Goal: Task Accomplishment & Management: Manage account settings

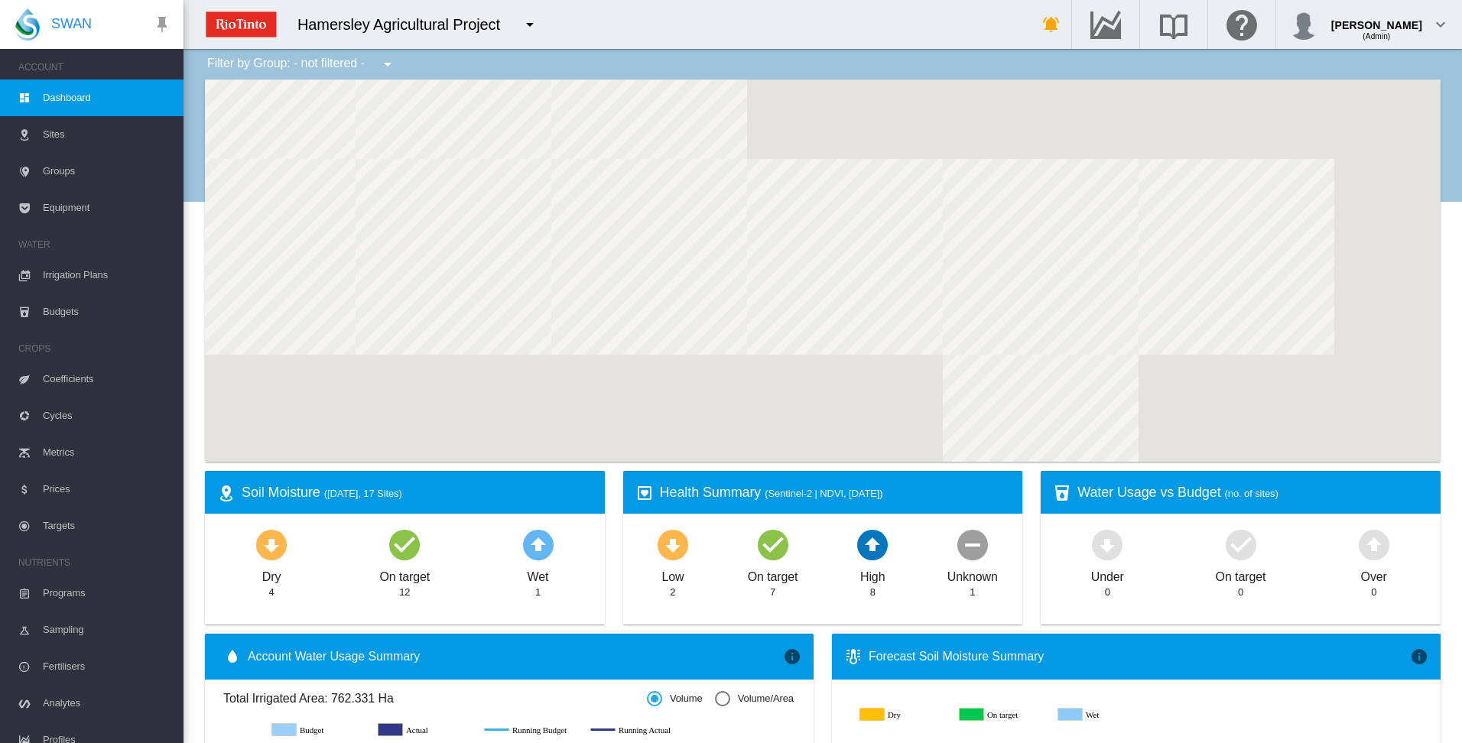
click at [85, 275] on span "Irrigation Plans" at bounding box center [107, 275] width 128 height 37
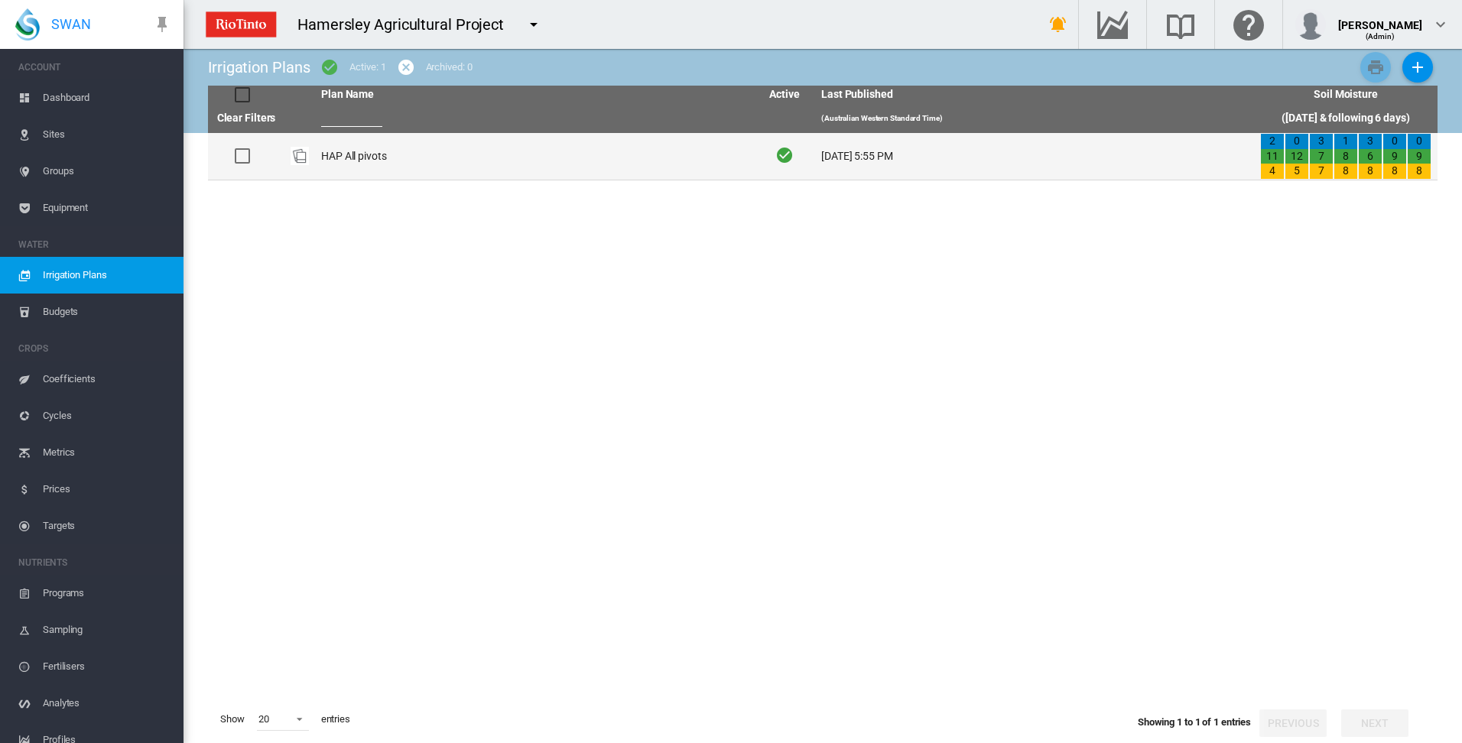
click at [362, 161] on td "HAP All pivots" at bounding box center [534, 156] width 439 height 47
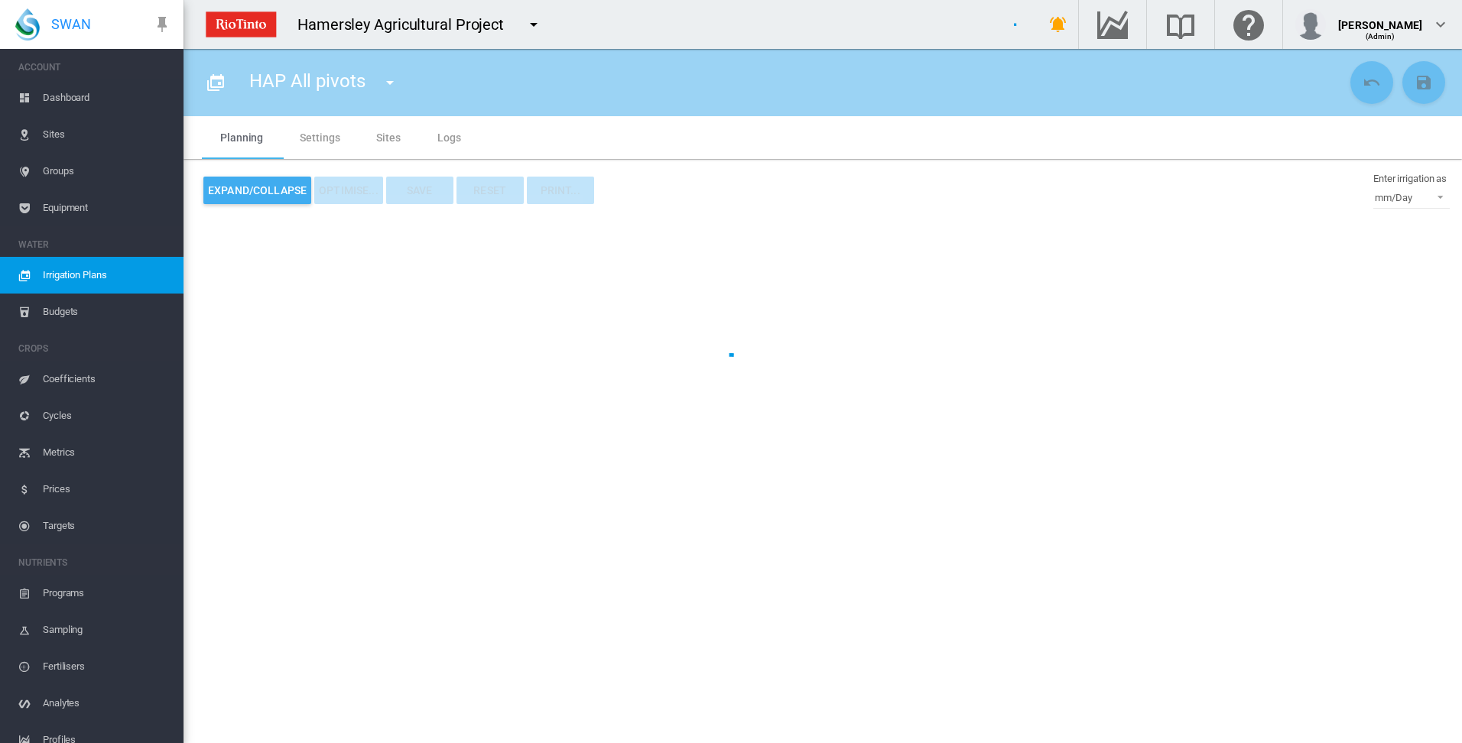
type input "**********"
type input "*"
type input "*****"
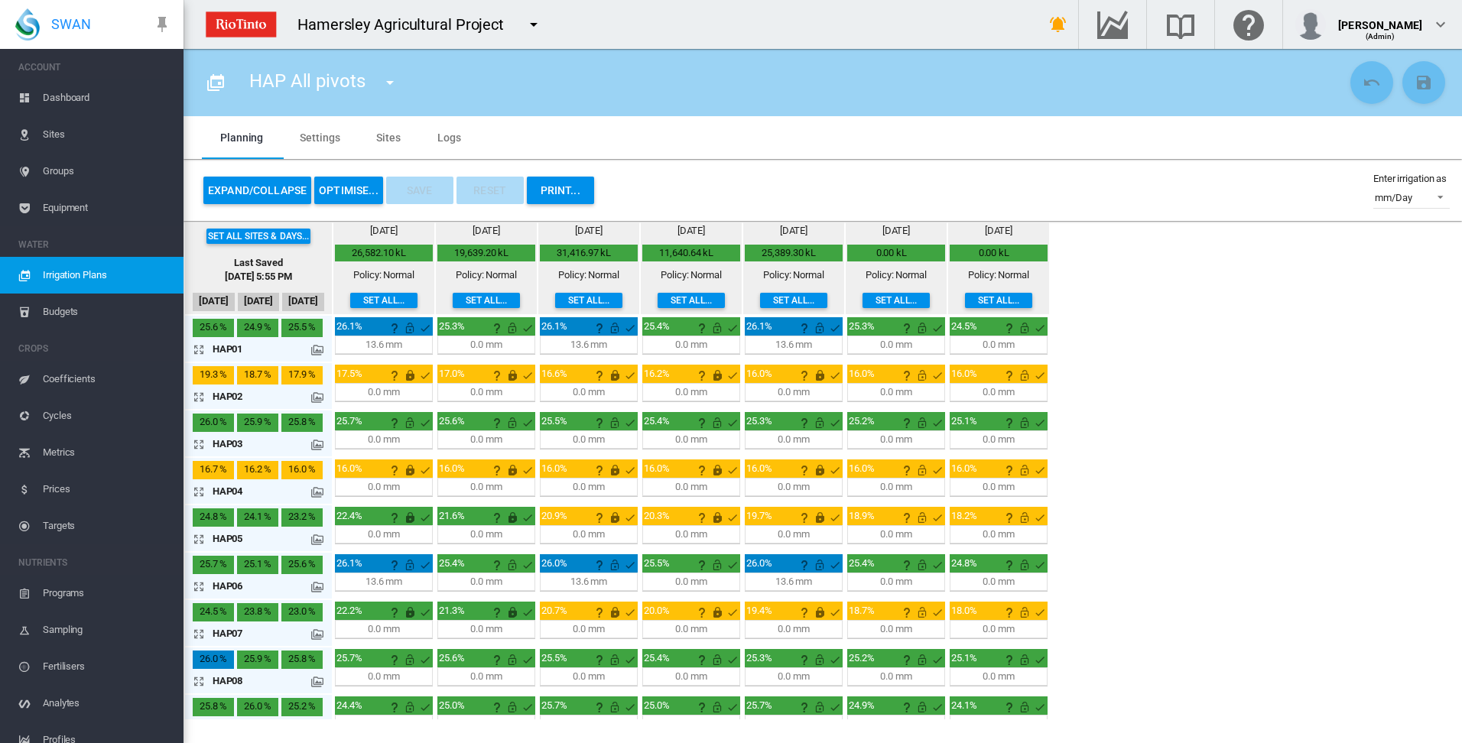
scroll to position [402, 0]
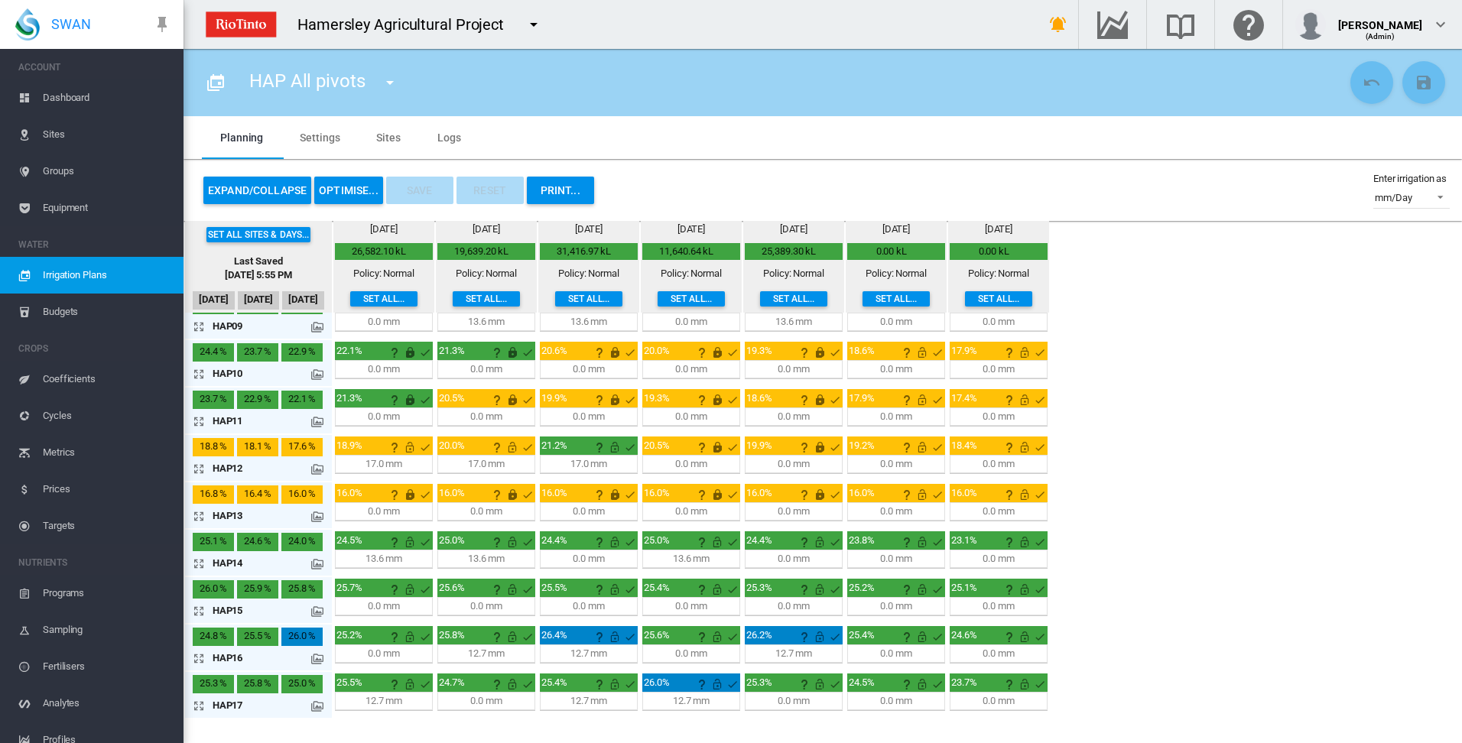
click at [198, 708] on md-icon "icon-arrow-expand" at bounding box center [202, 706] width 18 height 18
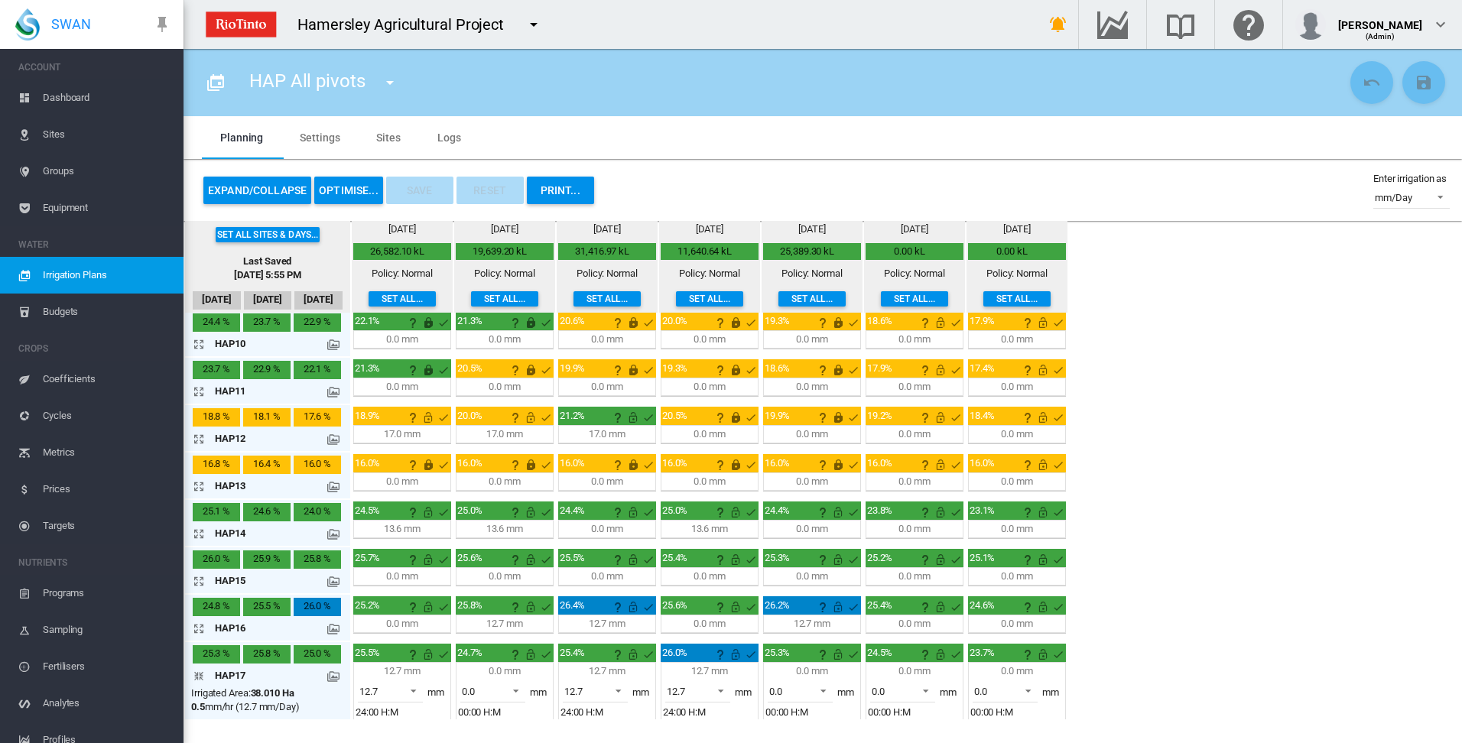
scroll to position [456, 0]
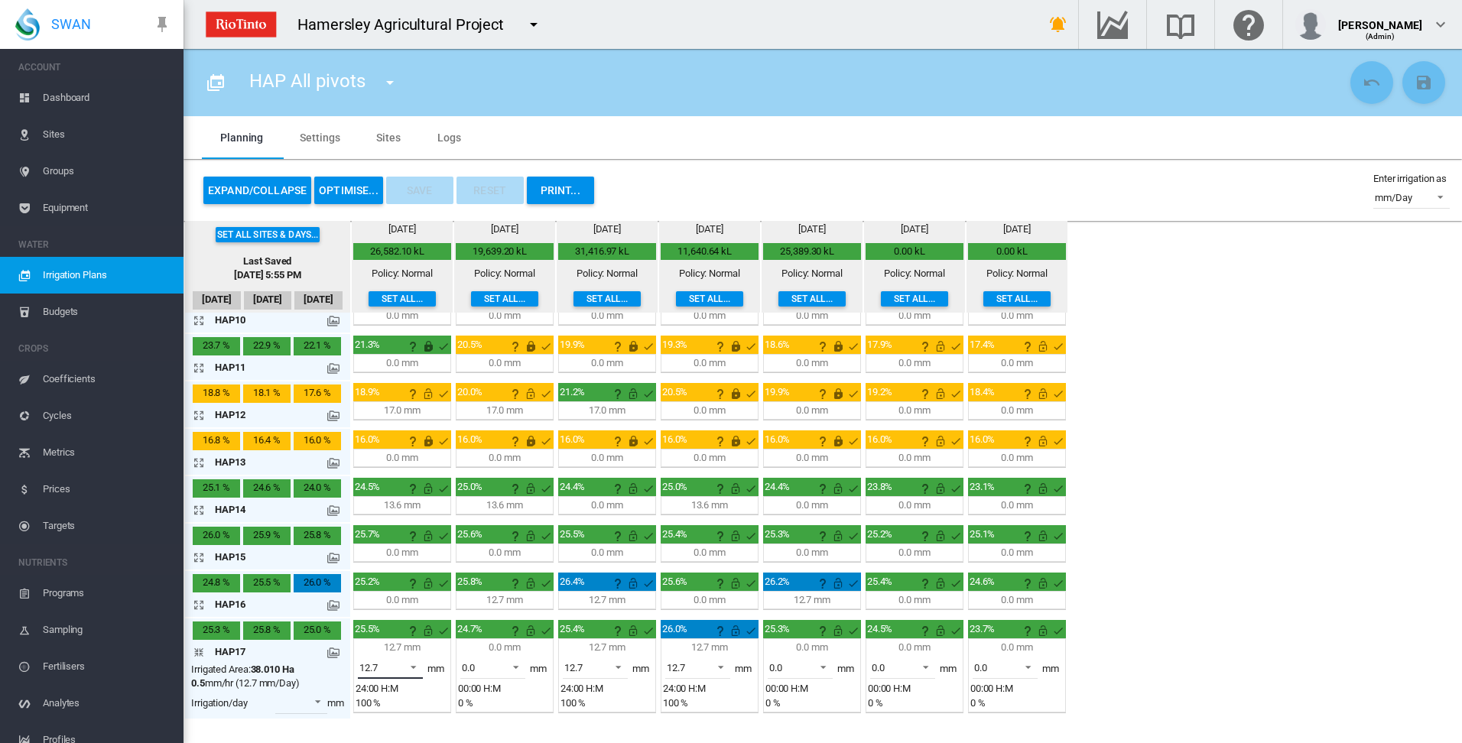
click at [416, 665] on span at bounding box center [409, 666] width 18 height 14
click at [412, 642] on md-option "0.0" at bounding box center [399, 631] width 104 height 37
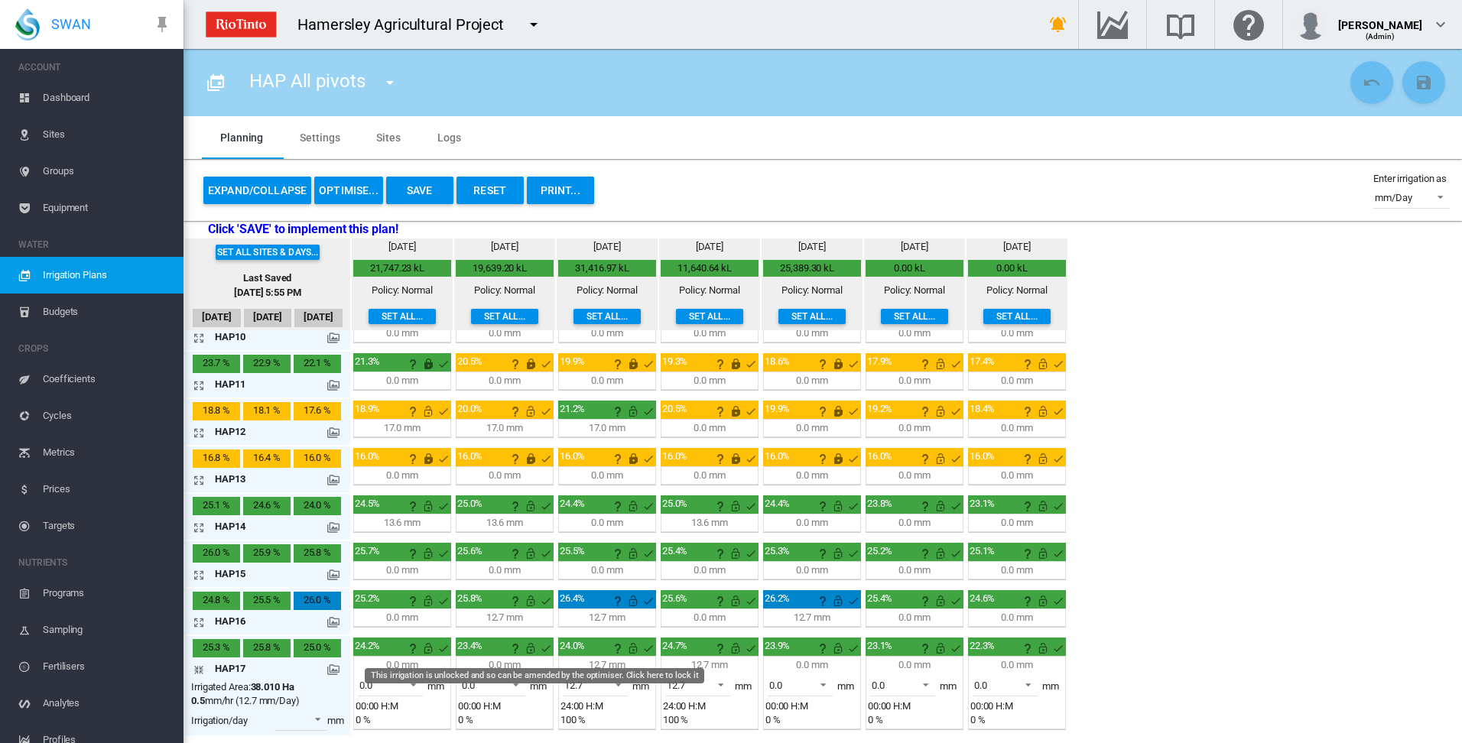
click at [533, 652] on md-icon "This irrigation is unlocked and so can be amended by the optimiser. Click here …" at bounding box center [531, 648] width 18 height 18
click at [425, 649] on md-icon "This irrigation is unlocked and so can be amended by the optimiser. Click here …" at bounding box center [428, 648] width 18 height 18
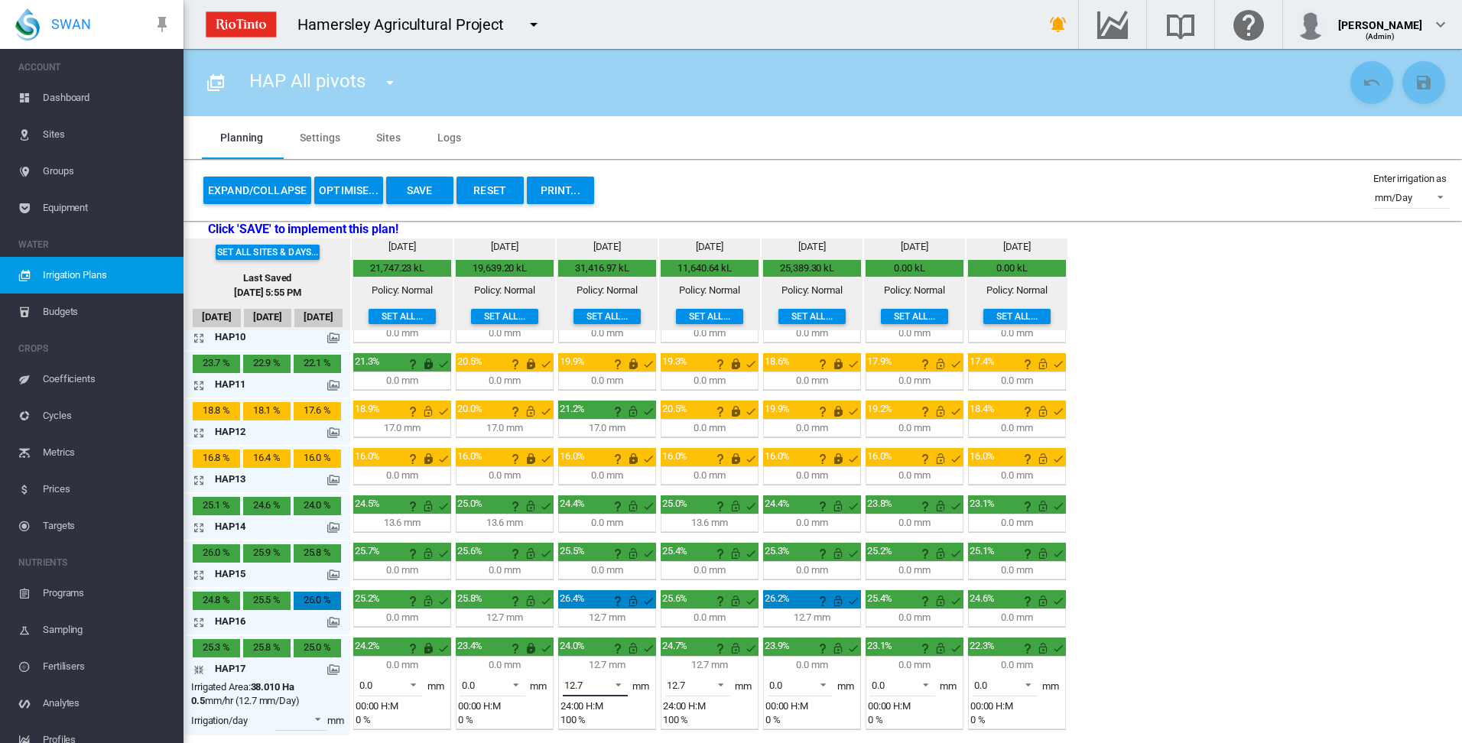
click at [618, 685] on span at bounding box center [614, 684] width 18 height 14
click at [576, 651] on div "0.0" at bounding box center [570, 649] width 13 height 14
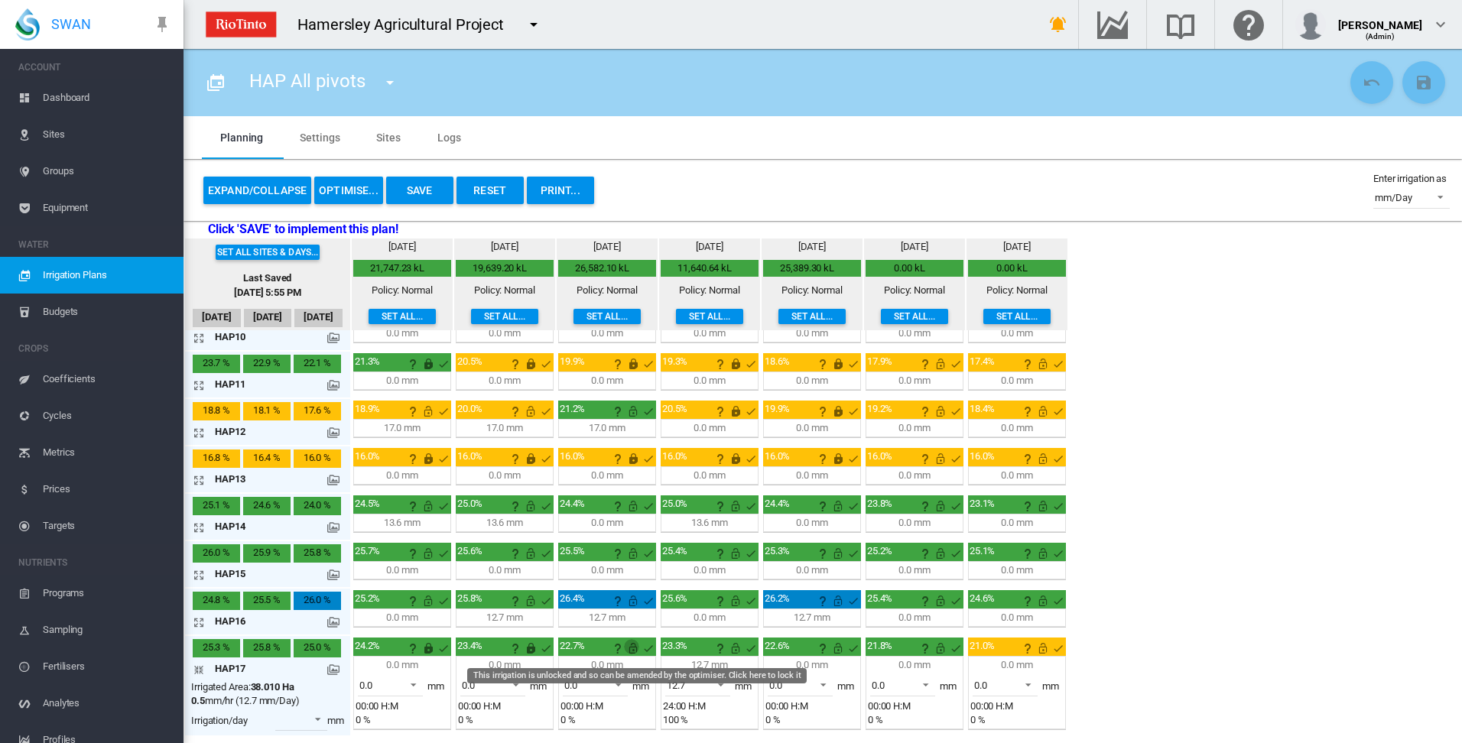
click at [636, 652] on md-icon "This irrigation is unlocked and so can be amended by the optimiser. Click here …" at bounding box center [633, 648] width 18 height 18
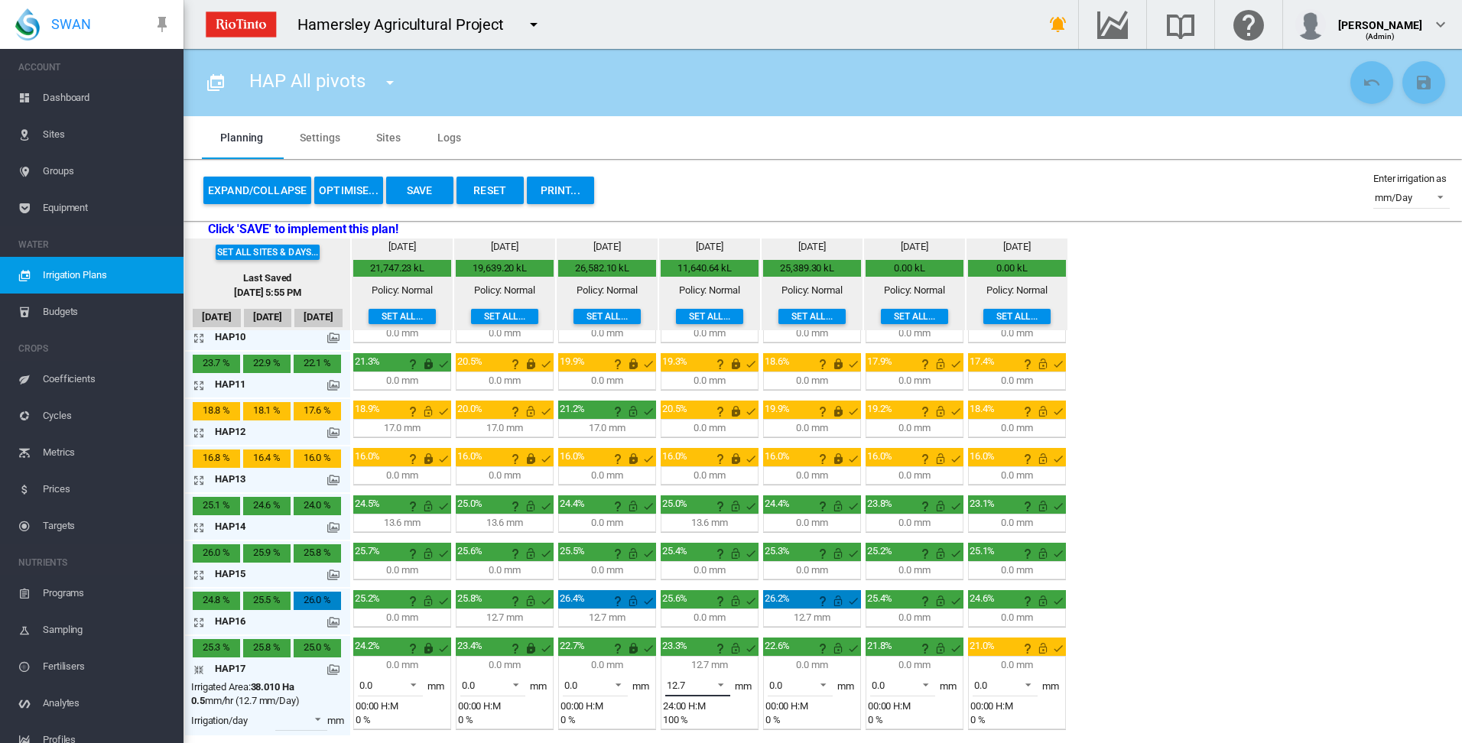
click at [723, 686] on span at bounding box center [716, 684] width 18 height 14
click at [727, 649] on md-option "0.0" at bounding box center [707, 648] width 104 height 37
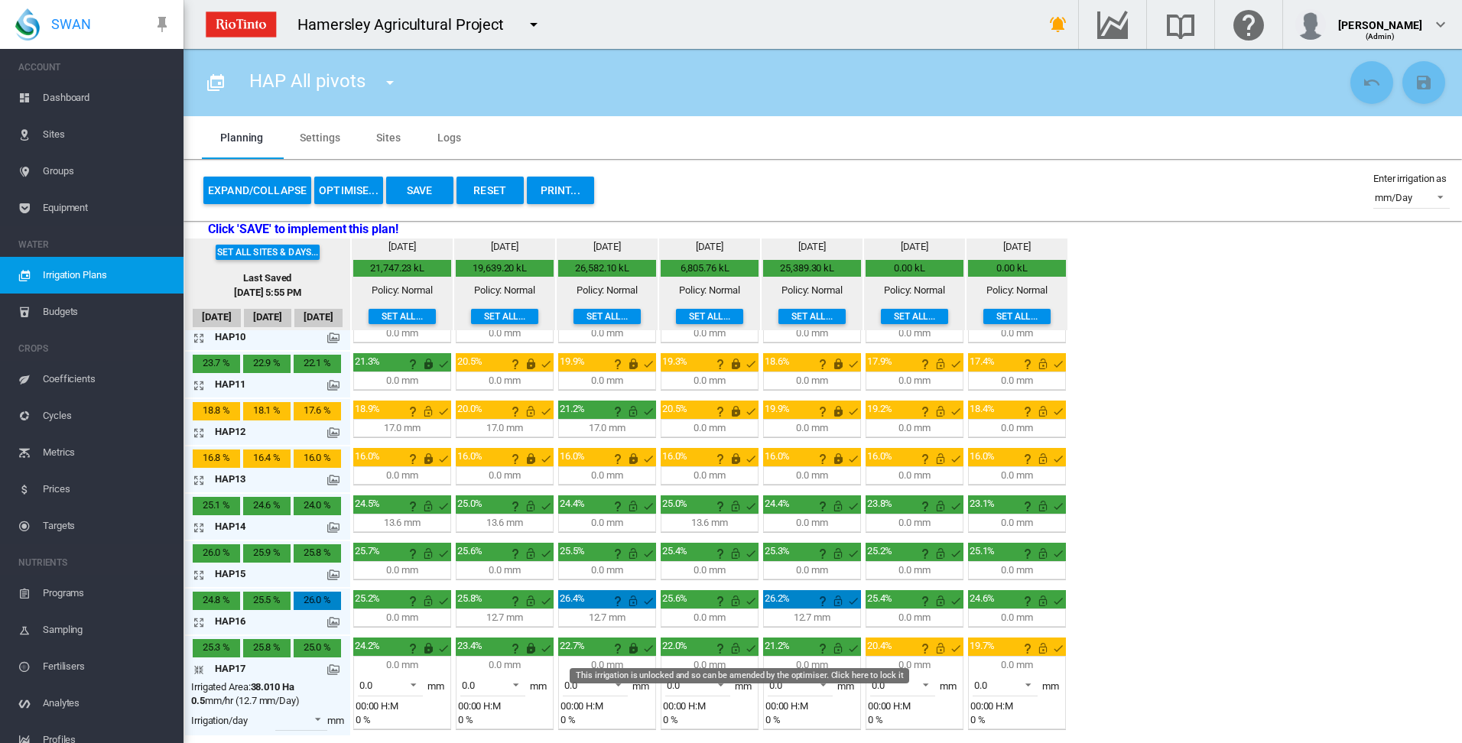
click at [738, 651] on md-icon "This irrigation is unlocked and so can be amended by the optimiser. Click here …" at bounding box center [736, 648] width 18 height 18
click at [839, 650] on md-icon "This irrigation is unlocked and so can be amended by the optimiser. Click here …" at bounding box center [838, 648] width 18 height 18
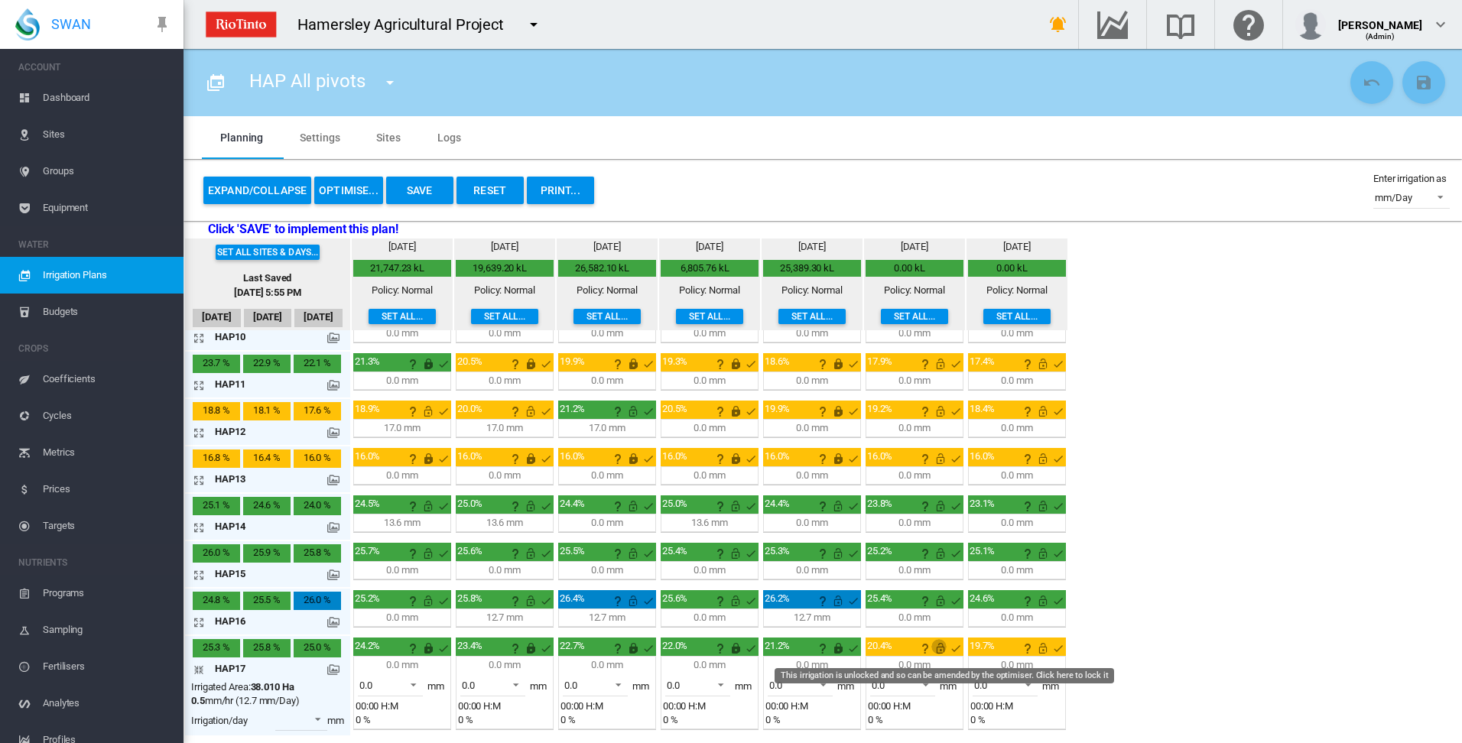
click at [941, 648] on md-icon "This irrigation is unlocked and so can be amended by the optimiser. Click here …" at bounding box center [940, 648] width 18 height 18
click at [1042, 652] on md-icon "This irrigation is unlocked and so can be amended by the optimiser. Click here …" at bounding box center [1043, 648] width 18 height 18
click at [198, 668] on md-icon "icon-arrow-collapse" at bounding box center [202, 670] width 18 height 18
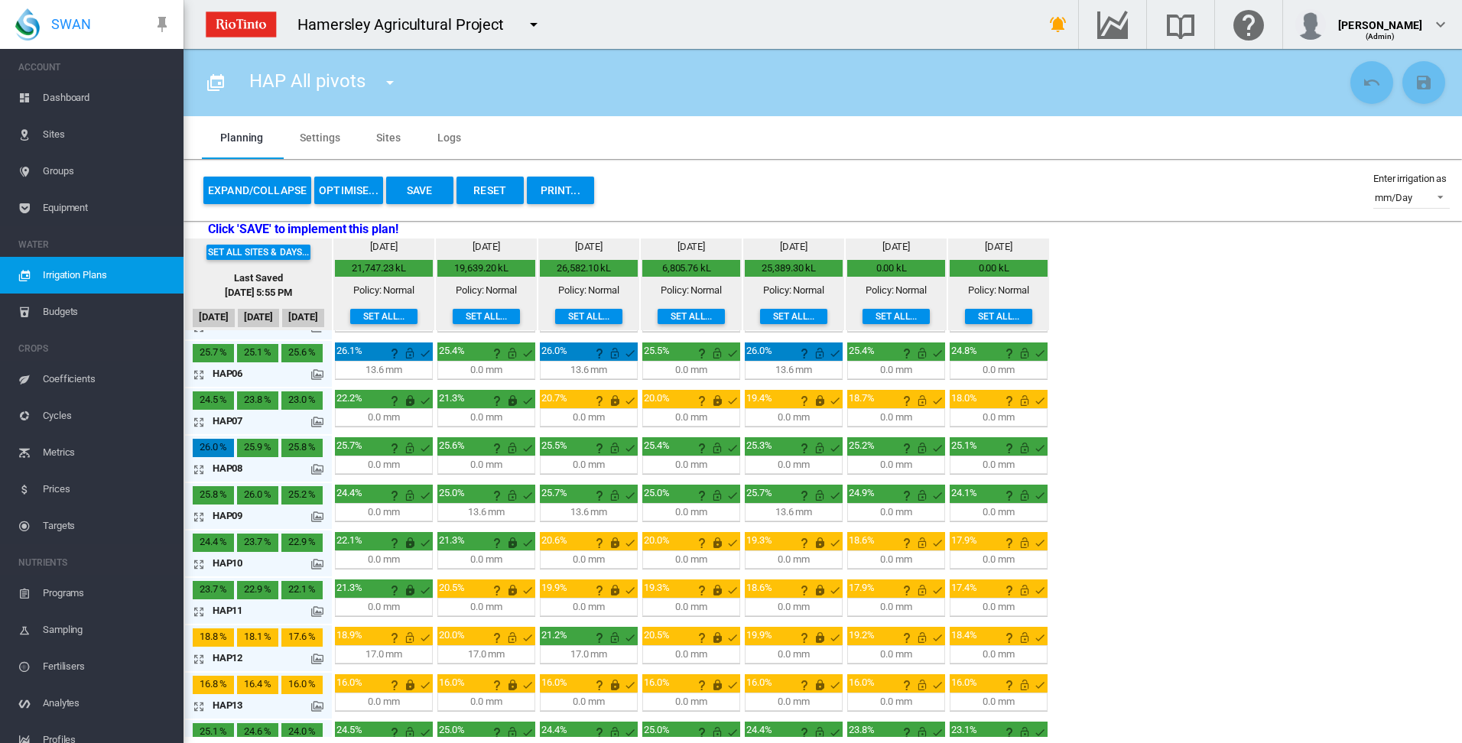
scroll to position [306, 0]
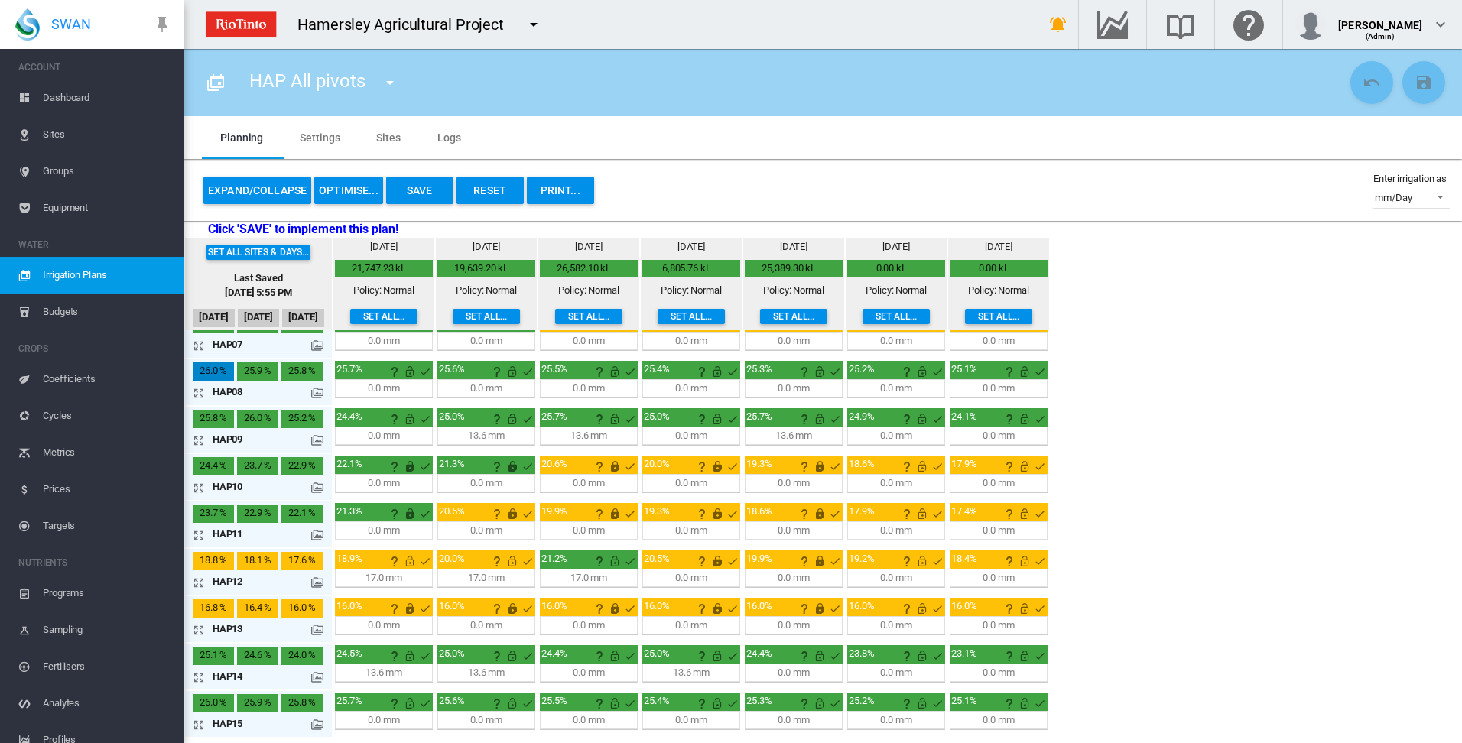
click at [197, 580] on md-icon "icon-arrow-expand" at bounding box center [202, 583] width 18 height 18
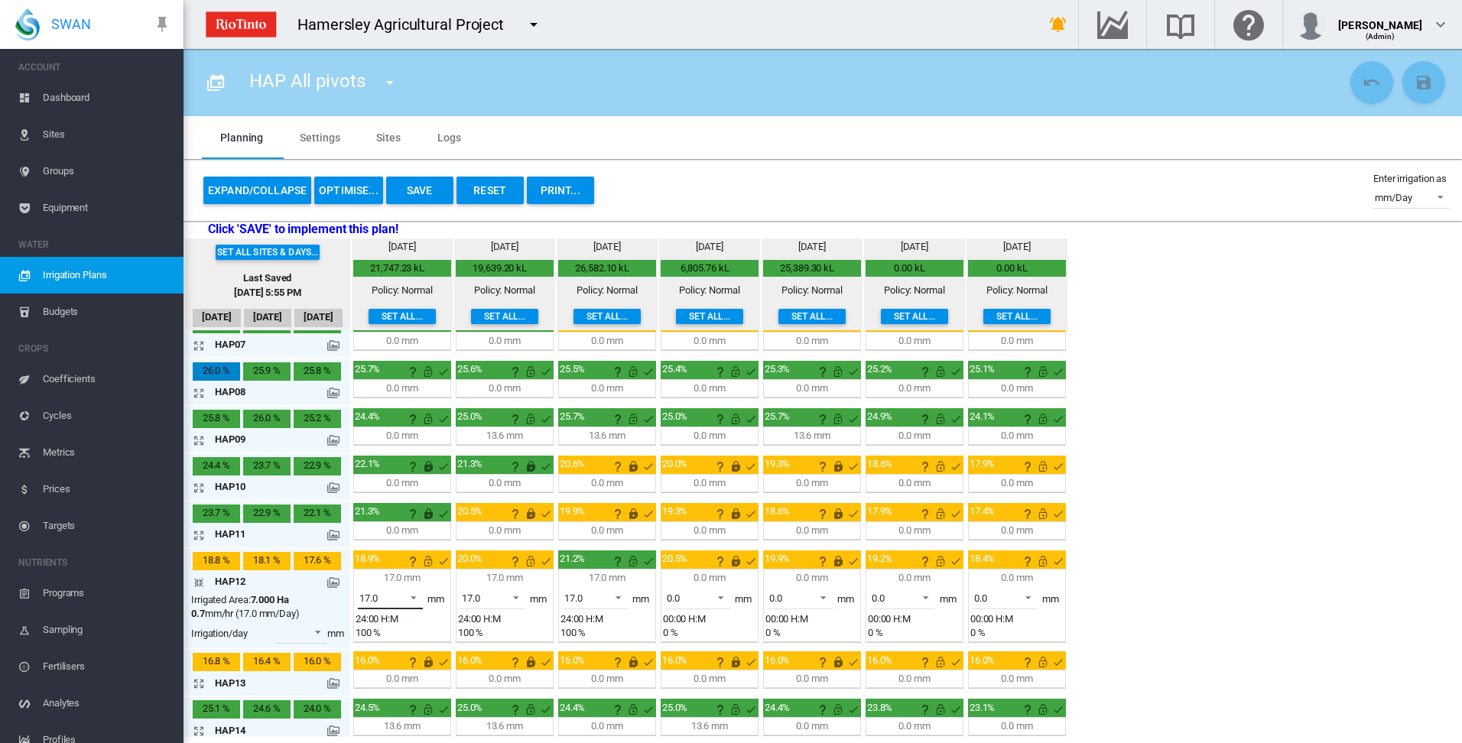
click at [412, 597] on span at bounding box center [409, 597] width 18 height 14
click at [398, 531] on md-option "0.0" at bounding box center [399, 524] width 104 height 37
click at [517, 597] on span at bounding box center [511, 597] width 18 height 14
click at [512, 528] on md-option "0.0" at bounding box center [502, 524] width 104 height 37
click at [623, 596] on span at bounding box center [614, 597] width 18 height 14
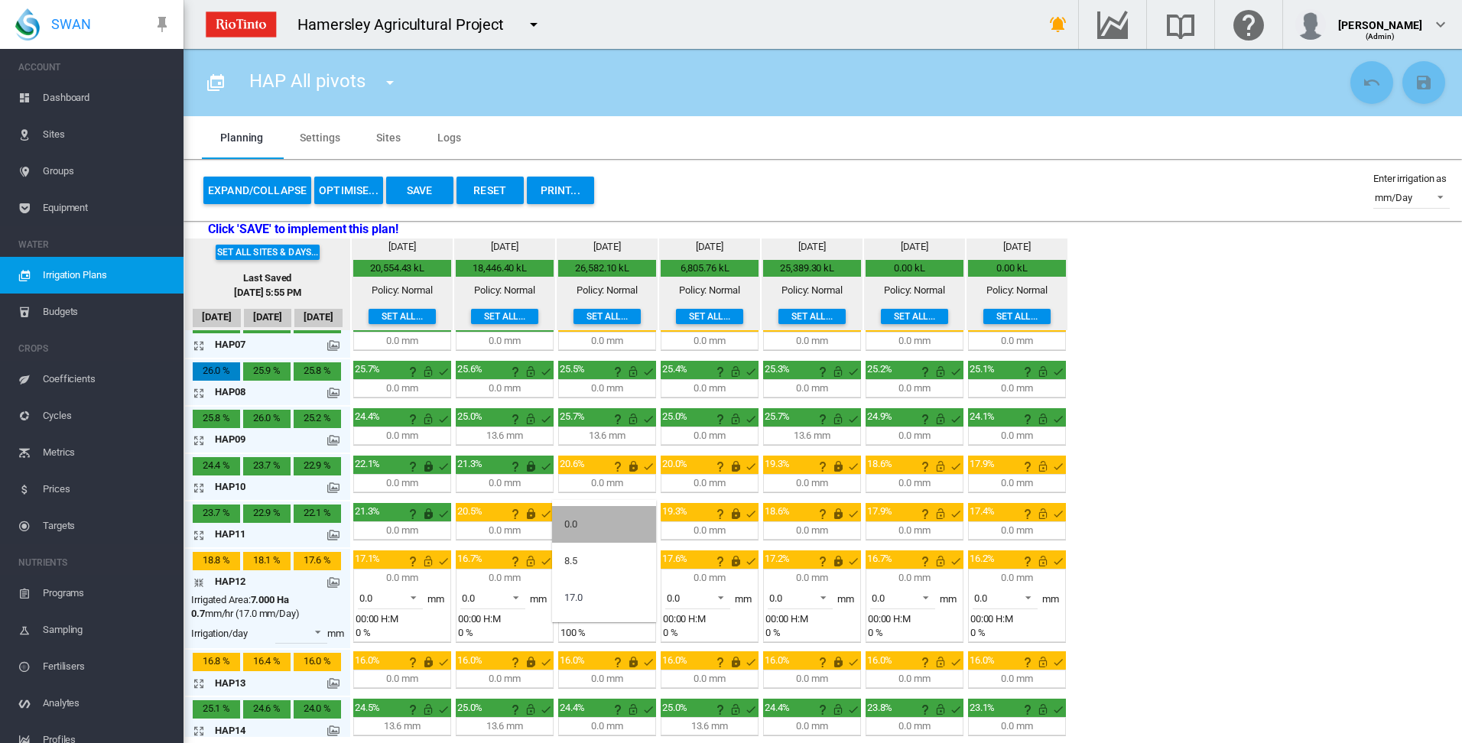
click at [629, 533] on md-option "0.0" at bounding box center [604, 524] width 104 height 37
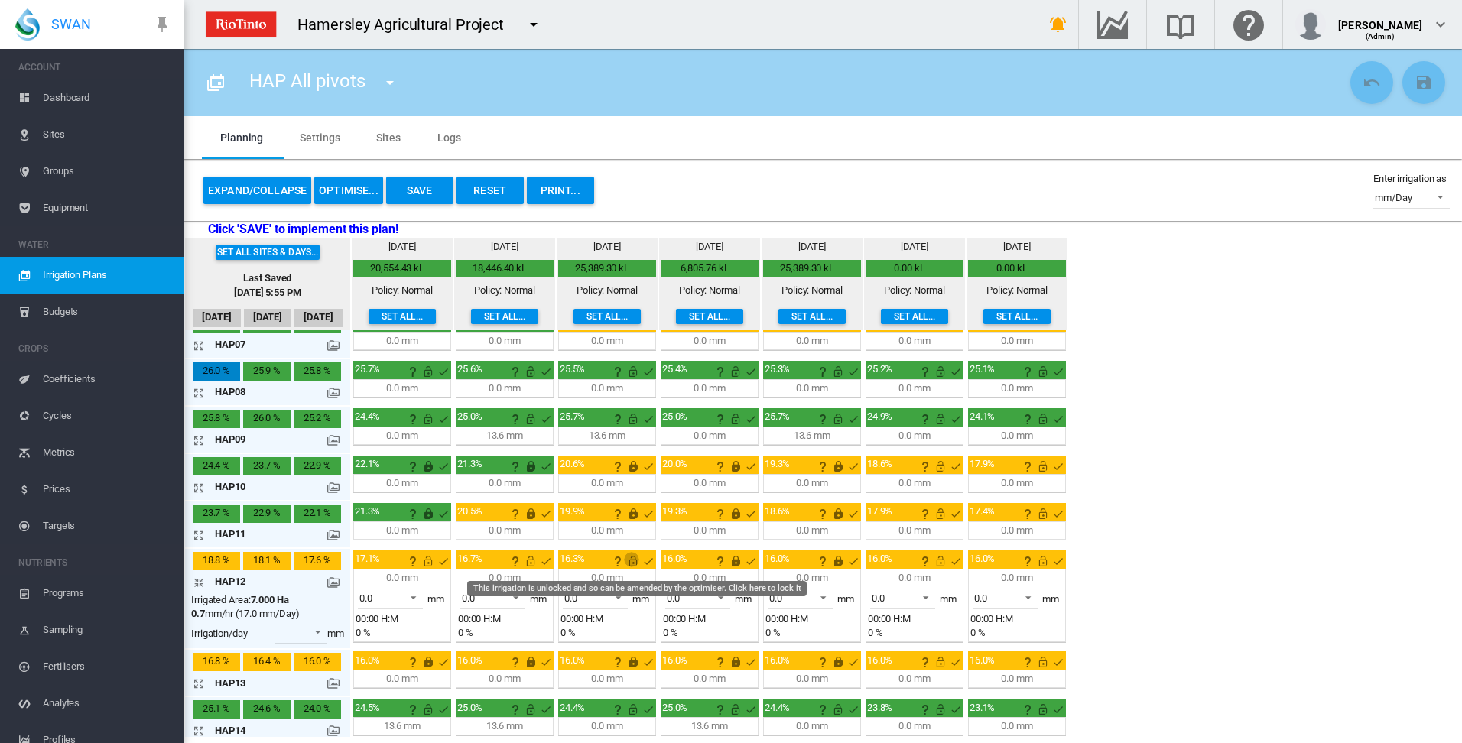
click at [635, 562] on md-icon "This irrigation is unlocked and so can be amended by the optimiser. Click here …" at bounding box center [633, 561] width 18 height 18
click at [535, 564] on md-icon "This irrigation is unlocked and so can be amended by the optimiser. Click here …" at bounding box center [531, 561] width 18 height 18
click at [426, 562] on md-icon "This irrigation is unlocked and so can be amended by the optimiser. Click here …" at bounding box center [428, 561] width 18 height 18
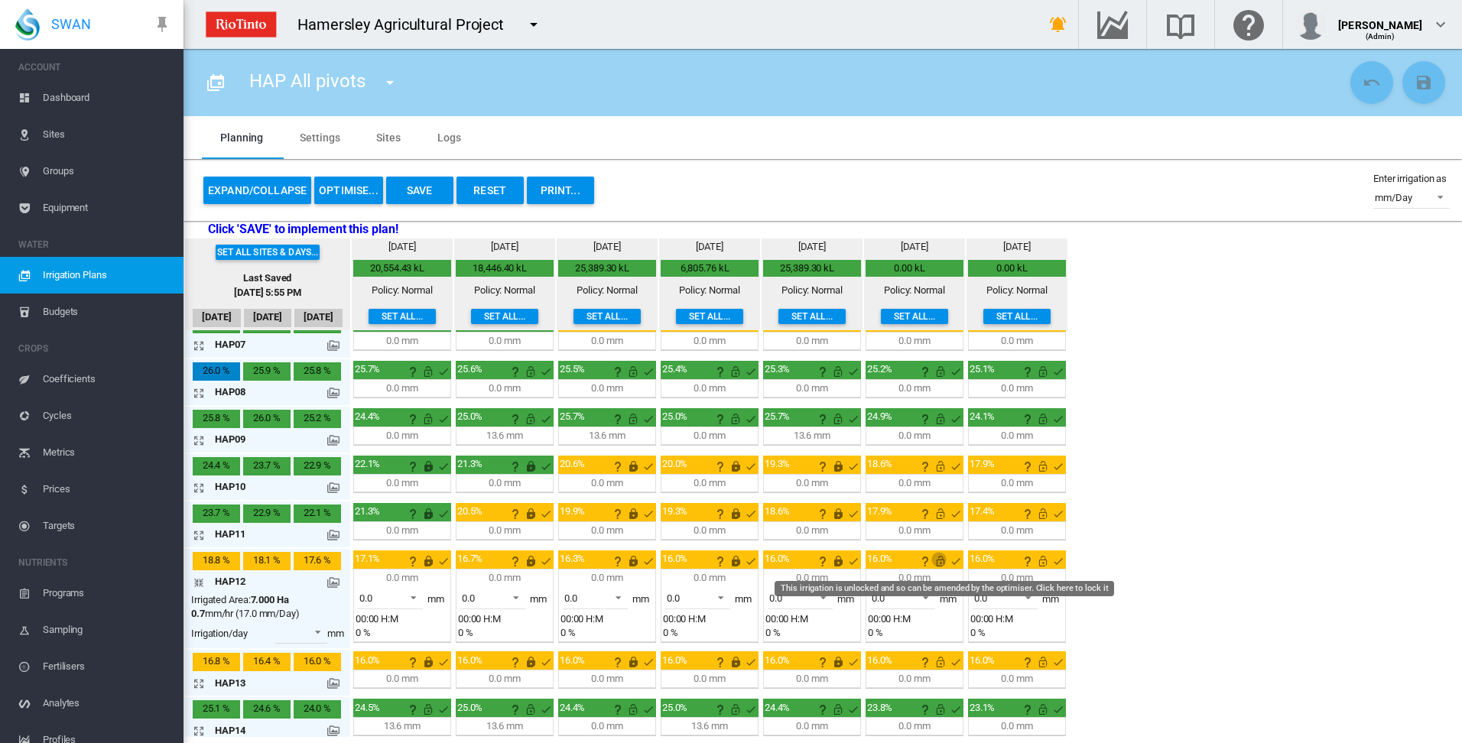
click at [938, 561] on md-icon "This irrigation is unlocked and so can be amended by the optimiser. Click here …" at bounding box center [940, 561] width 18 height 18
click at [1040, 563] on md-icon "This irrigation is unlocked and so can be amended by the optimiser. Click here …" at bounding box center [1043, 561] width 18 height 18
click at [199, 583] on md-icon "icon-arrow-collapse" at bounding box center [202, 583] width 18 height 18
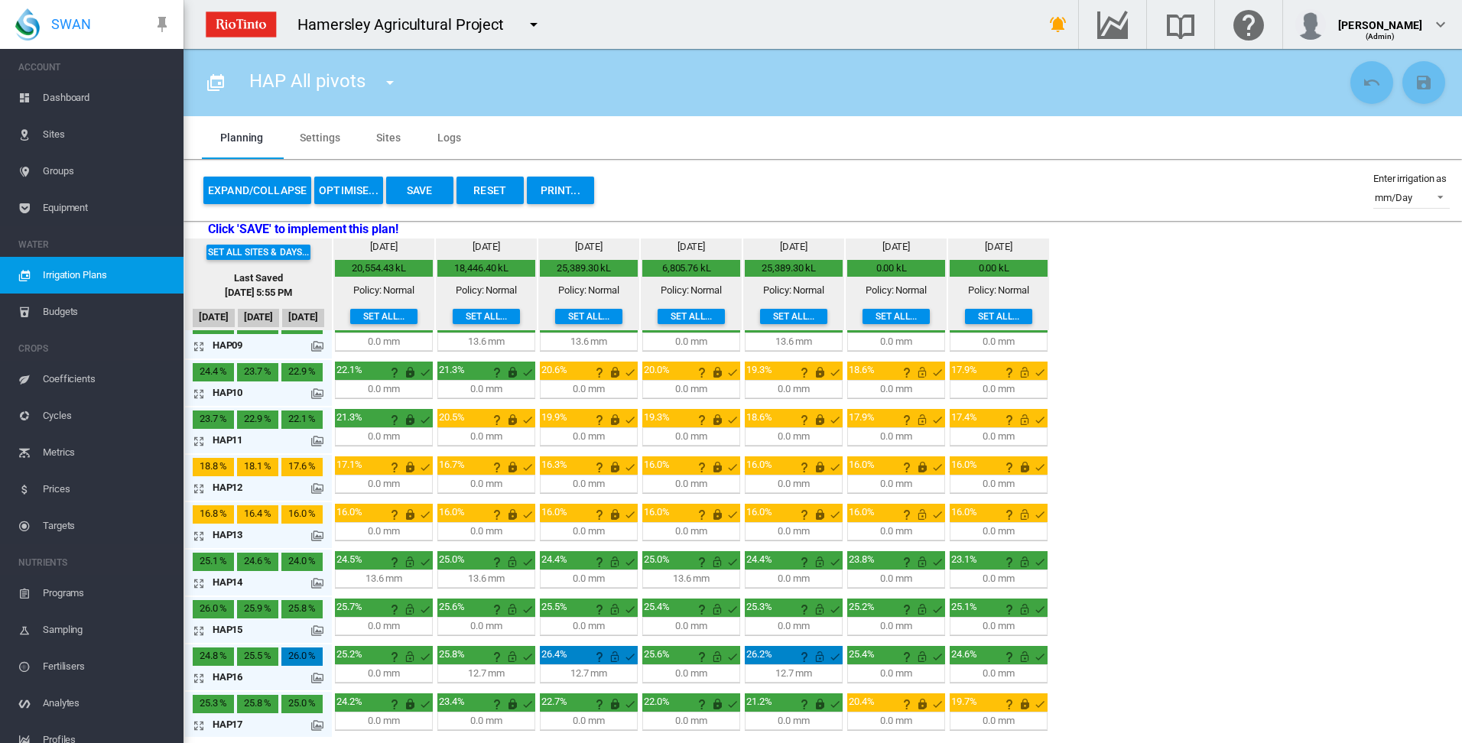
scroll to position [402, 0]
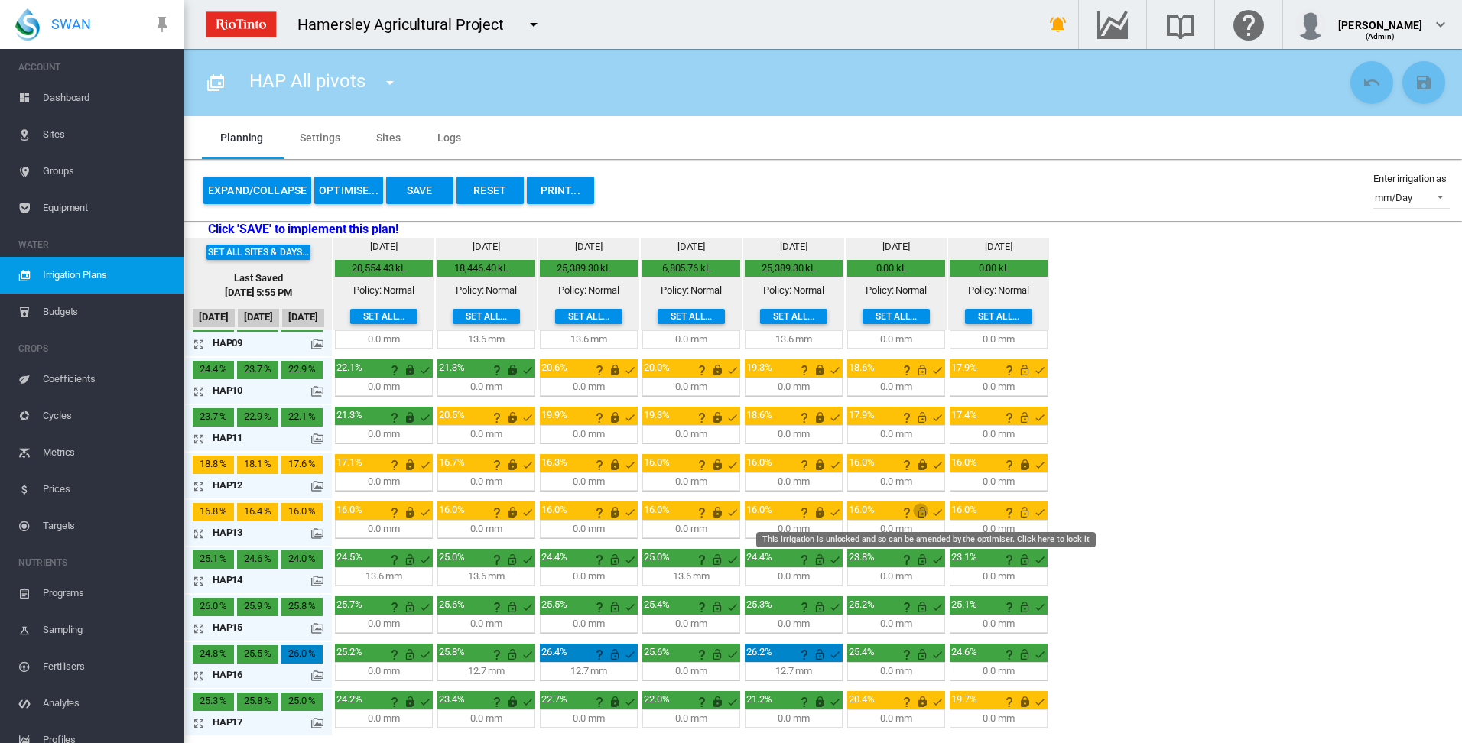
click at [924, 513] on md-icon "This irrigation is unlocked and so can be amended by the optimiser. Click here …" at bounding box center [922, 512] width 18 height 18
click at [1020, 514] on md-icon "This irrigation is unlocked and so can be amended by the optimiser. Click here …" at bounding box center [1025, 512] width 18 height 18
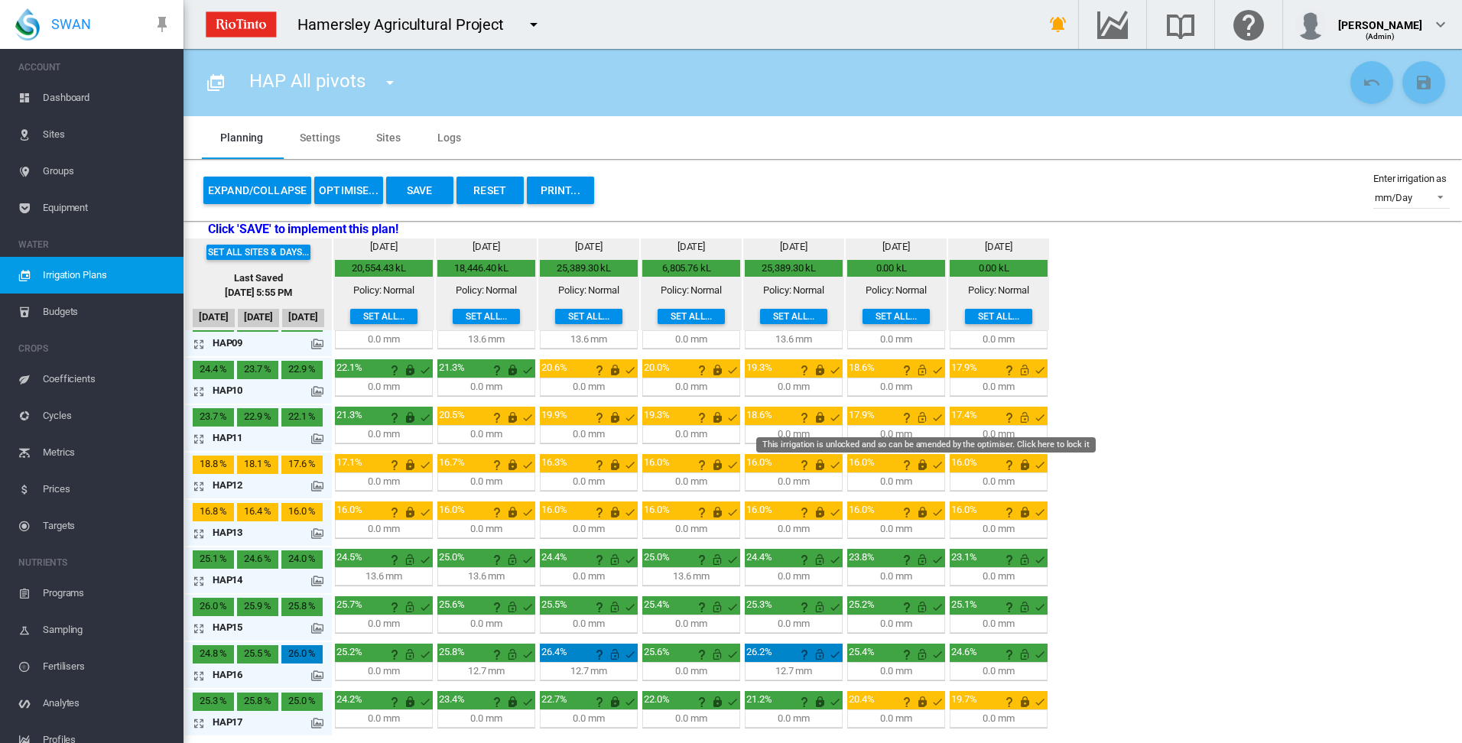
click at [917, 419] on md-icon "This irrigation is unlocked and so can be amended by the optimiser. Click here …" at bounding box center [922, 417] width 18 height 18
click at [1022, 414] on md-icon "This irrigation is unlocked and so can be amended by the optimiser. Click here …" at bounding box center [1025, 417] width 18 height 18
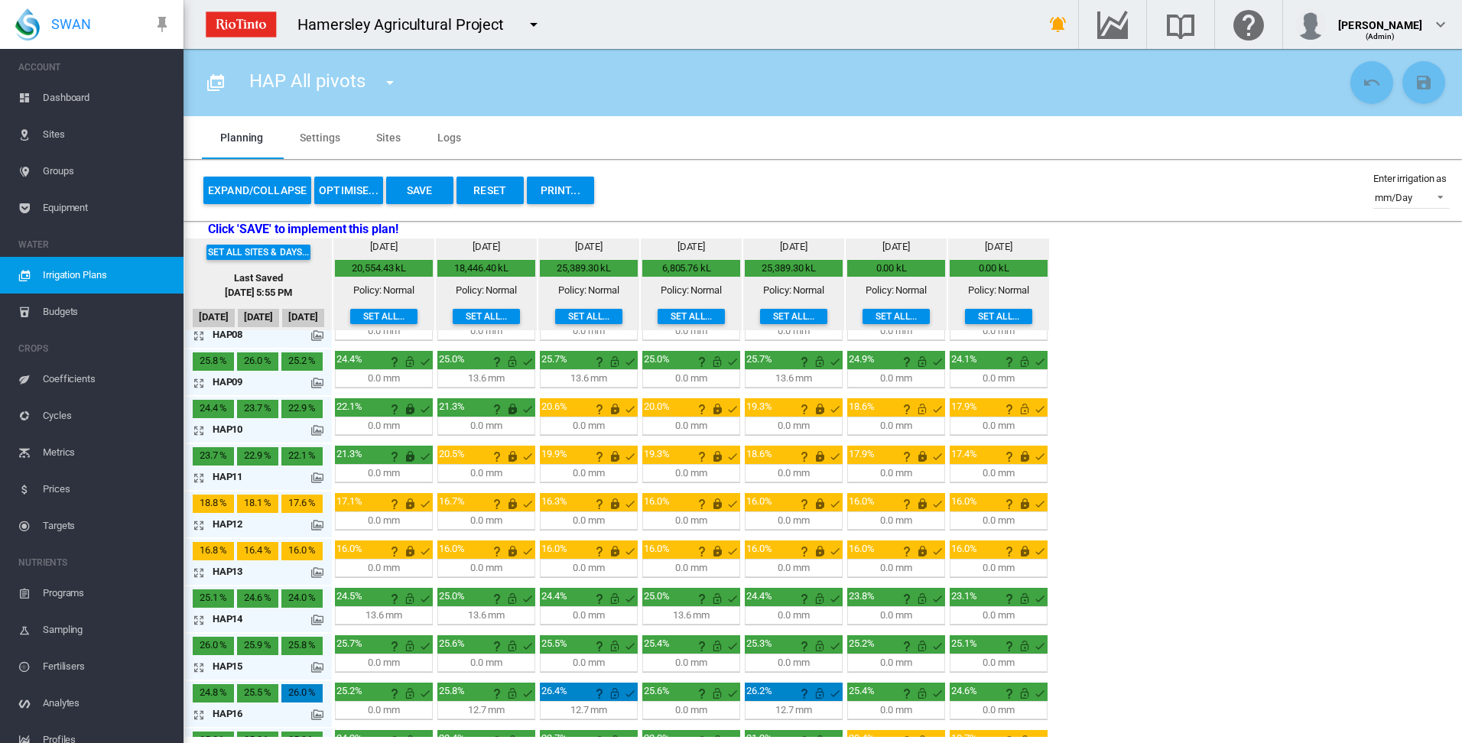
scroll to position [326, 0]
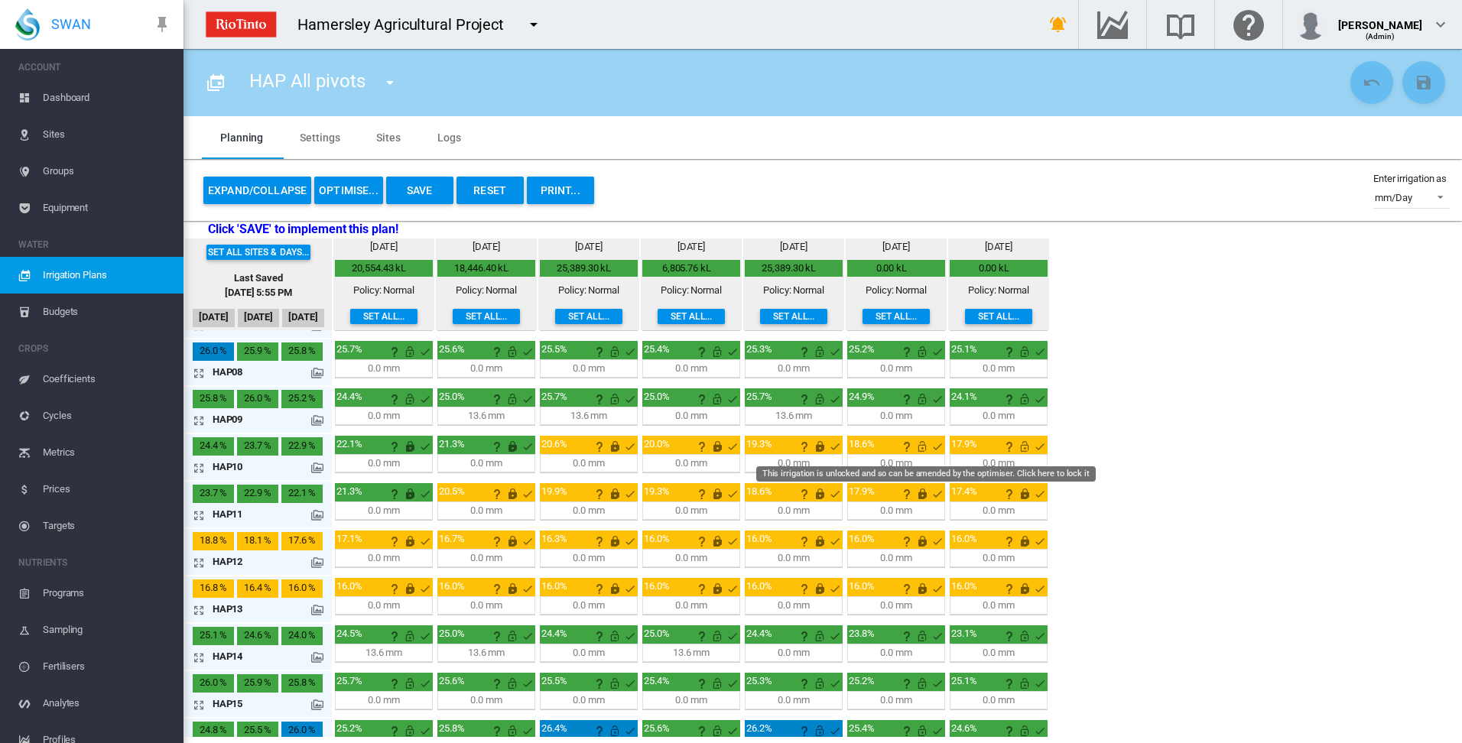
click at [924, 450] on md-icon "This irrigation is unlocked and so can be amended by the optimiser. Click here …" at bounding box center [922, 446] width 18 height 18
click at [1025, 446] on md-icon "This irrigation is unlocked and so can be amended by the optimiser. Click here …" at bounding box center [1025, 446] width 18 height 18
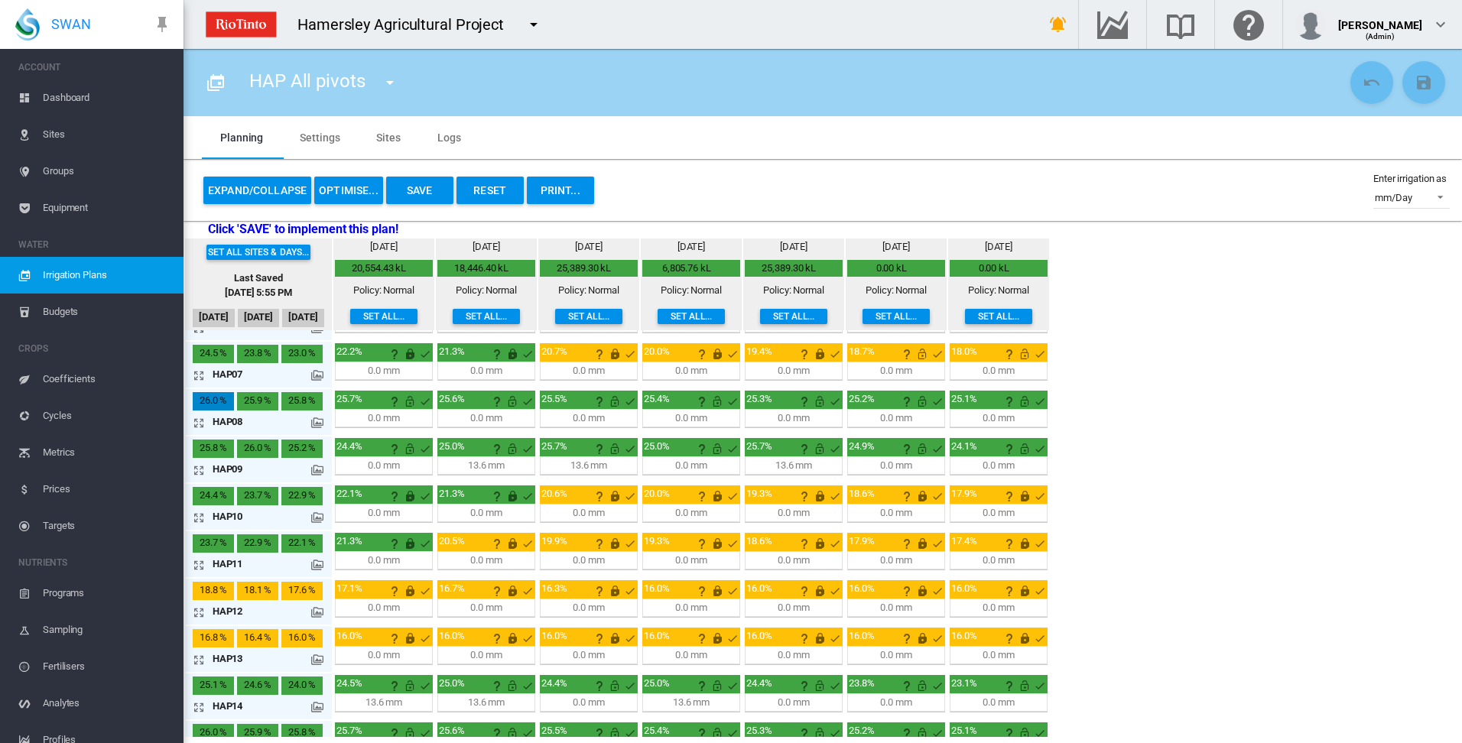
scroll to position [249, 0]
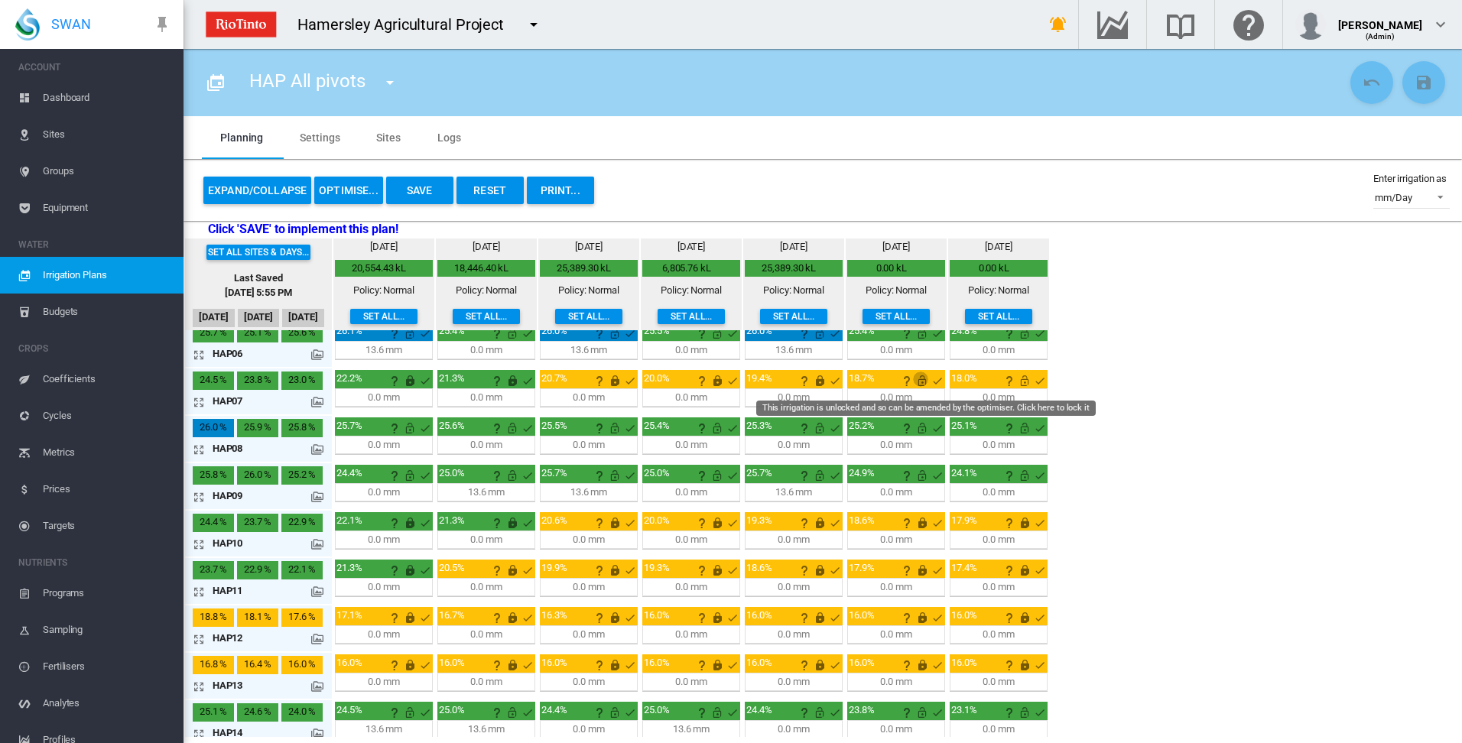
click at [922, 384] on md-icon "This irrigation is unlocked and so can be amended by the optimiser. Click here …" at bounding box center [922, 381] width 18 height 18
click at [1024, 385] on md-icon "This irrigation is unlocked and so can be amended by the optimiser. Click here …" at bounding box center [1025, 381] width 18 height 18
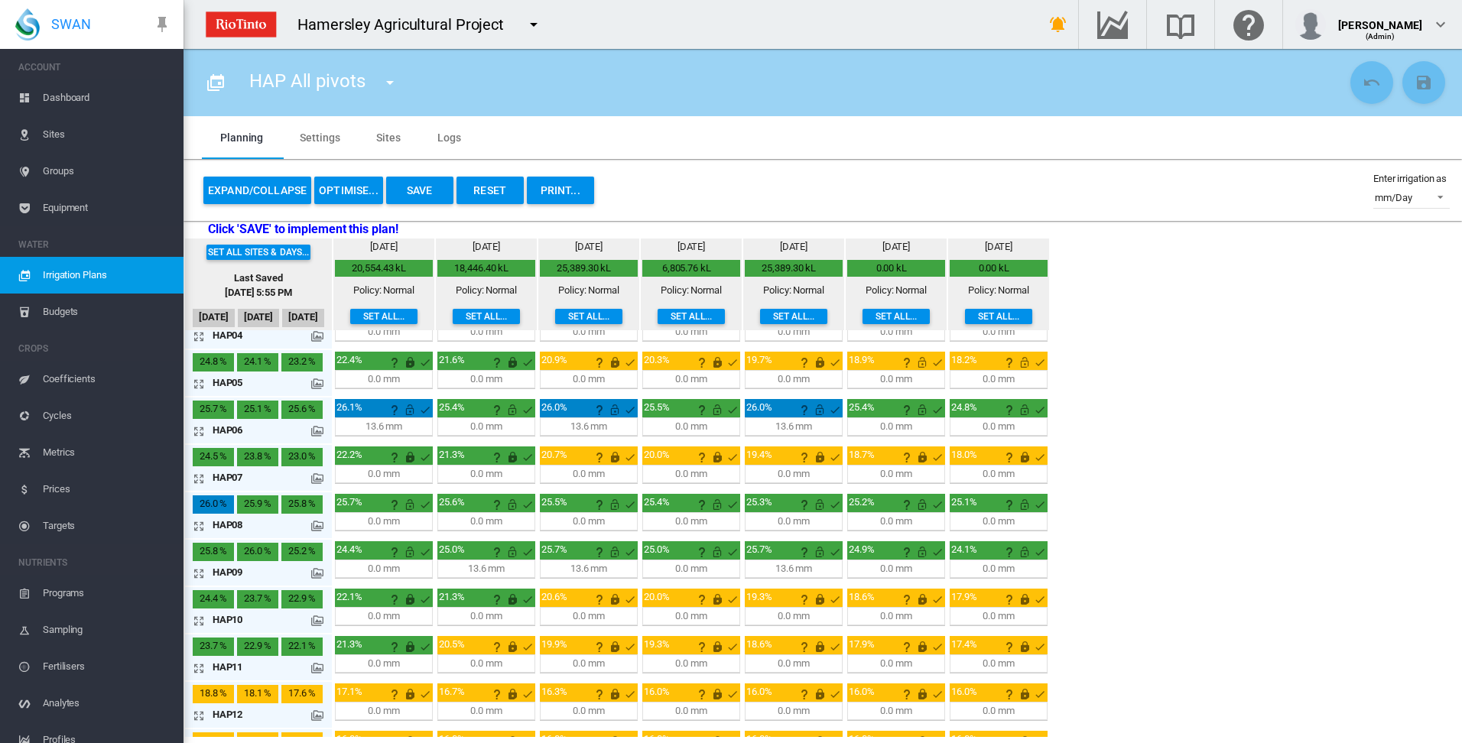
scroll to position [96, 0]
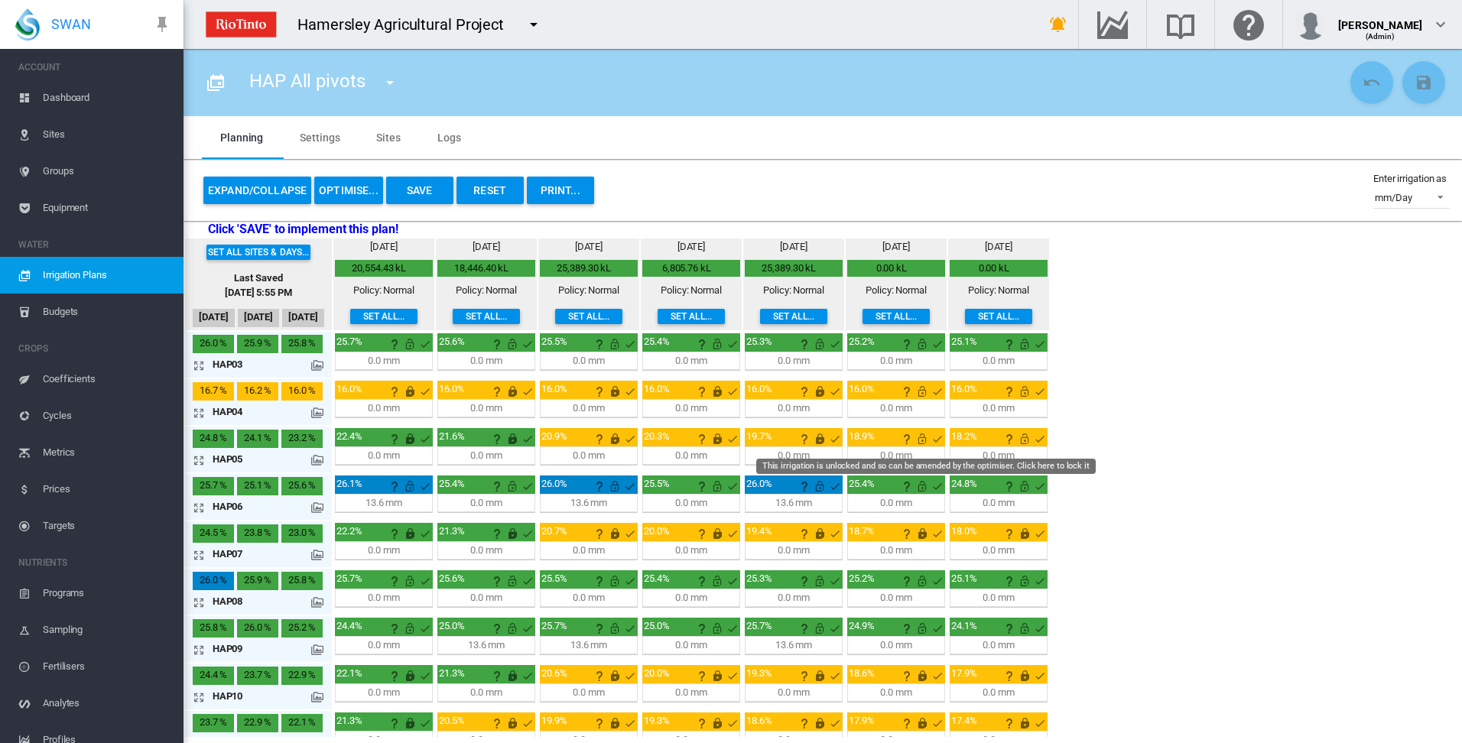
click at [922, 436] on md-icon "This irrigation is unlocked and so can be amended by the optimiser. Click here …" at bounding box center [922, 439] width 18 height 18
click at [1023, 439] on md-icon "This irrigation is unlocked and so can be amended by the optimiser. Click here …" at bounding box center [1025, 439] width 18 height 18
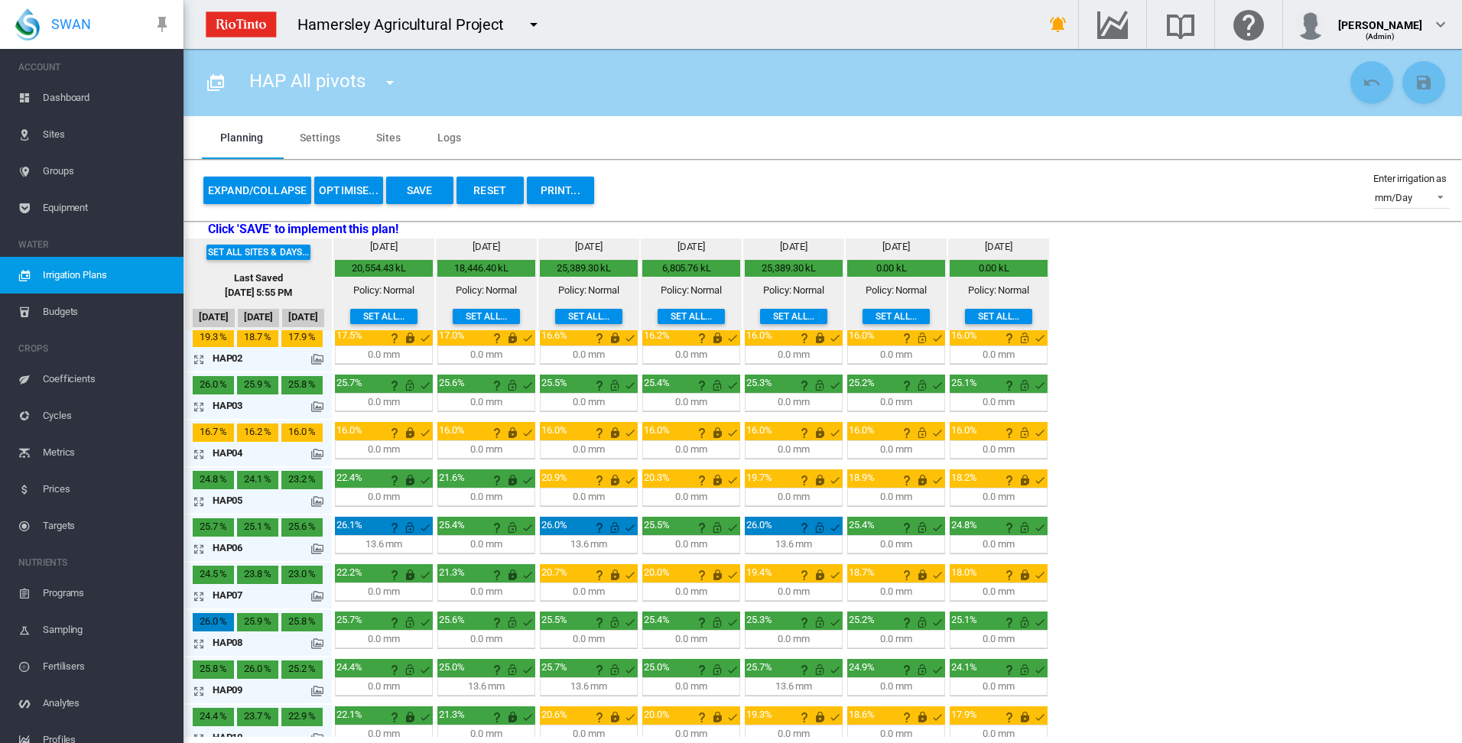
scroll to position [20, 0]
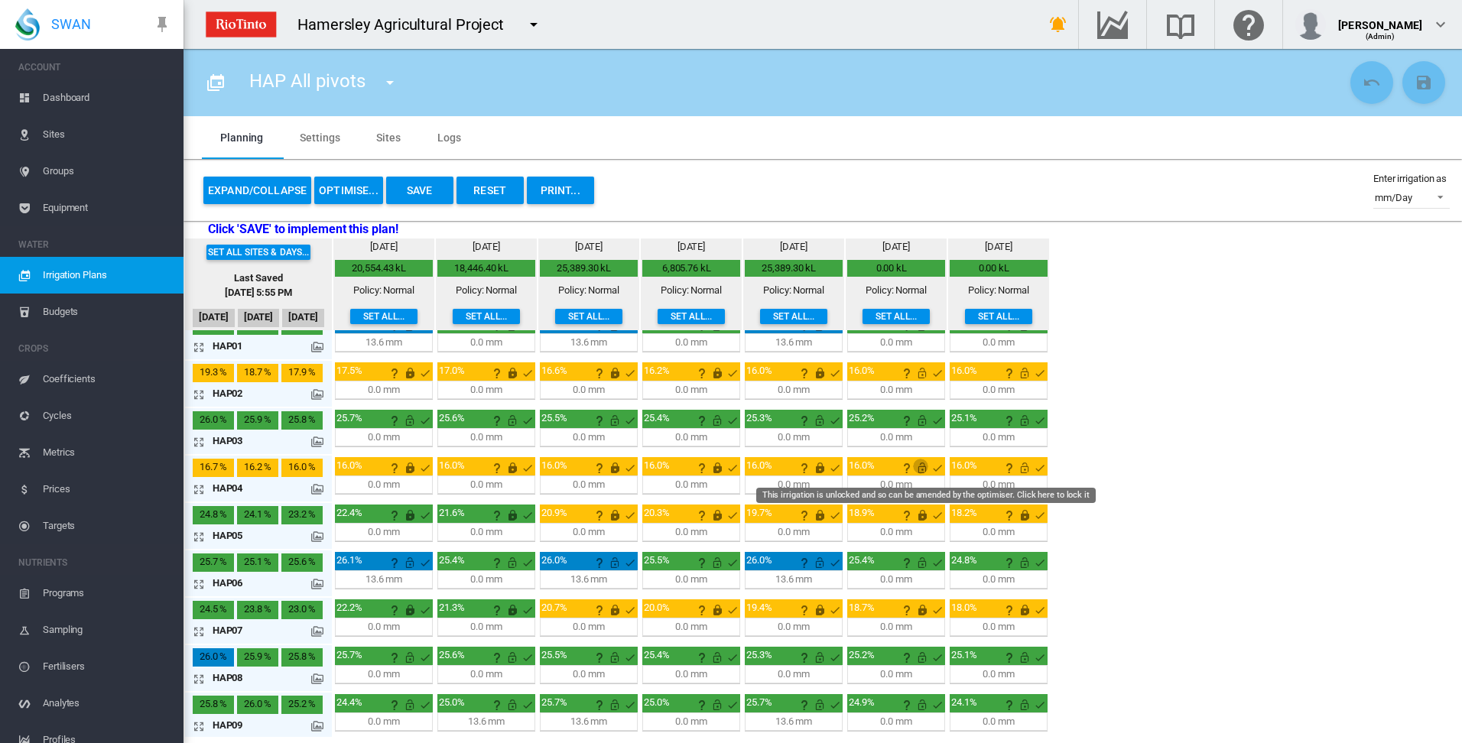
click at [924, 470] on md-icon "This irrigation is unlocked and so can be amended by the optimiser. Click here …" at bounding box center [922, 468] width 18 height 18
click at [1024, 470] on md-icon "This irrigation is unlocked and so can be amended by the optimiser. Click here …" at bounding box center [1025, 468] width 18 height 18
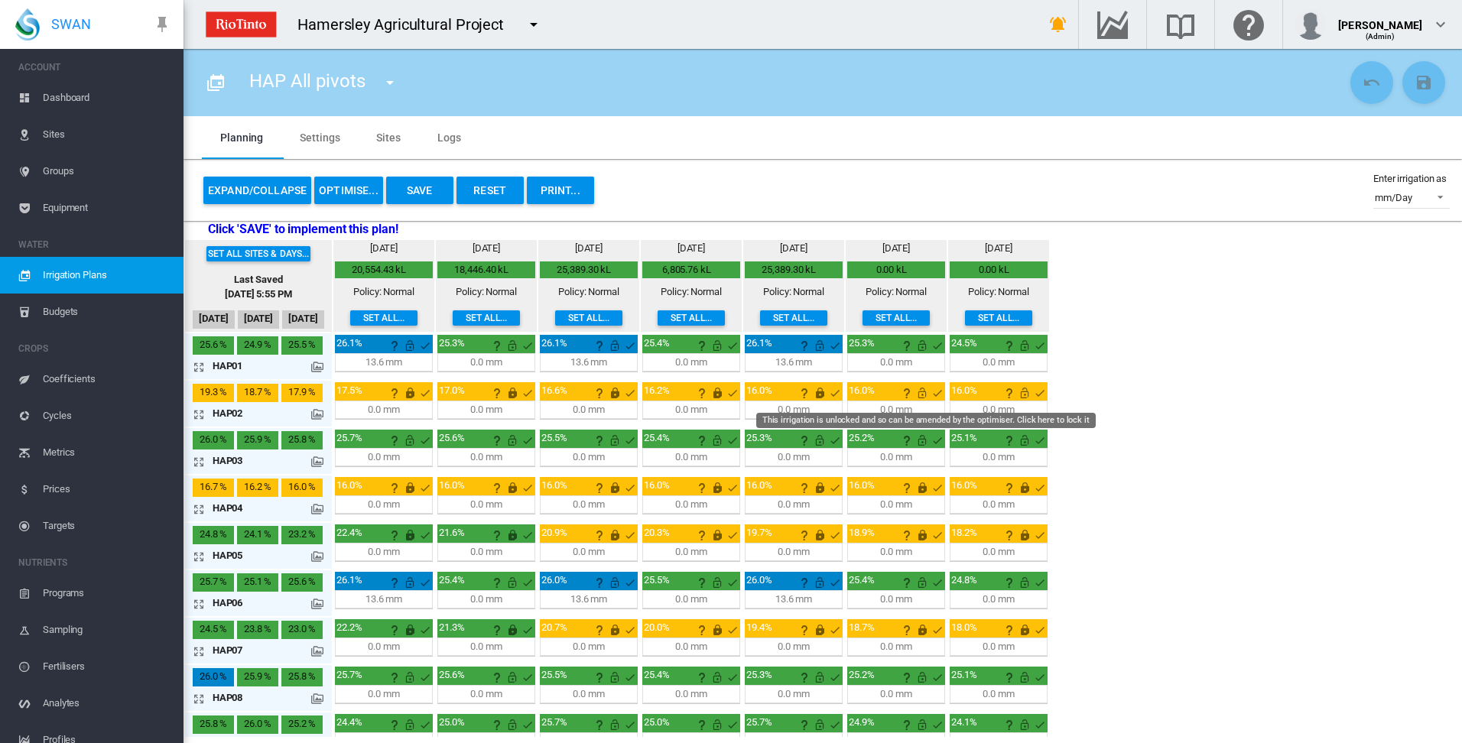
click at [921, 395] on md-icon "This irrigation is unlocked and so can be amended by the optimiser. Click here …" at bounding box center [922, 393] width 18 height 18
click at [1025, 394] on md-icon "This irrigation is unlocked and so can be amended by the optimiser. Click here …" at bounding box center [1025, 393] width 18 height 18
click at [419, 193] on button "Save" at bounding box center [419, 191] width 67 height 28
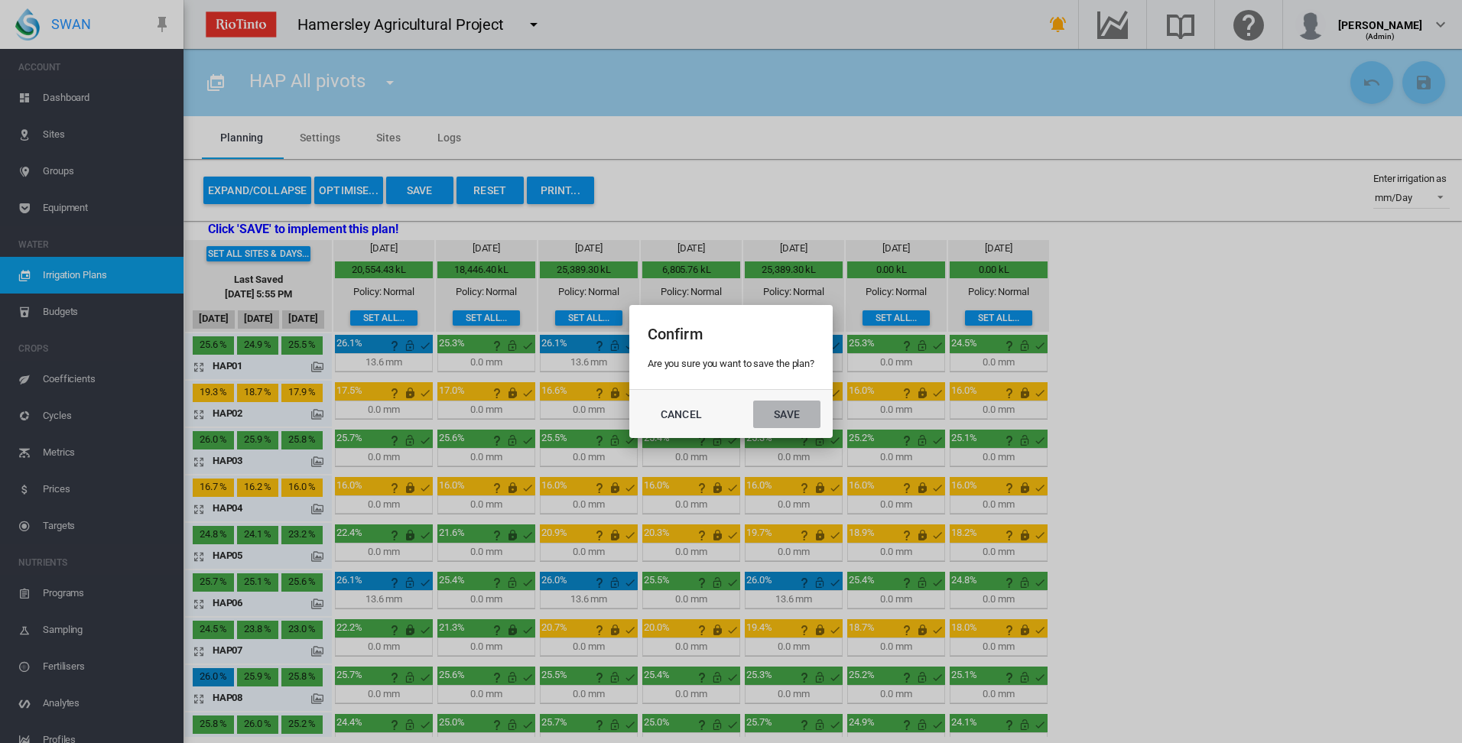
click at [796, 418] on button "Save" at bounding box center [786, 415] width 67 height 28
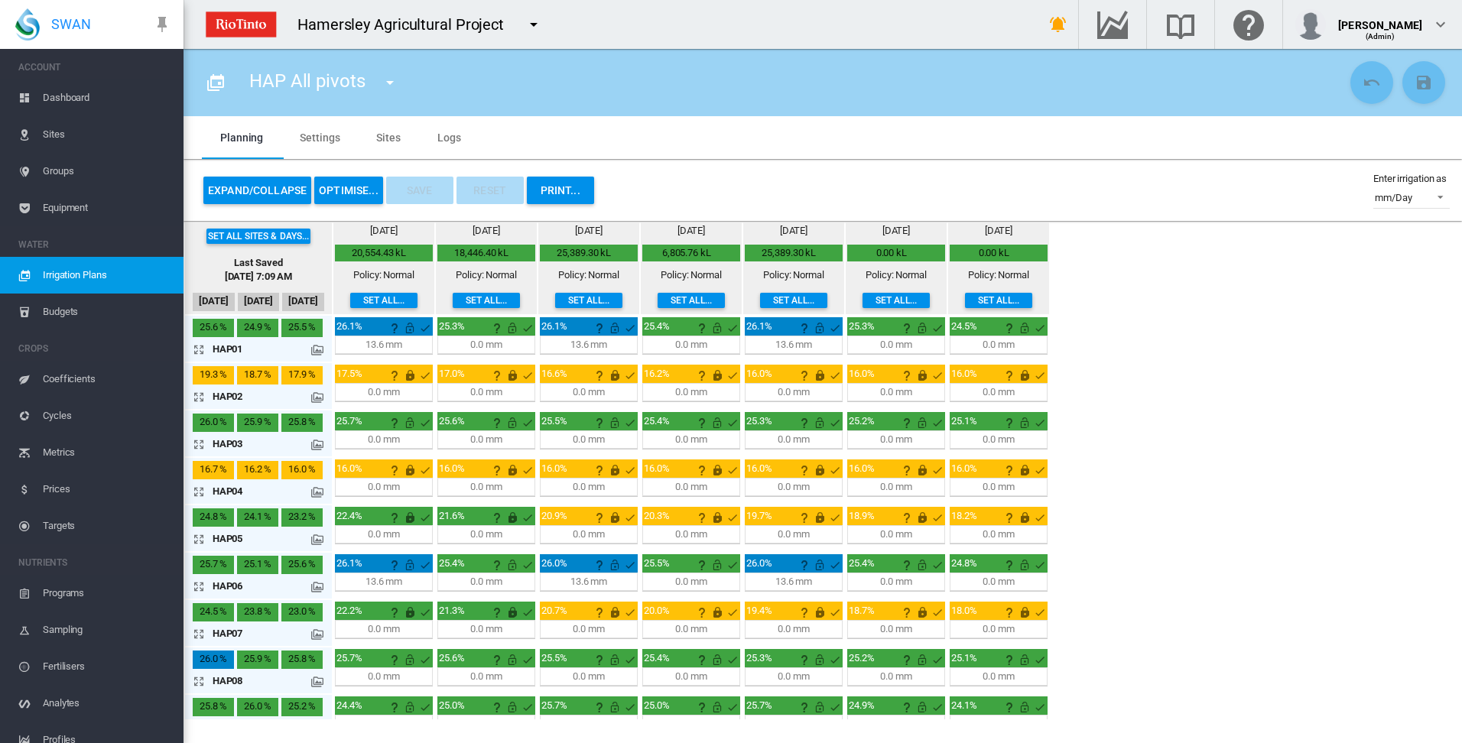
click at [343, 192] on button "OPTIMISE..." at bounding box center [348, 191] width 69 height 28
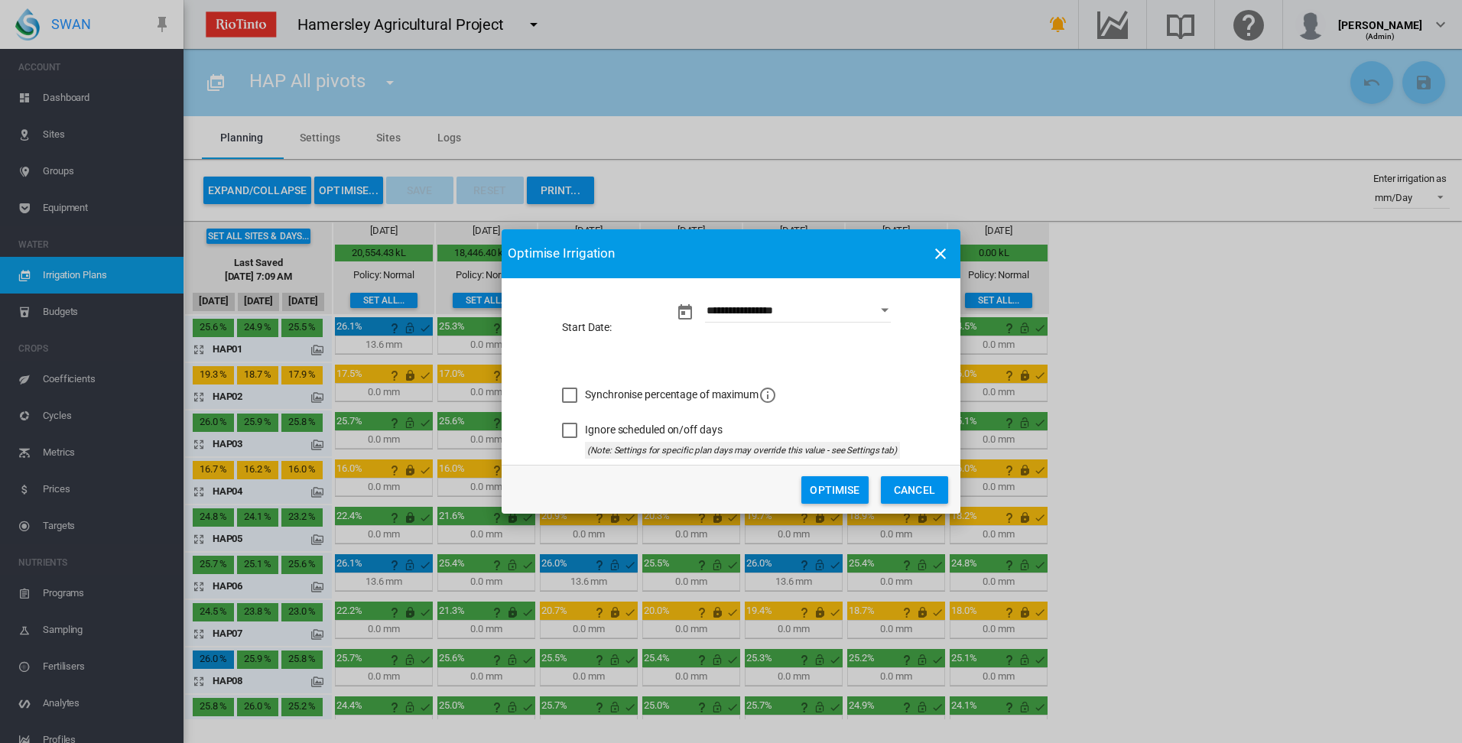
click at [828, 493] on button "Optimise" at bounding box center [834, 490] width 67 height 28
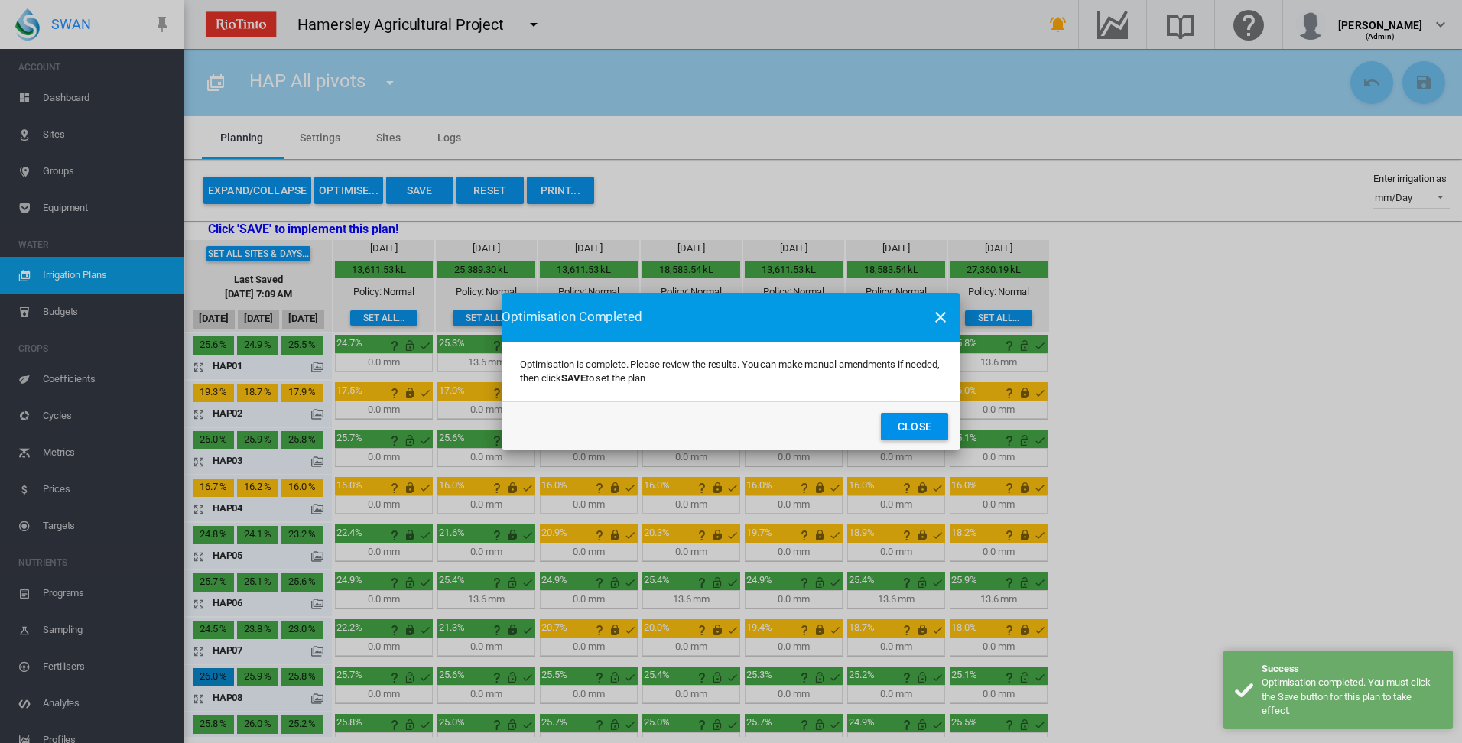
click at [902, 425] on button "Close" at bounding box center [914, 427] width 67 height 28
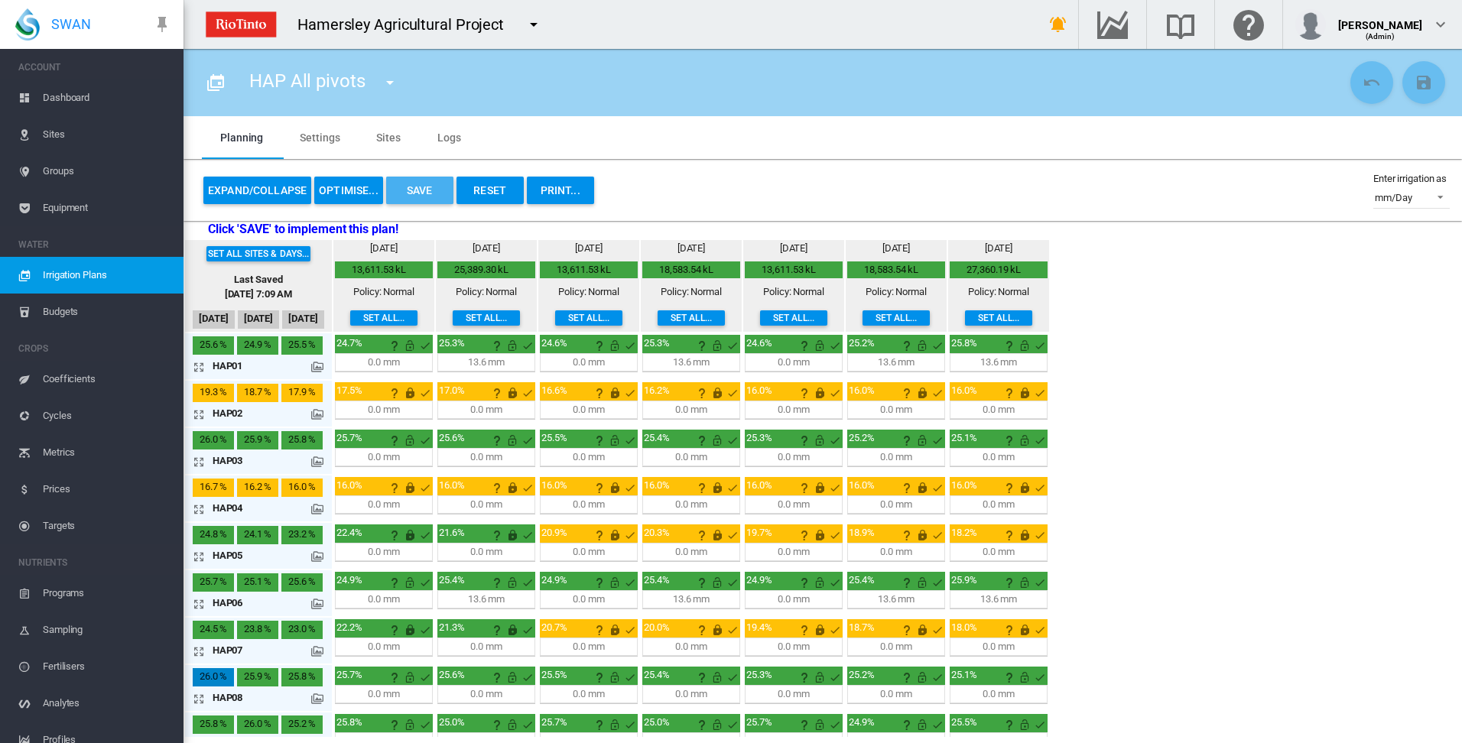
click at [427, 191] on button "Save" at bounding box center [419, 191] width 67 height 28
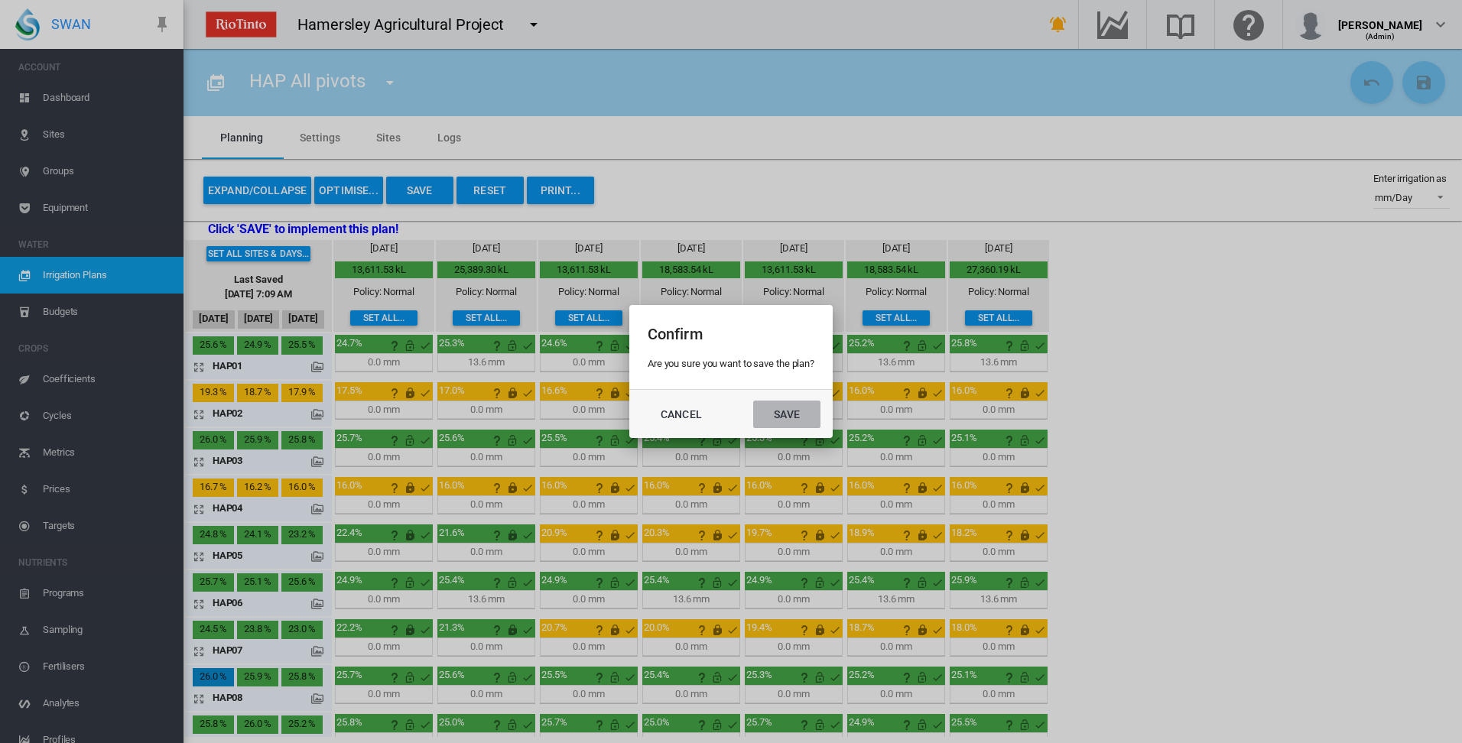
click at [778, 414] on button "Save" at bounding box center [786, 415] width 67 height 28
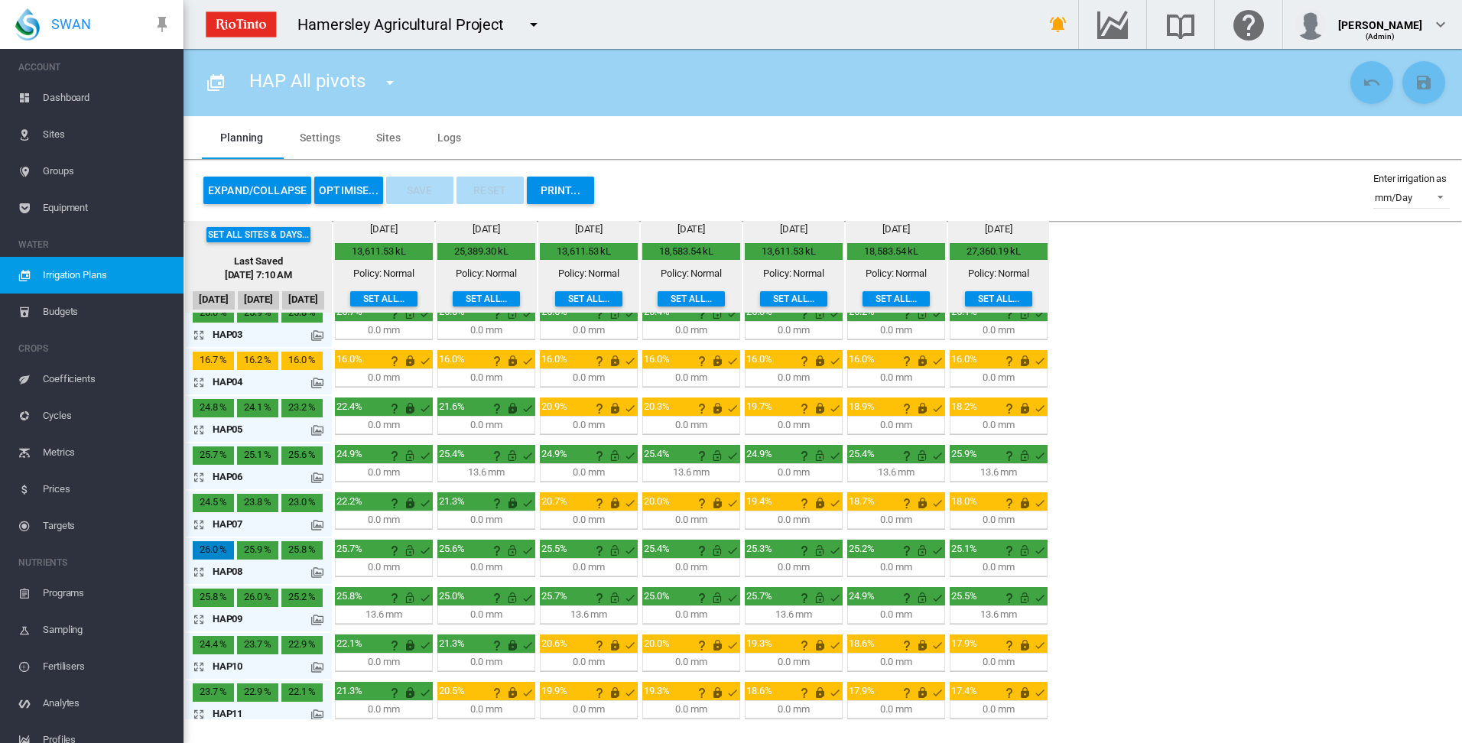
scroll to position [96, 0]
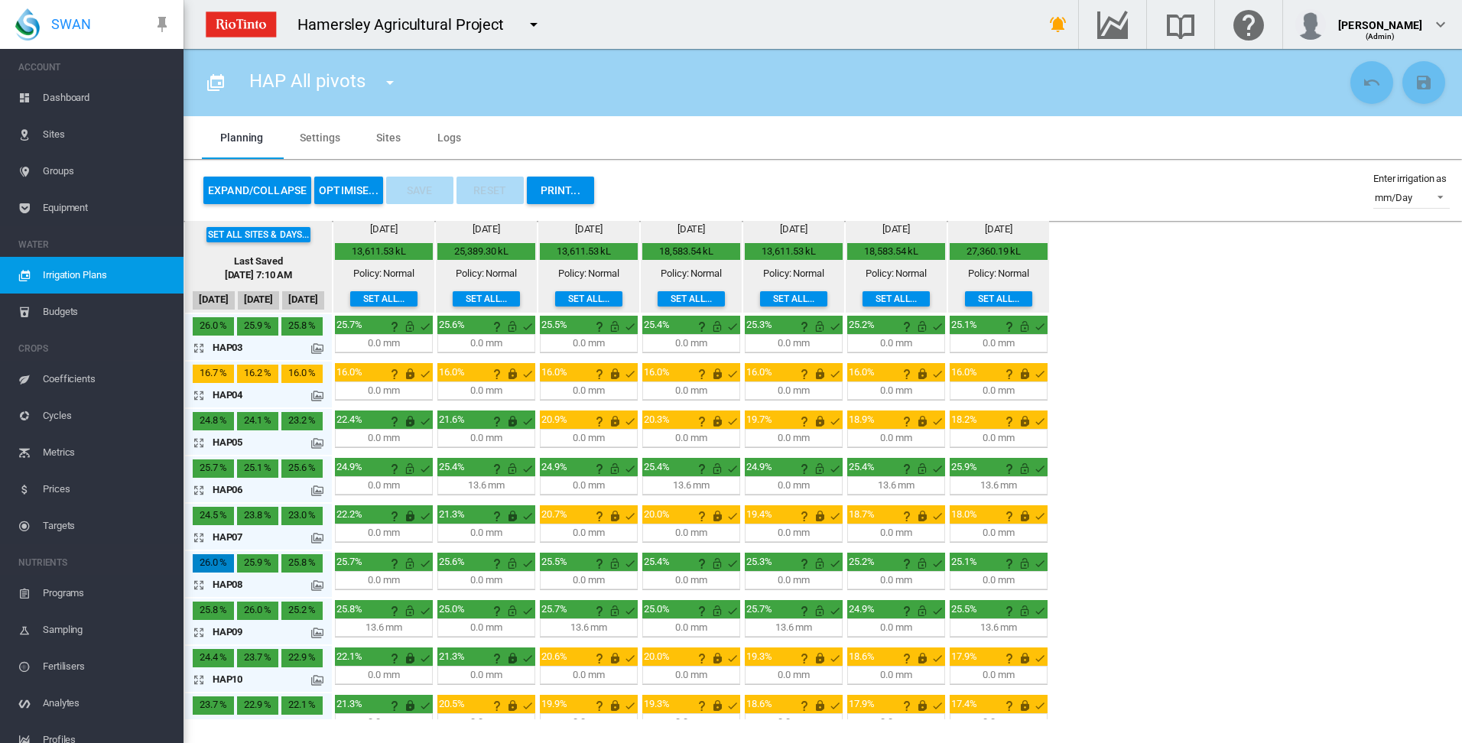
click at [197, 489] on md-icon "icon-arrow-expand" at bounding box center [202, 490] width 18 height 18
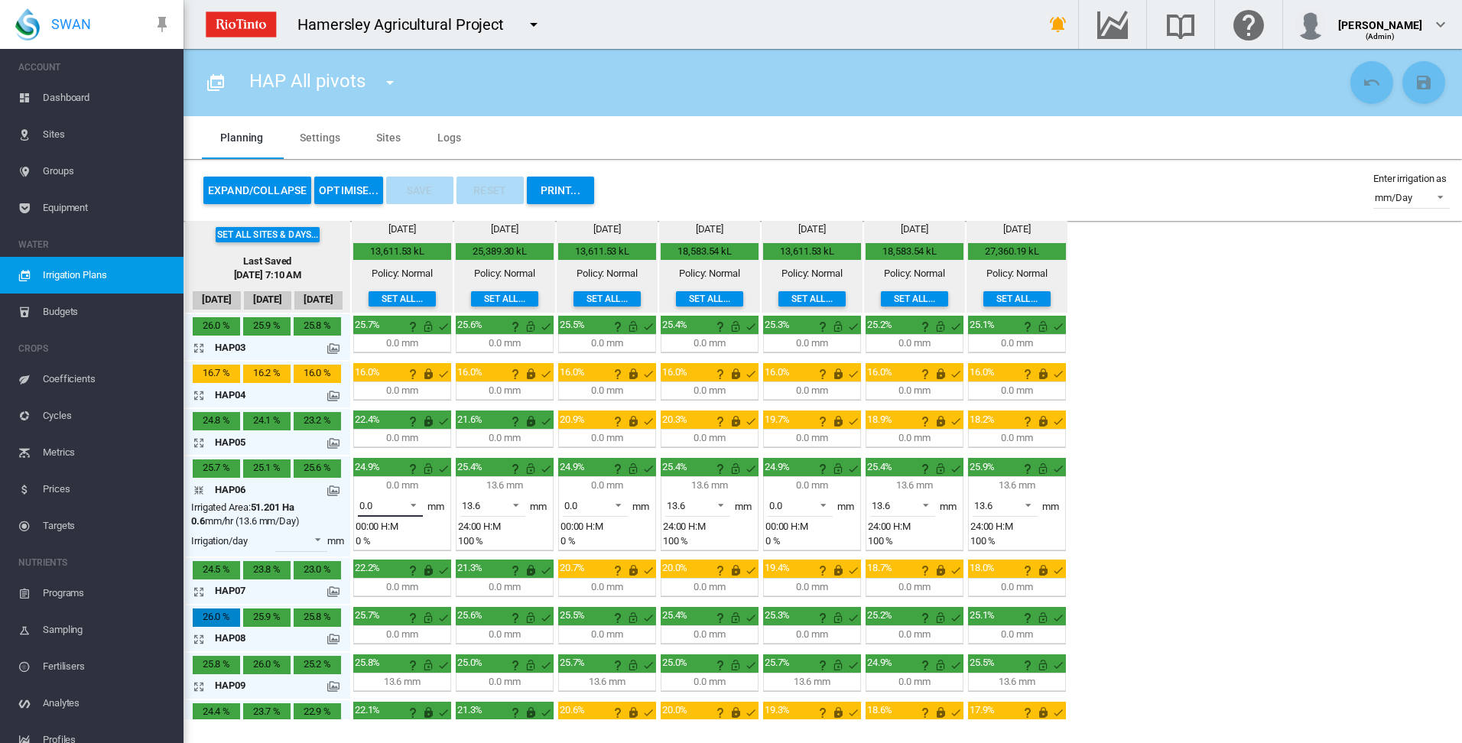
click at [414, 503] on span at bounding box center [409, 504] width 18 height 14
click at [387, 546] on md-option "13.6" at bounding box center [399, 543] width 104 height 37
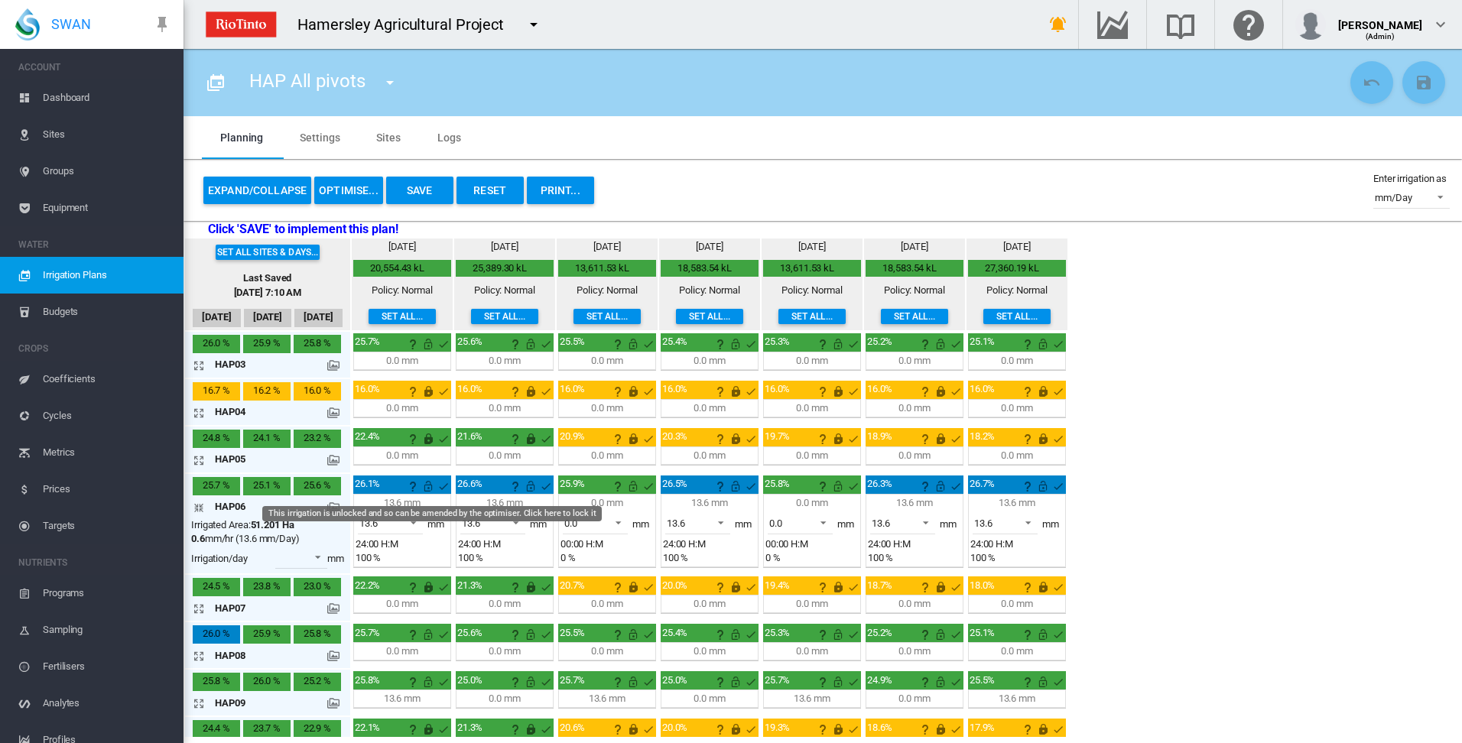
click at [427, 489] on md-icon "This irrigation is unlocked and so can be amended by the optimiser. Click here …" at bounding box center [428, 486] width 18 height 18
click at [199, 509] on md-icon "icon-arrow-collapse" at bounding box center [202, 508] width 18 height 18
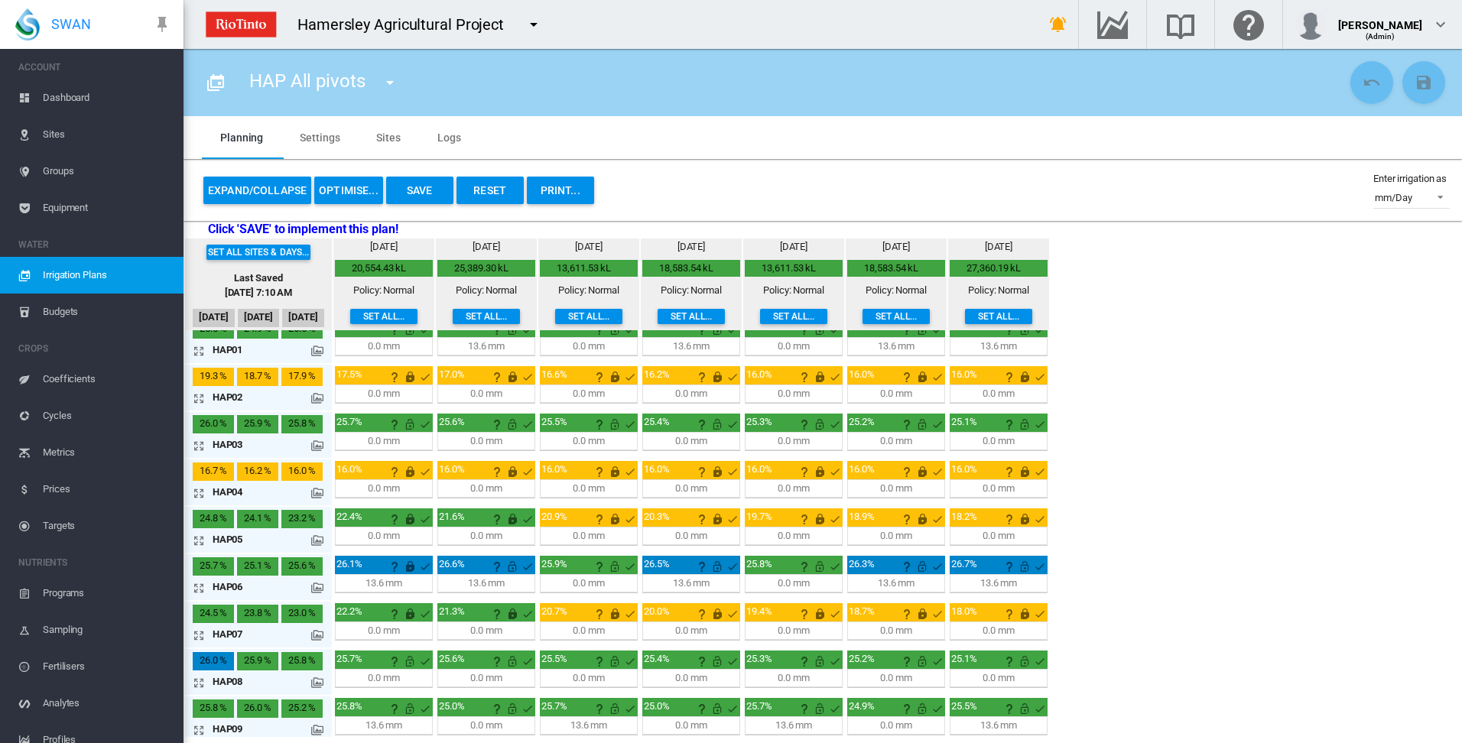
scroll to position [0, 0]
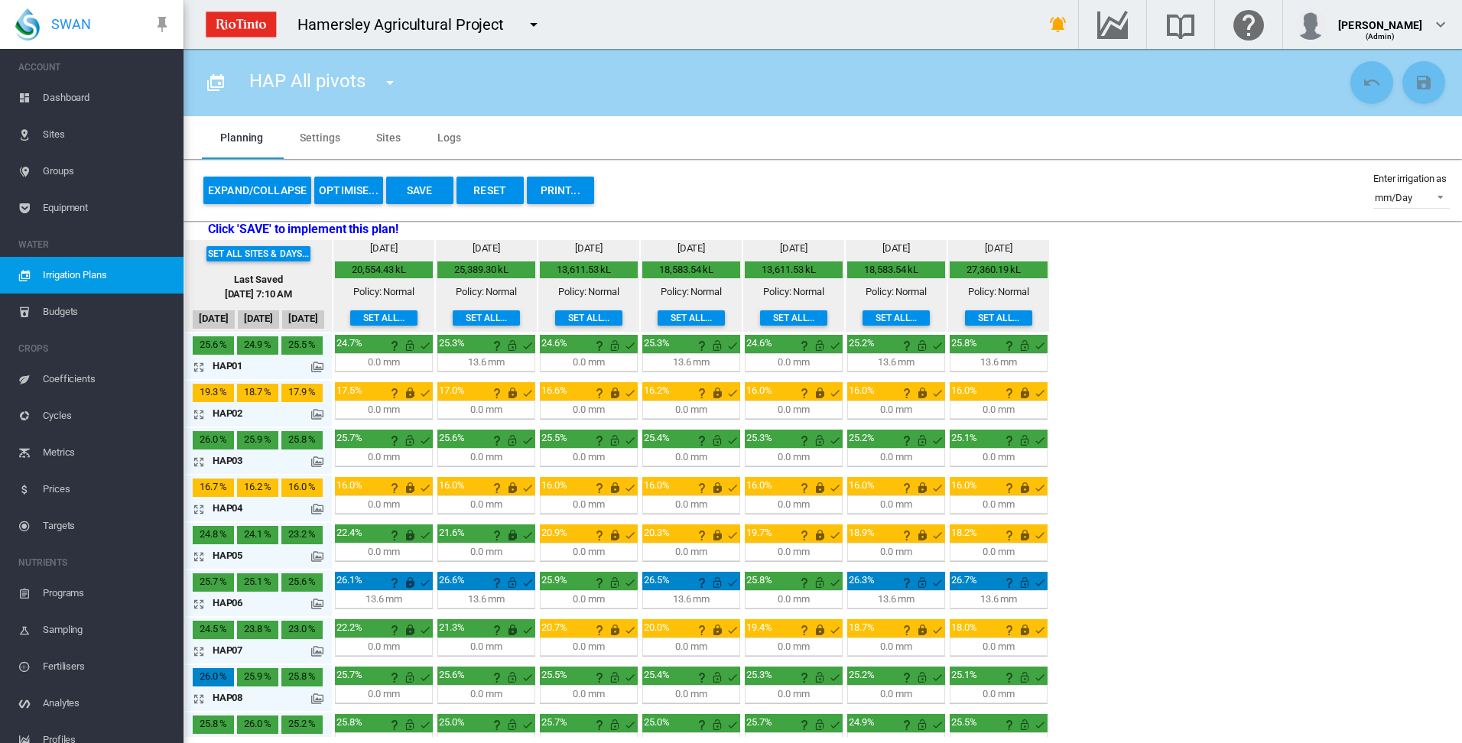
click at [198, 368] on md-icon "icon-arrow-expand" at bounding box center [202, 367] width 18 height 18
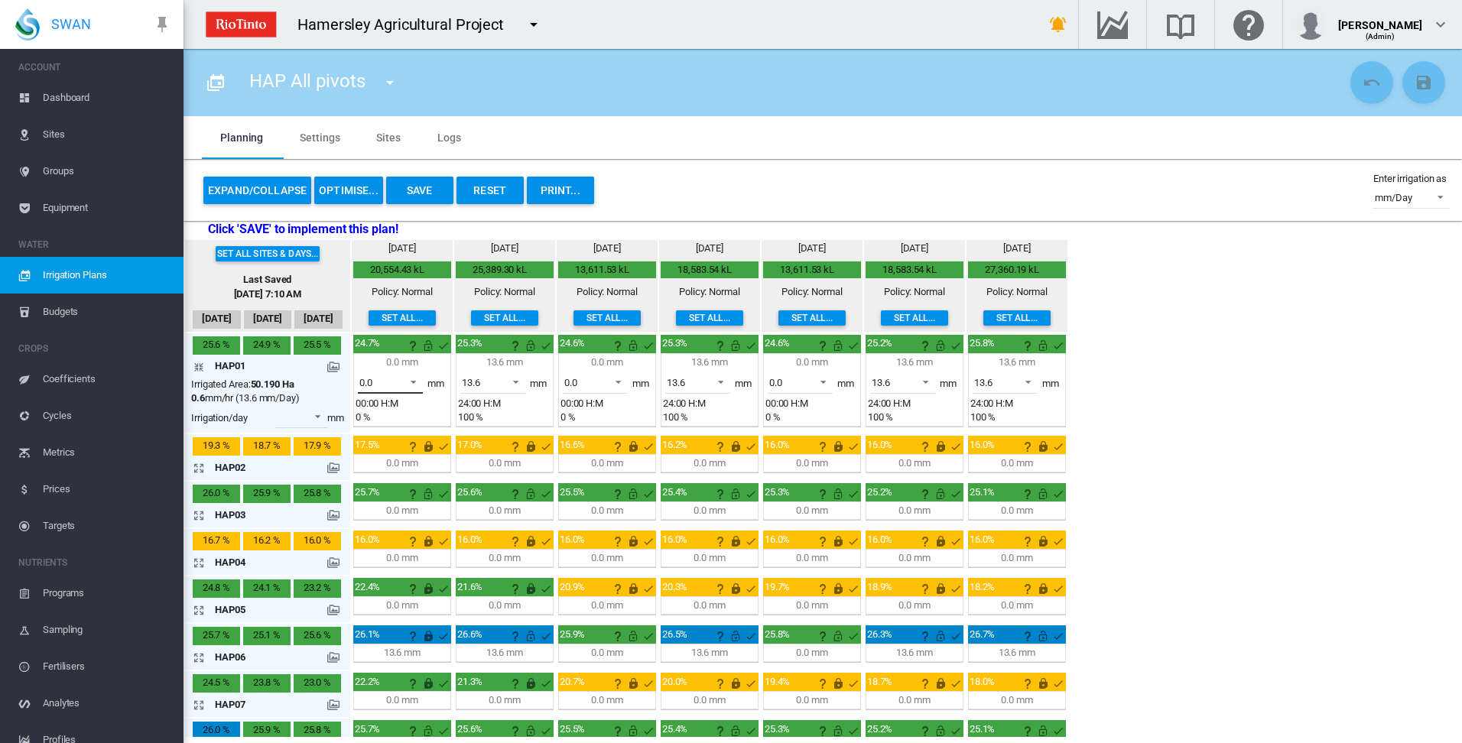
click at [414, 380] on span at bounding box center [409, 381] width 18 height 14
click at [387, 424] on md-option "13.6" at bounding box center [399, 419] width 104 height 37
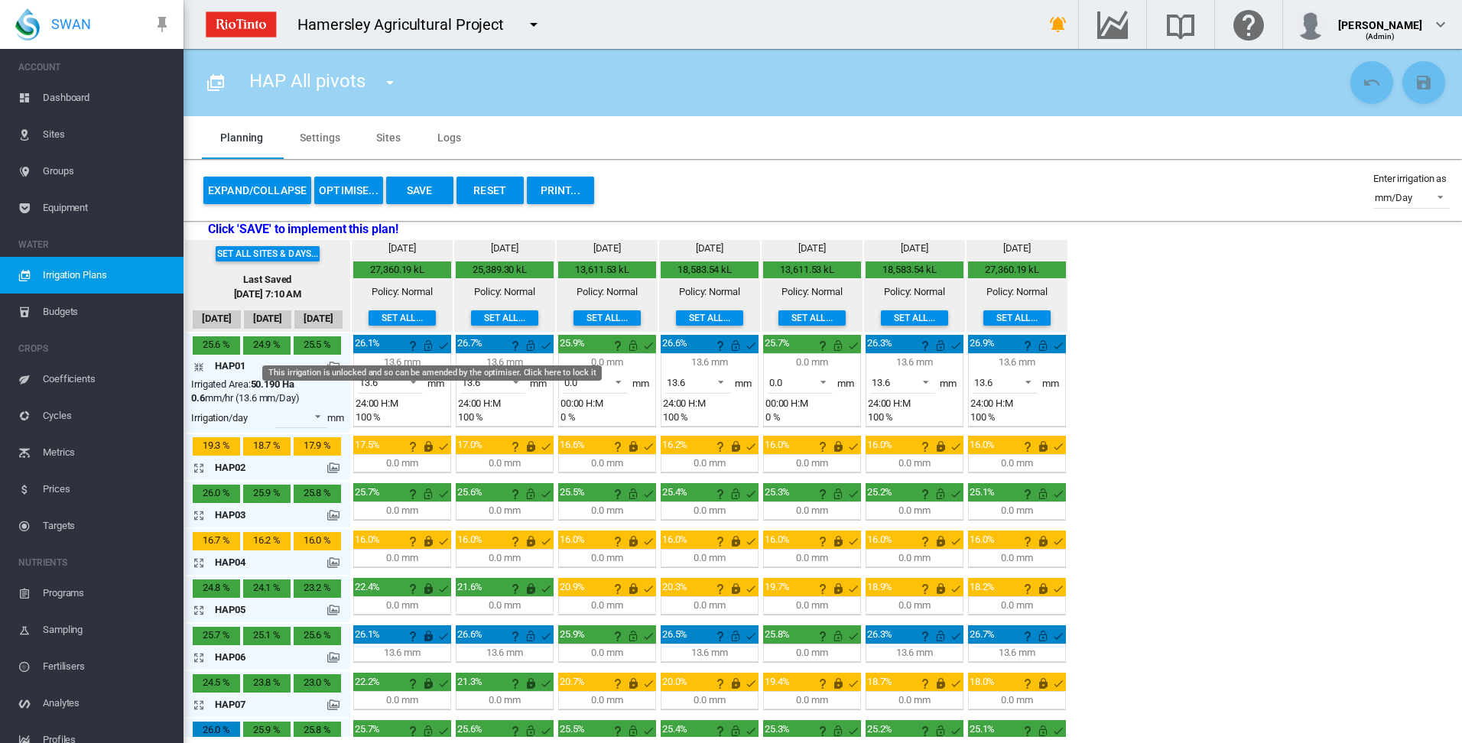
click at [429, 346] on md-icon "This irrigation is unlocked and so can be amended by the optimiser. Click here …" at bounding box center [428, 345] width 18 height 18
click at [199, 366] on md-icon "icon-arrow-collapse" at bounding box center [202, 367] width 18 height 18
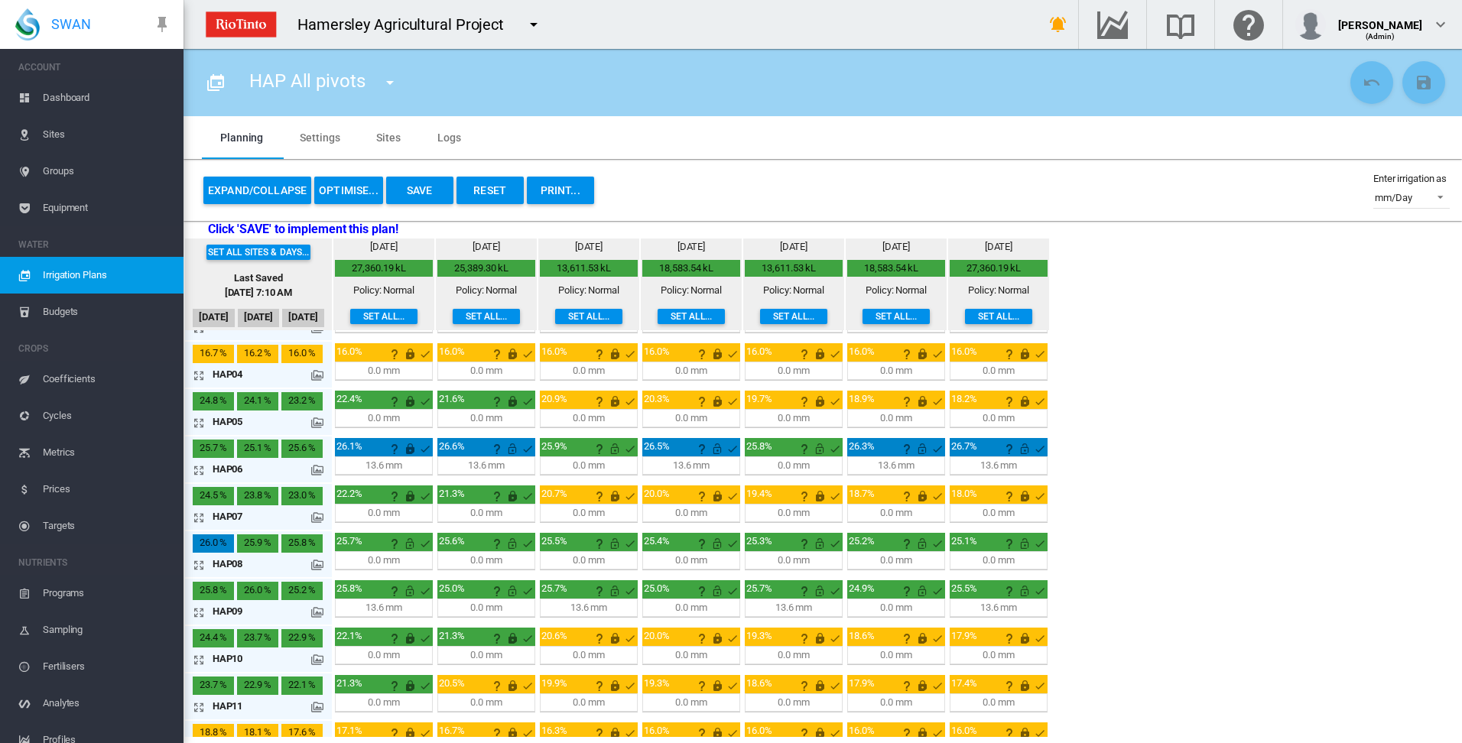
scroll to position [402, 0]
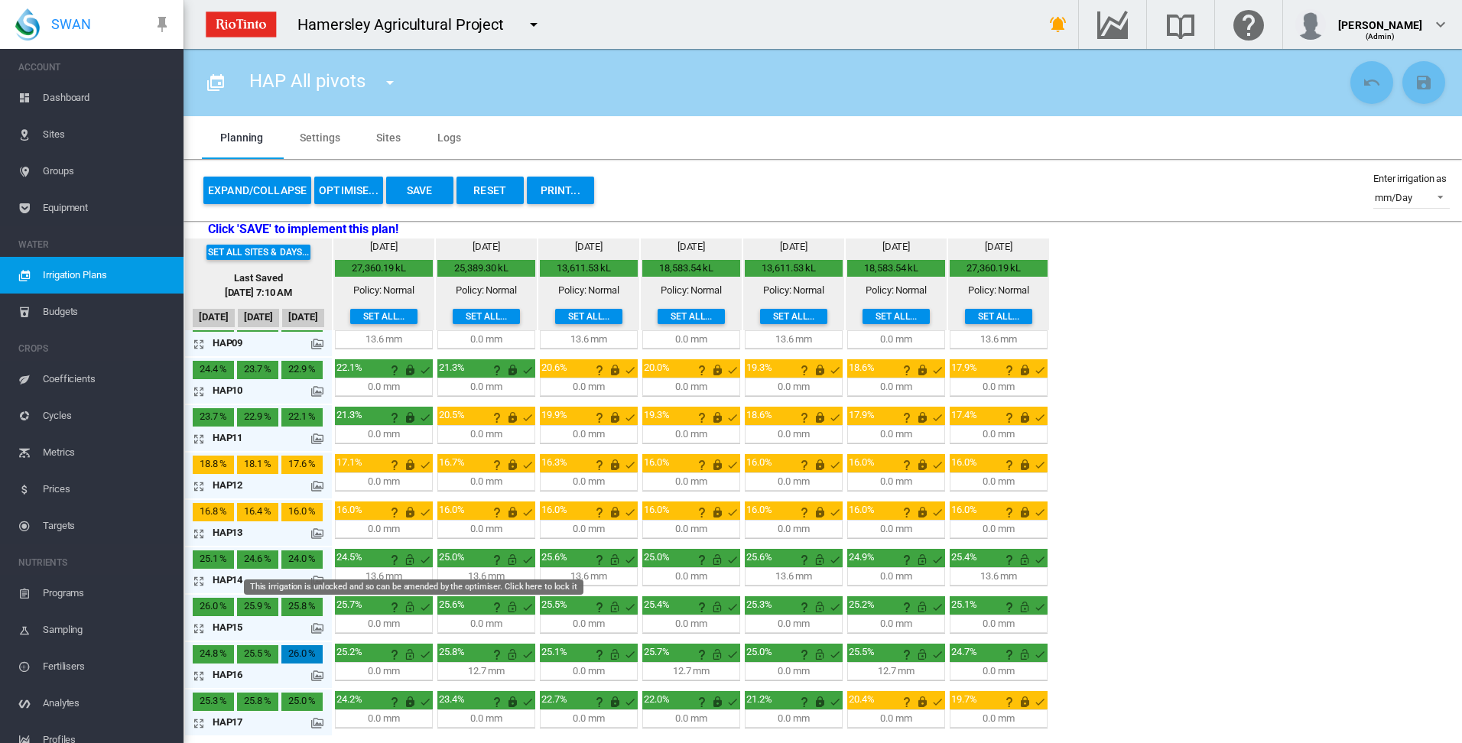
click at [411, 561] on md-icon "This irrigation is unlocked and so can be amended by the optimiser. Click here …" at bounding box center [410, 560] width 18 height 18
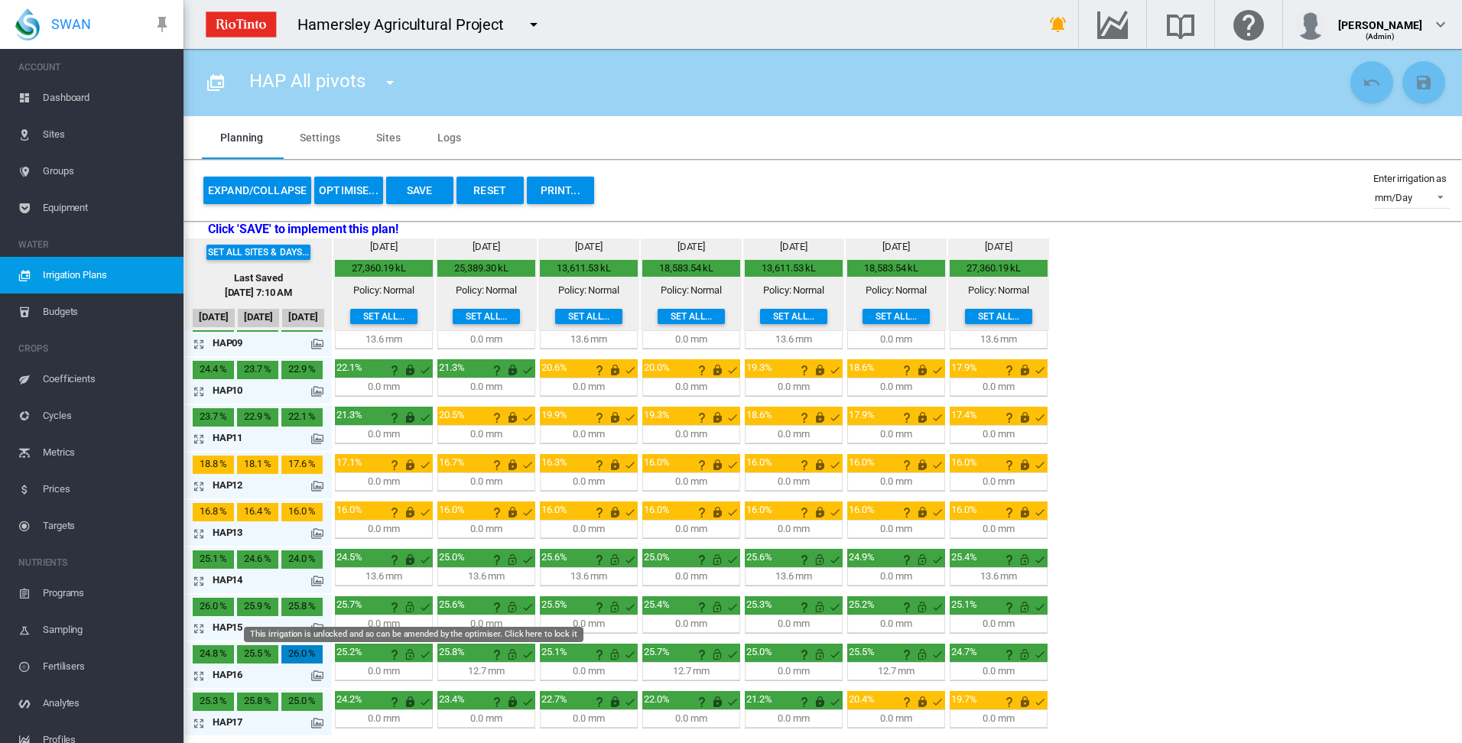
click at [410, 604] on md-icon "This irrigation is unlocked and so can be amended by the optimiser. Click here …" at bounding box center [410, 607] width 18 height 18
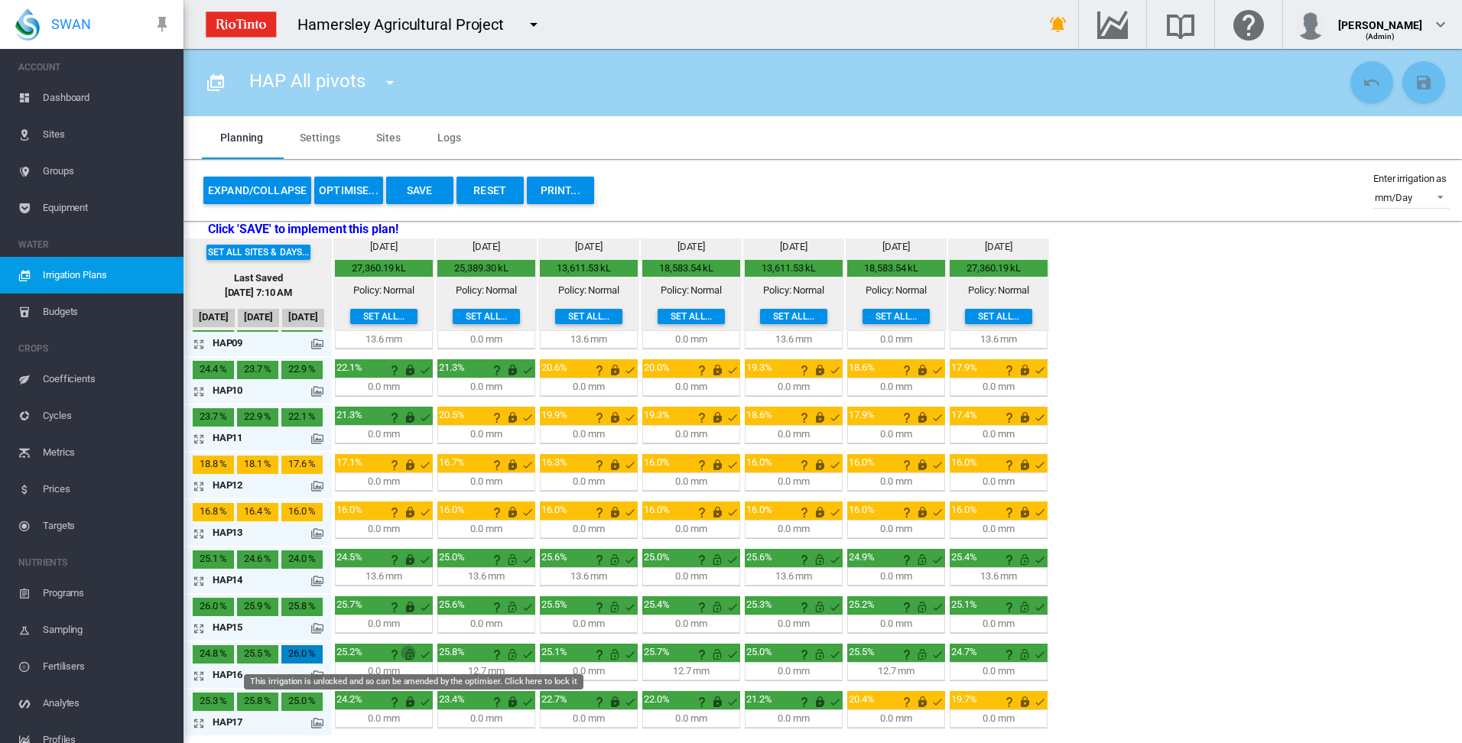
click at [408, 655] on md-icon "This irrigation is unlocked and so can be amended by the optimiser. Click here …" at bounding box center [410, 654] width 18 height 18
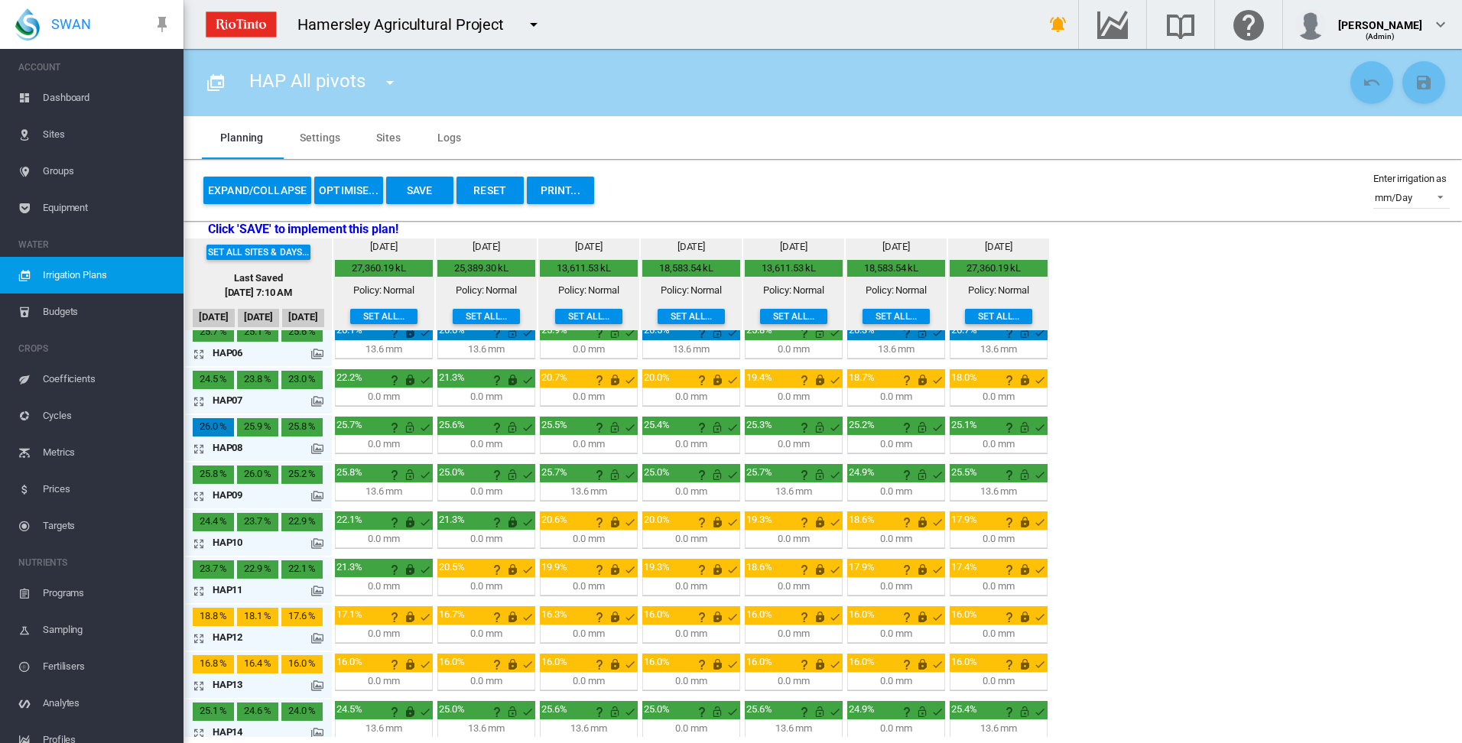
scroll to position [249, 0]
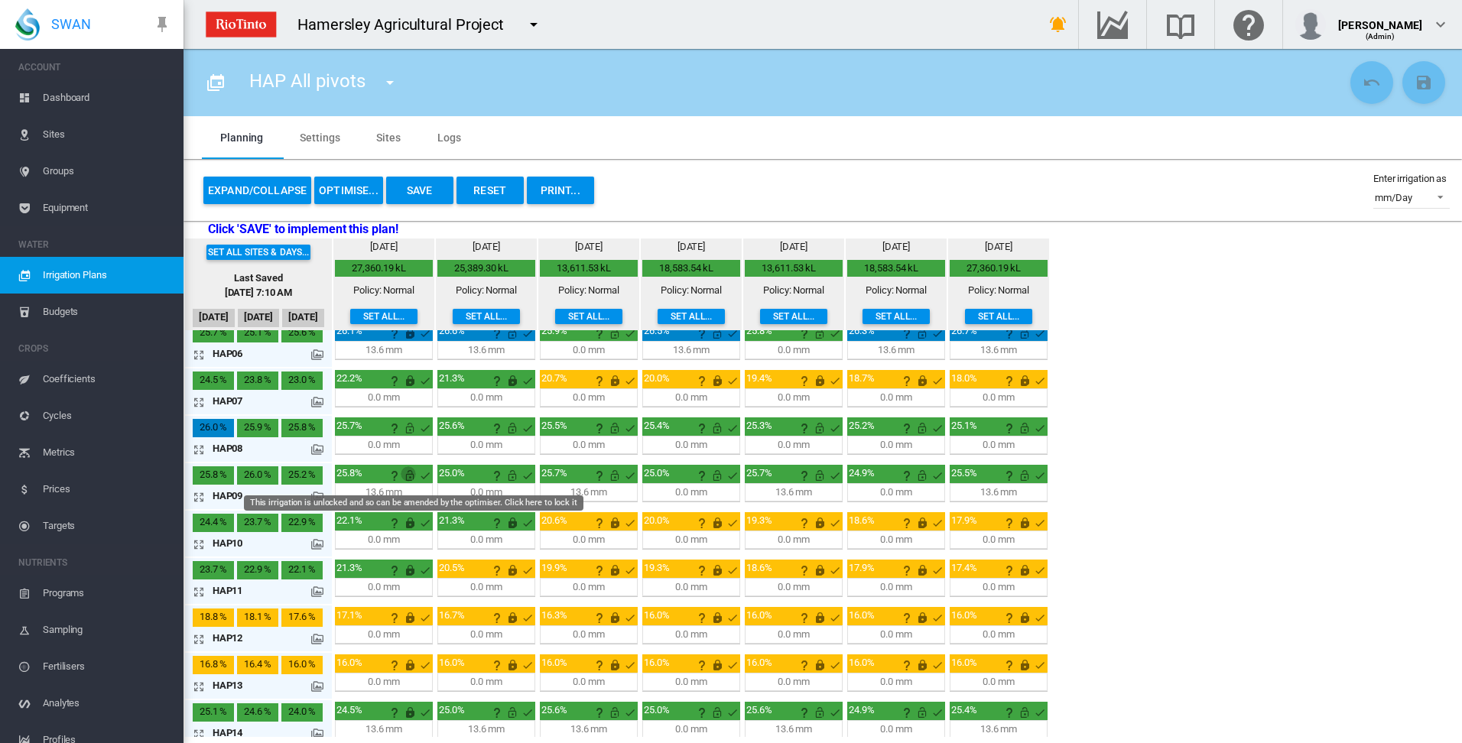
click at [413, 474] on md-icon "This irrigation is unlocked and so can be amended by the optimiser. Click here …" at bounding box center [410, 475] width 18 height 18
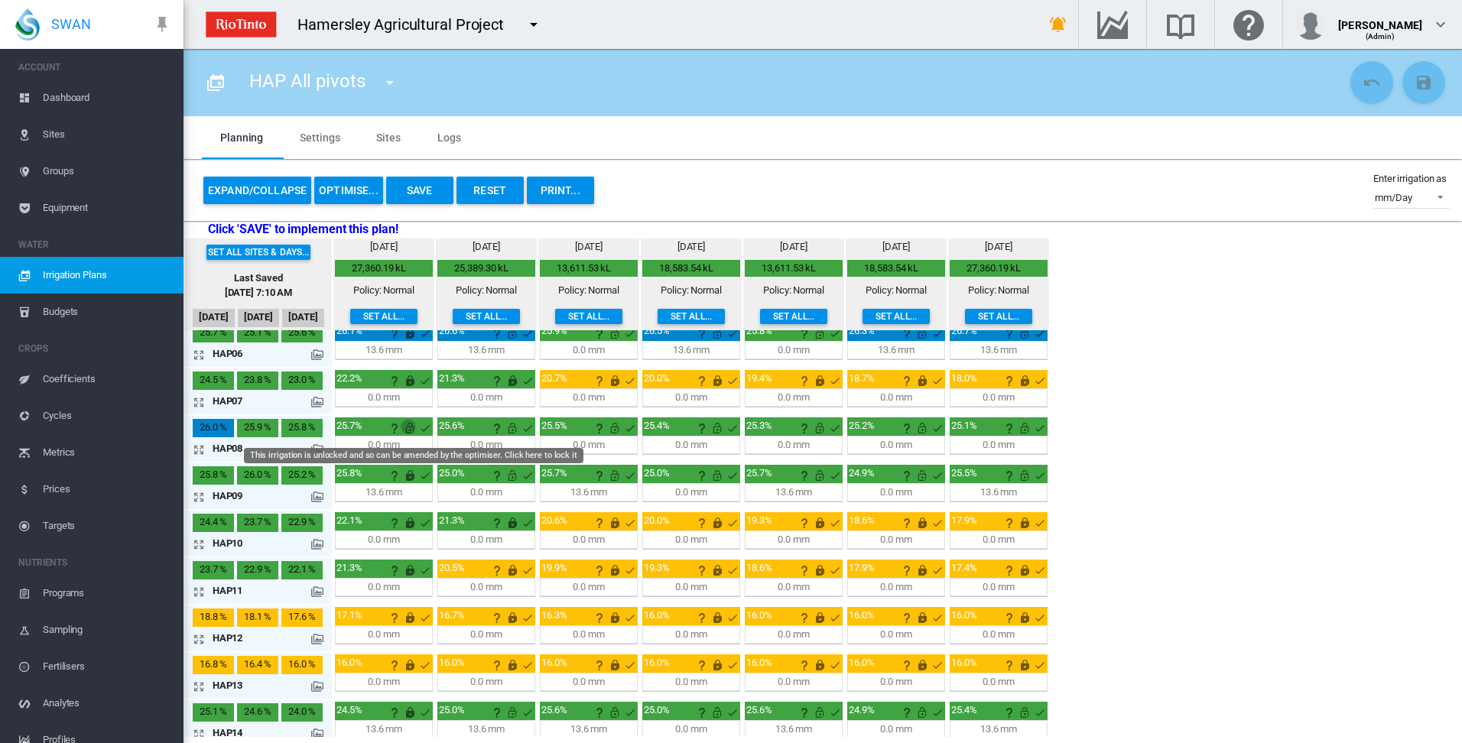
click at [409, 428] on md-icon "This irrigation is unlocked and so can be amended by the optimiser. Click here …" at bounding box center [410, 428] width 18 height 18
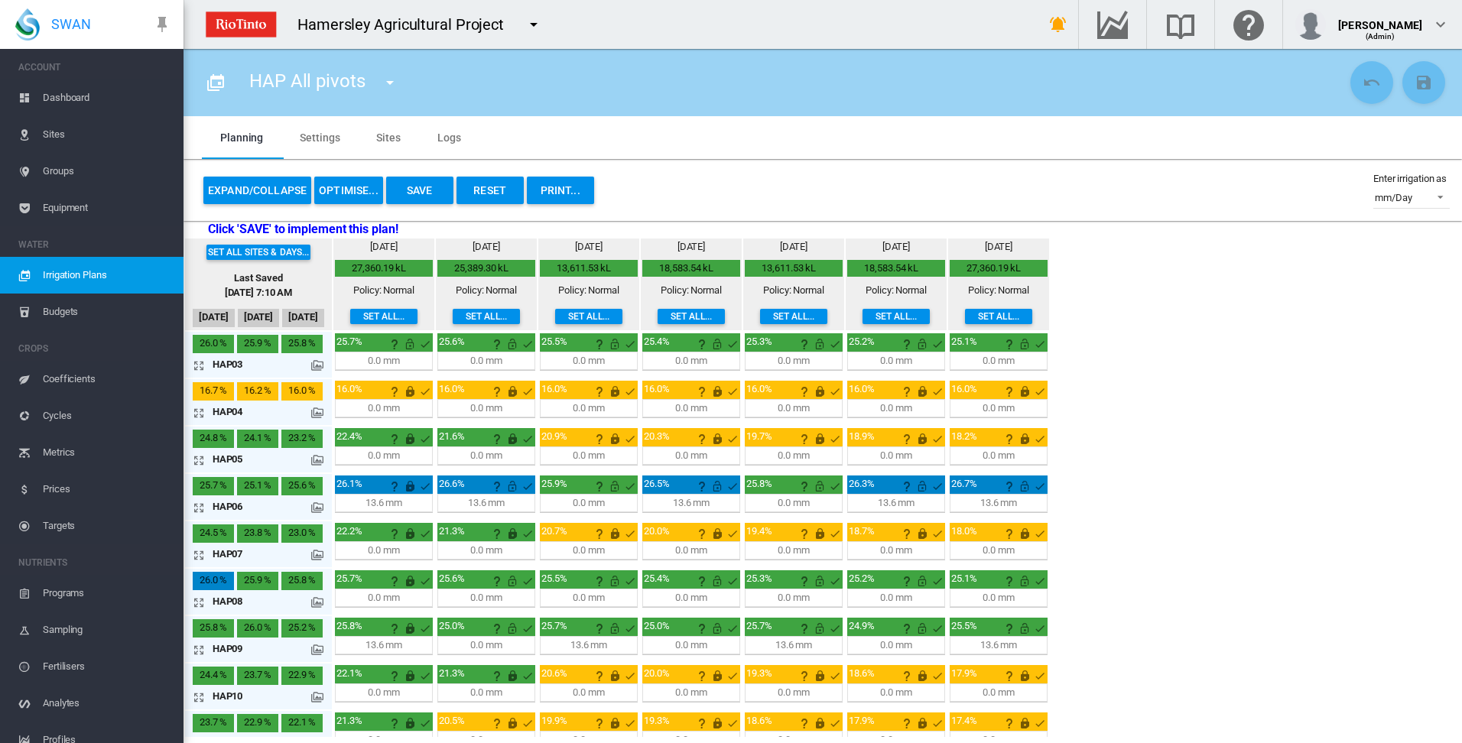
scroll to position [0, 0]
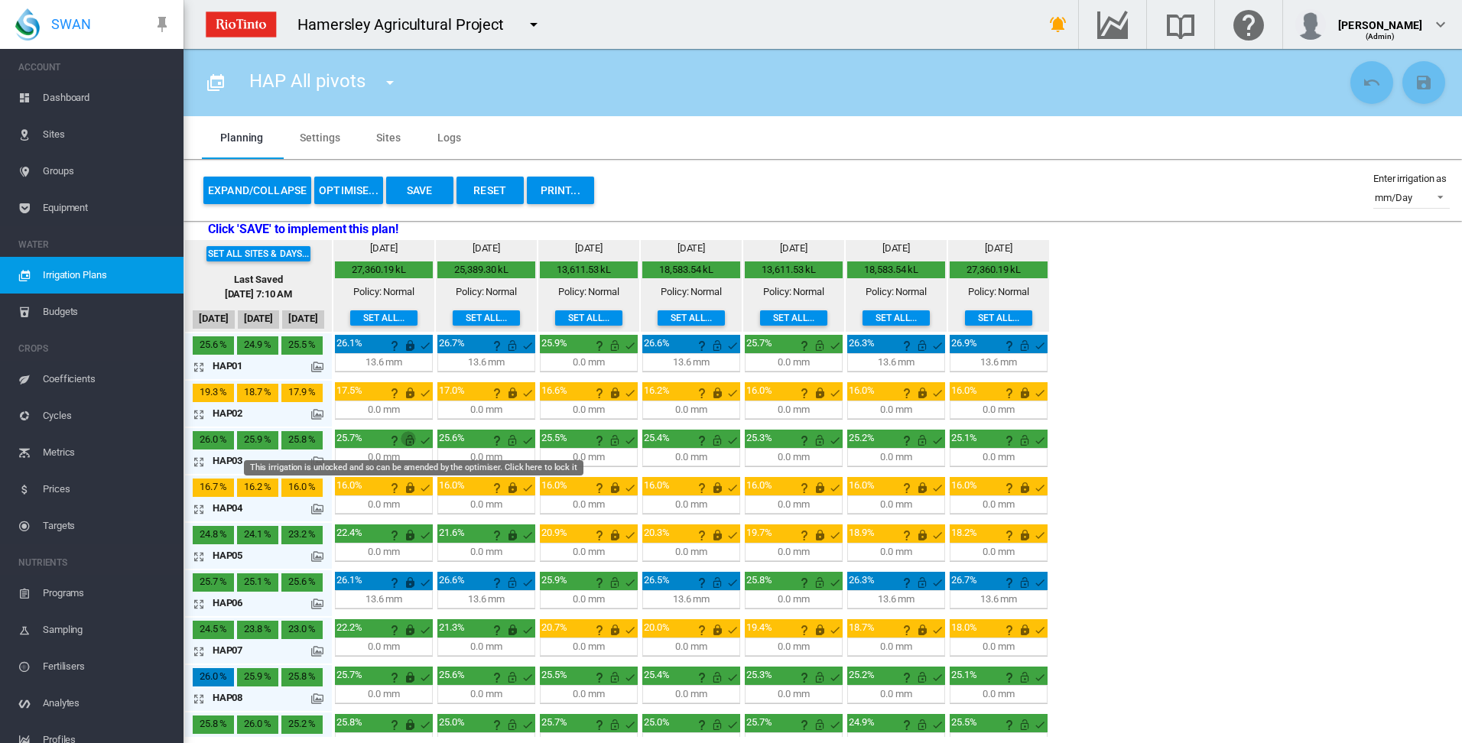
click at [411, 439] on md-icon "This irrigation is unlocked and so can be amended by the optimiser. Click here …" at bounding box center [410, 440] width 18 height 18
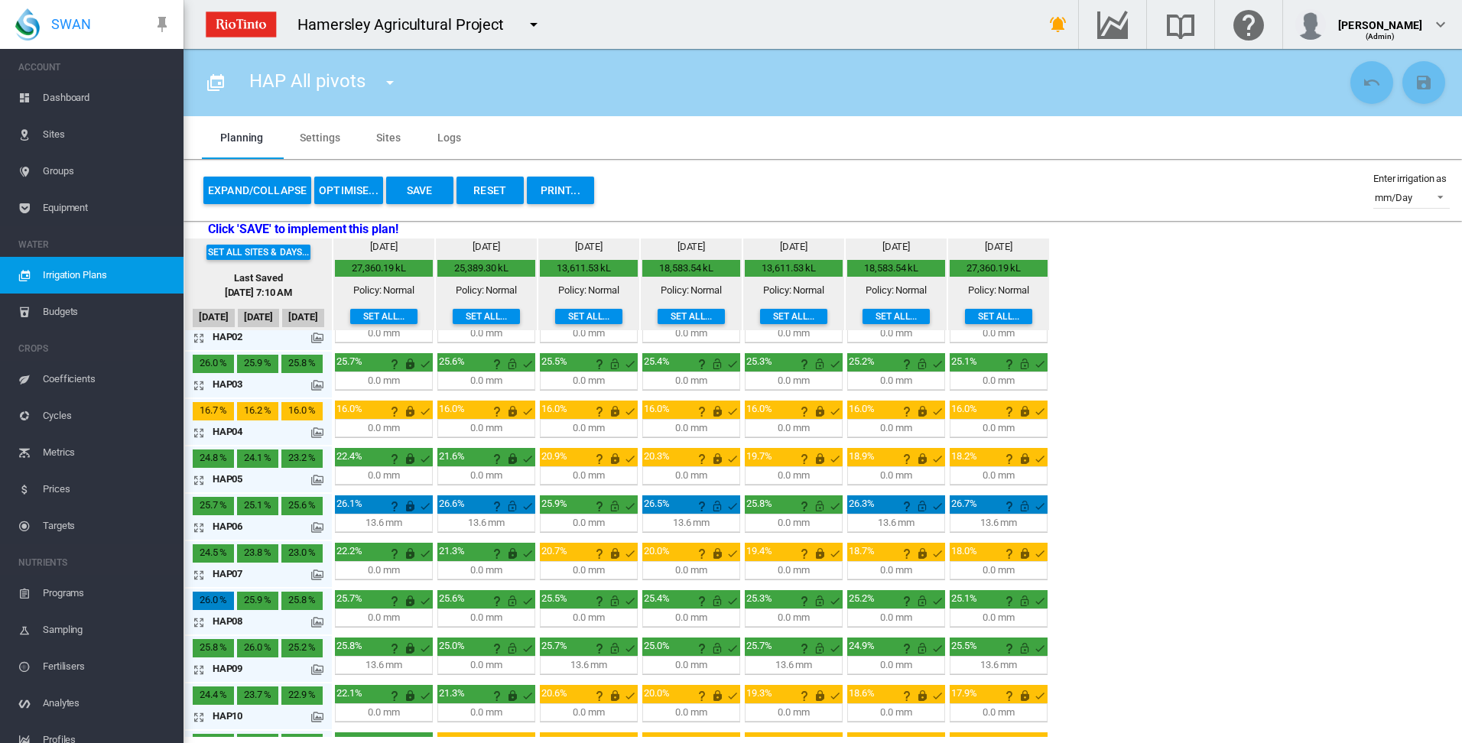
scroll to position [153, 0]
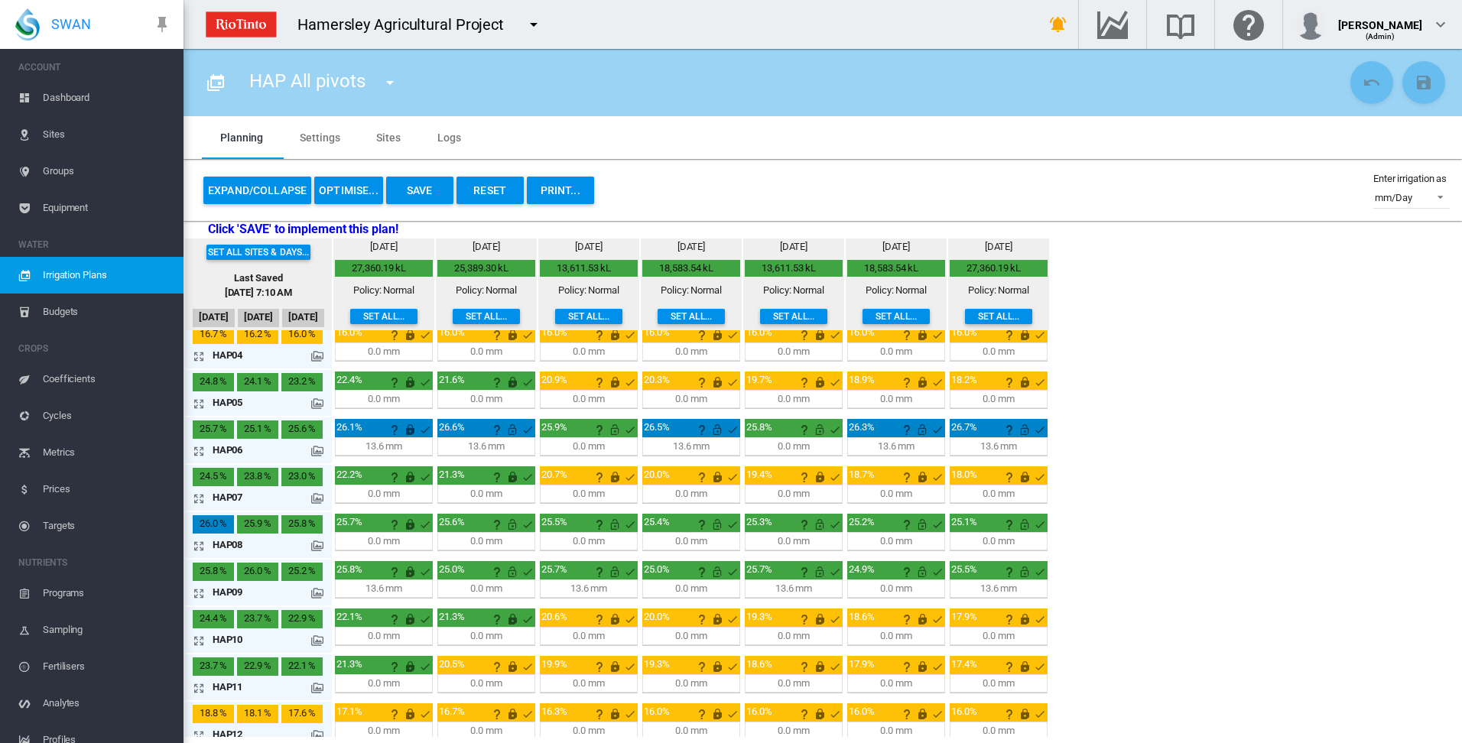
click at [203, 593] on md-icon "icon-arrow-expand" at bounding box center [202, 593] width 18 height 18
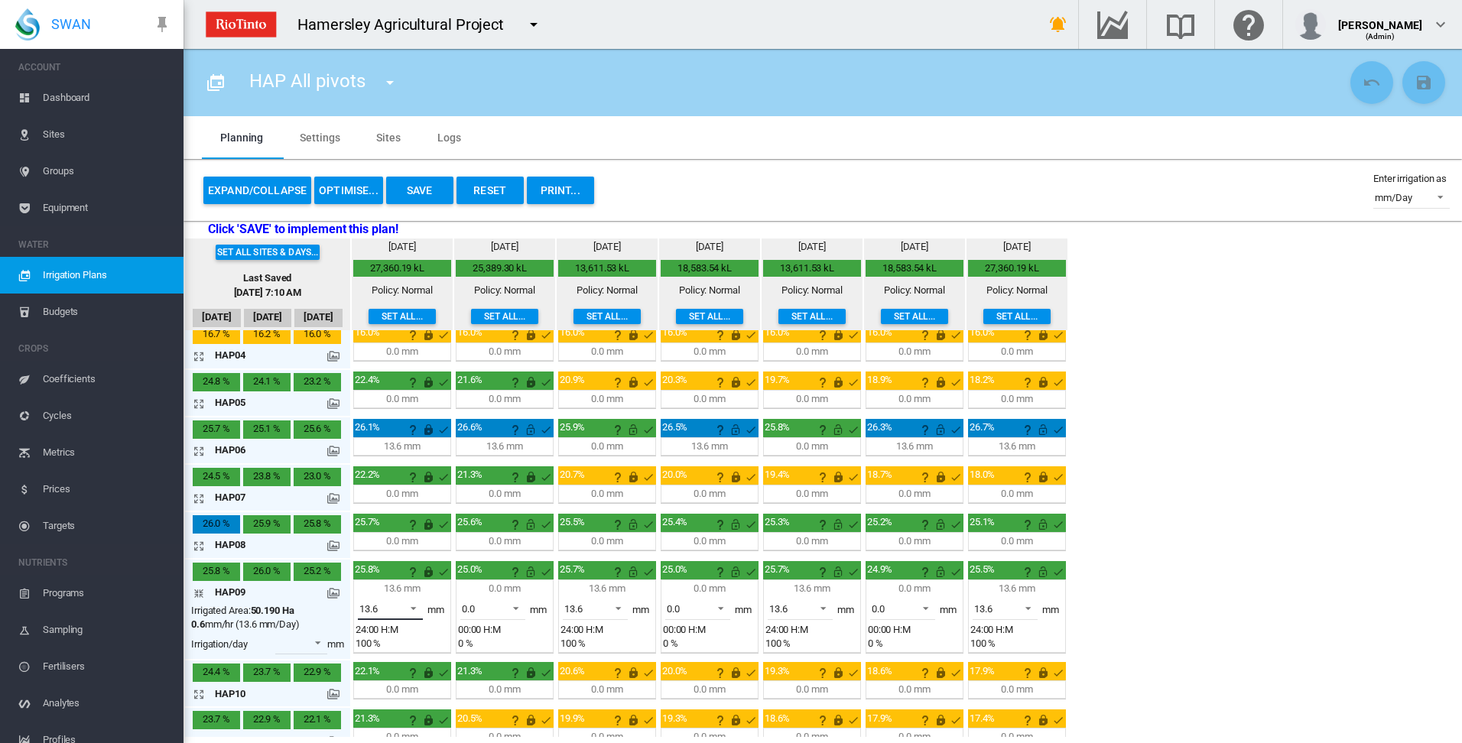
click at [414, 607] on span at bounding box center [409, 607] width 18 height 14
click at [404, 577] on md-option "0.0" at bounding box center [399, 572] width 104 height 37
click at [197, 591] on md-icon "icon-arrow-collapse" at bounding box center [202, 593] width 18 height 18
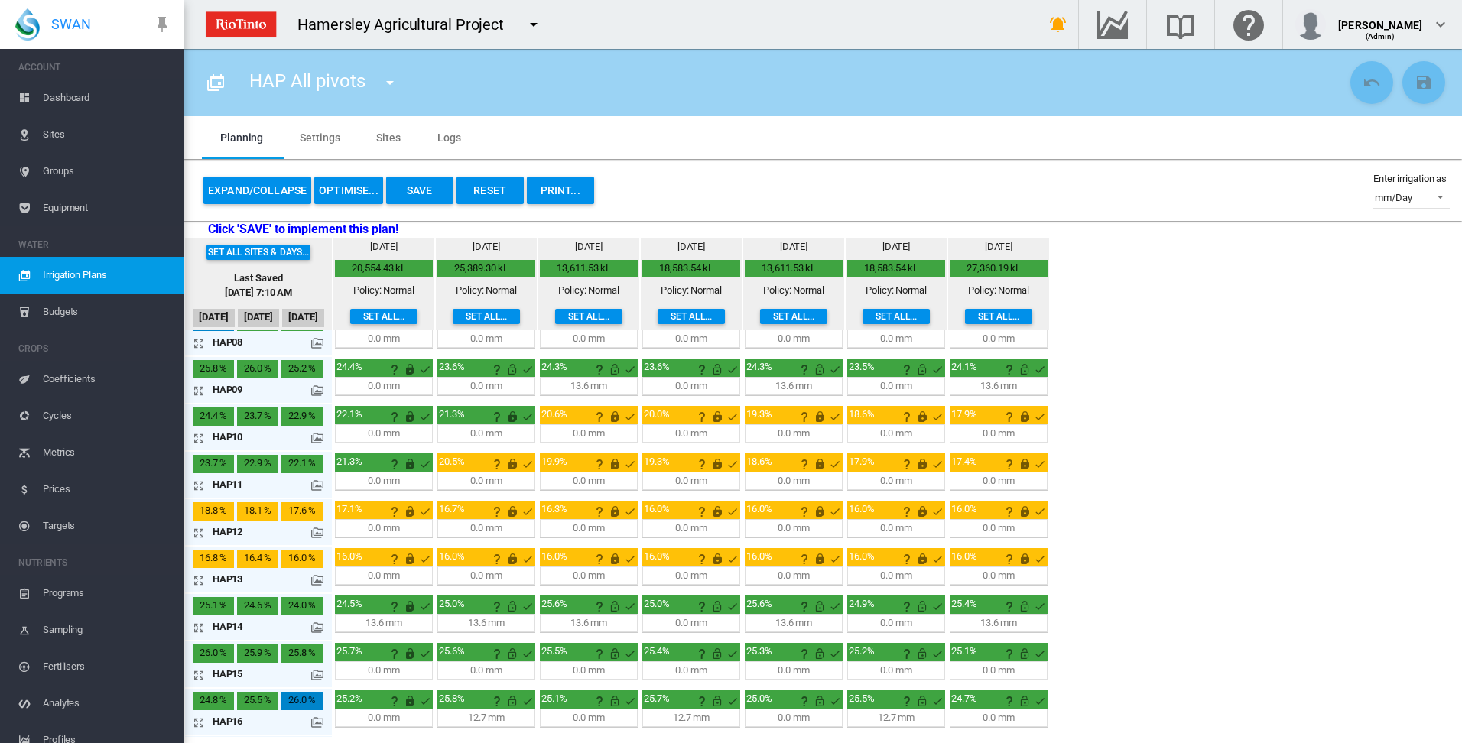
scroll to position [402, 0]
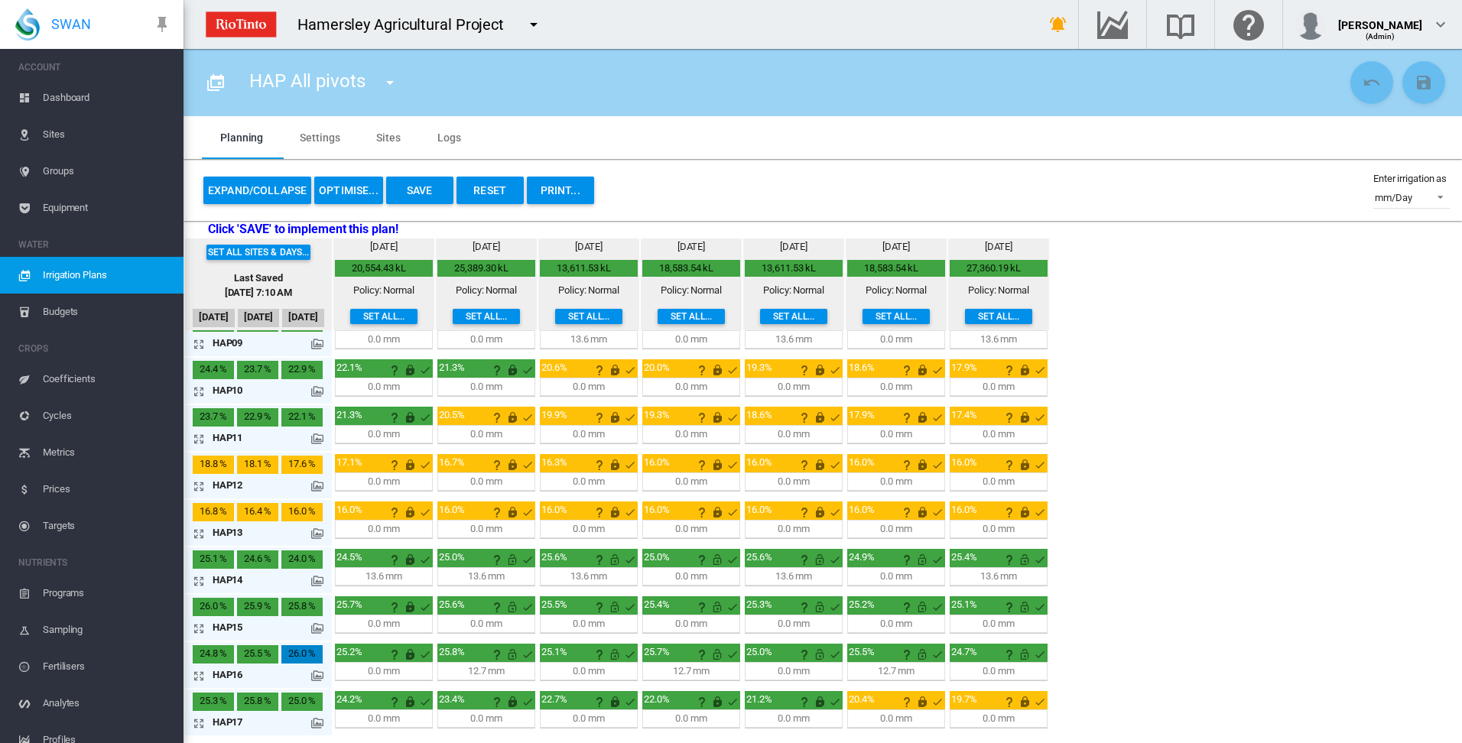
click at [340, 190] on button "OPTIMISE..." at bounding box center [348, 191] width 69 height 28
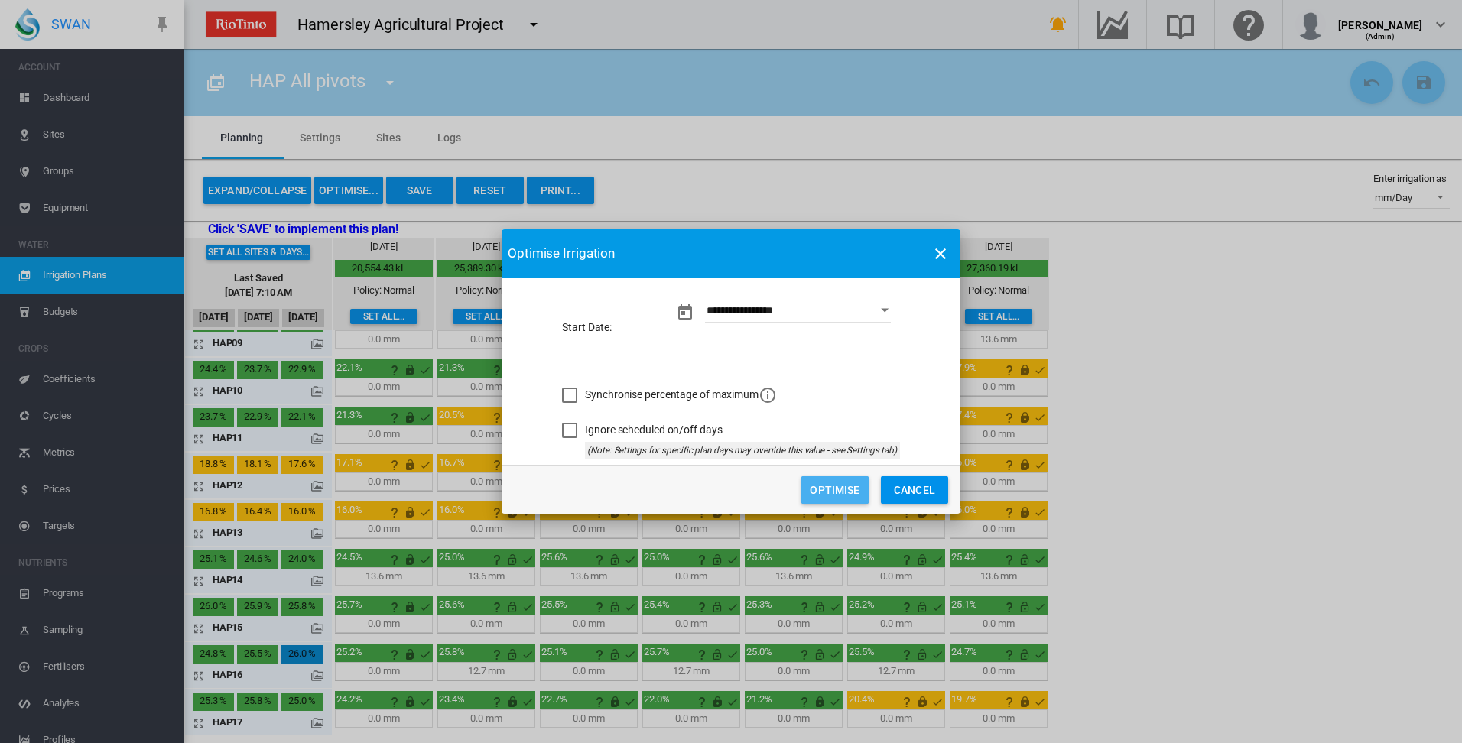
click at [839, 494] on button "Optimise" at bounding box center [834, 490] width 67 height 28
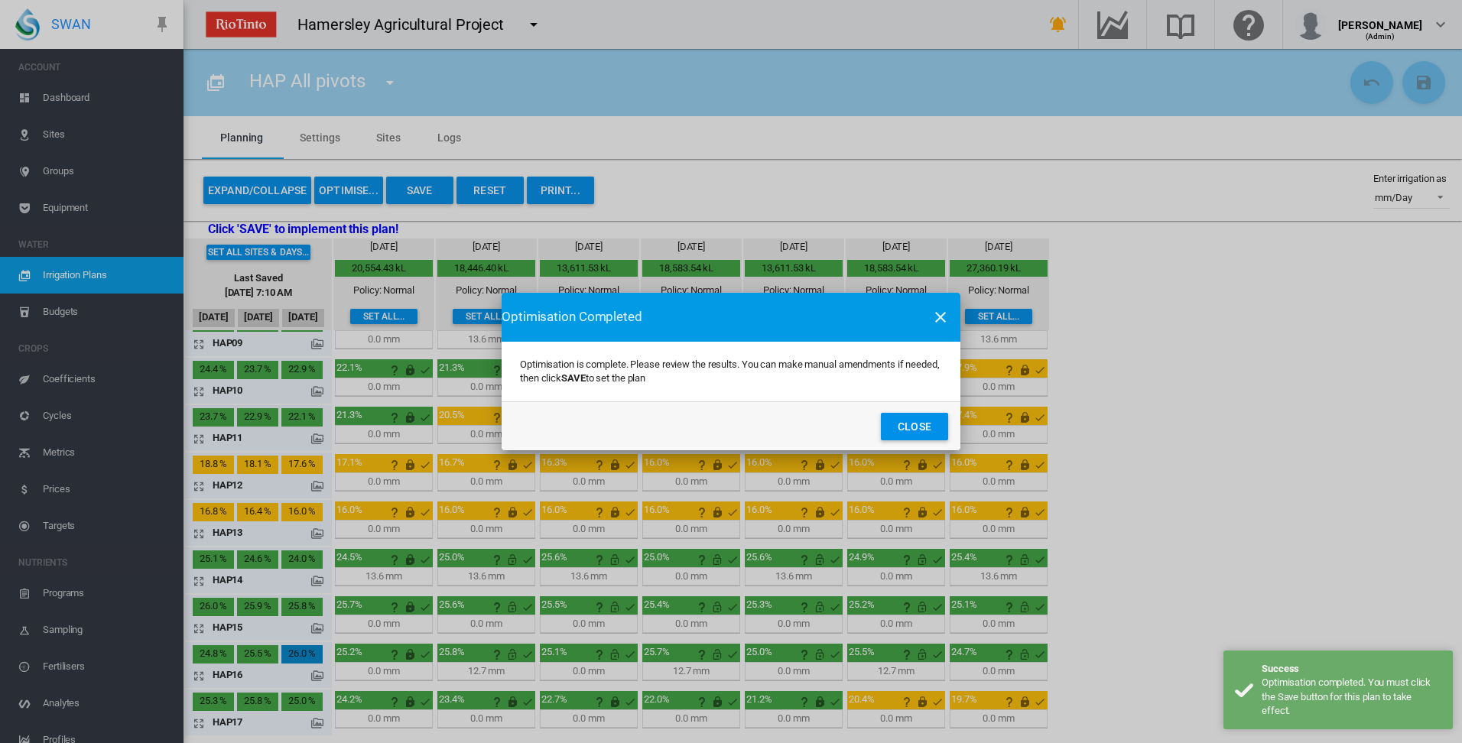
click at [915, 427] on button "Close" at bounding box center [914, 427] width 67 height 28
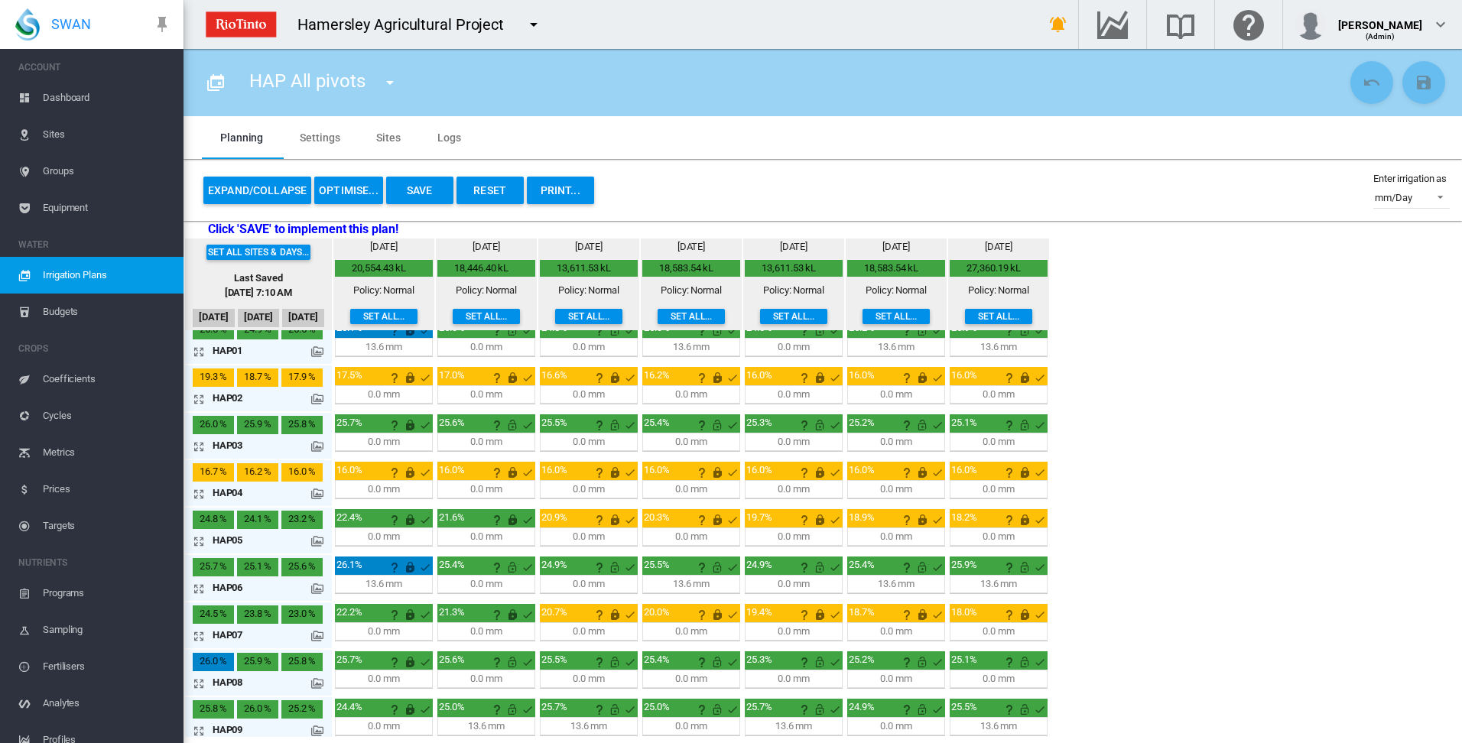
scroll to position [0, 0]
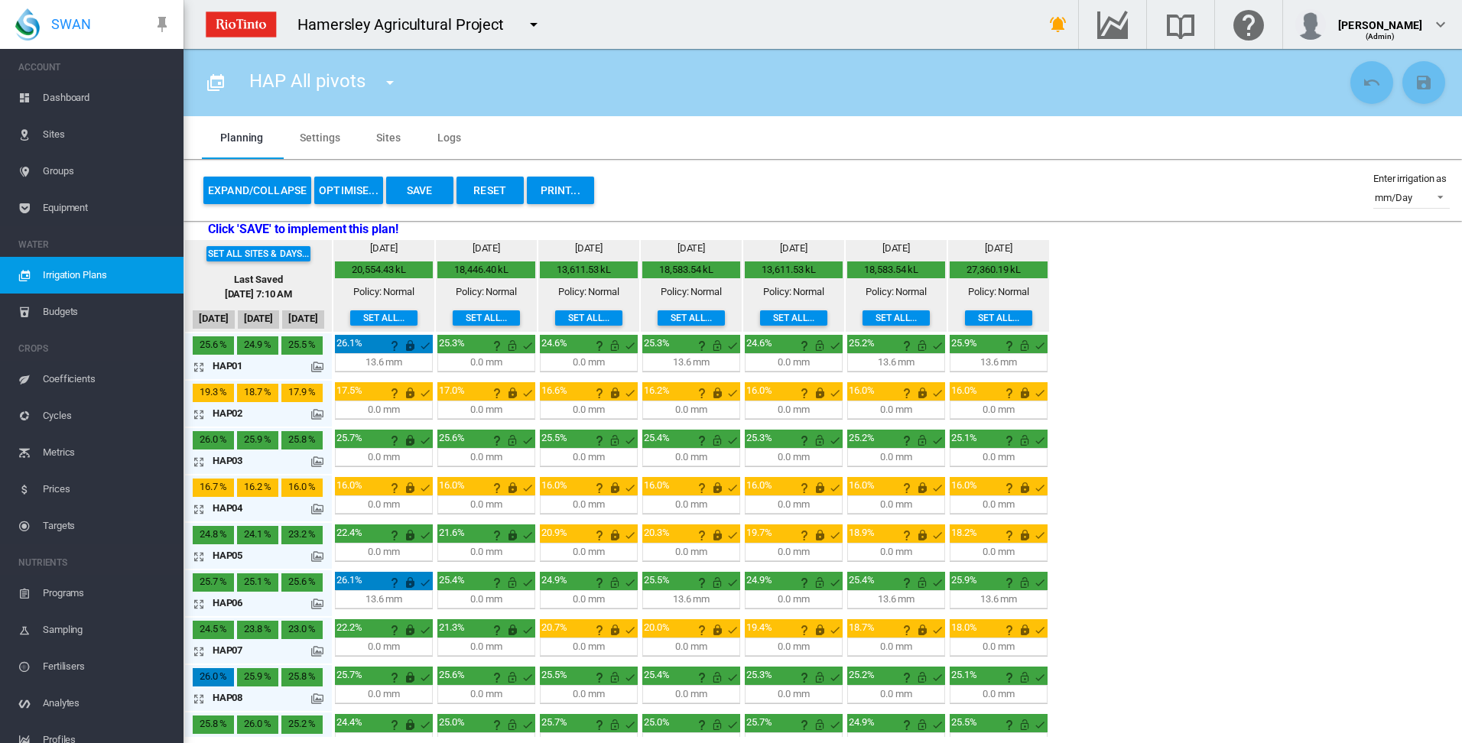
click at [421, 190] on button "Save" at bounding box center [419, 191] width 67 height 28
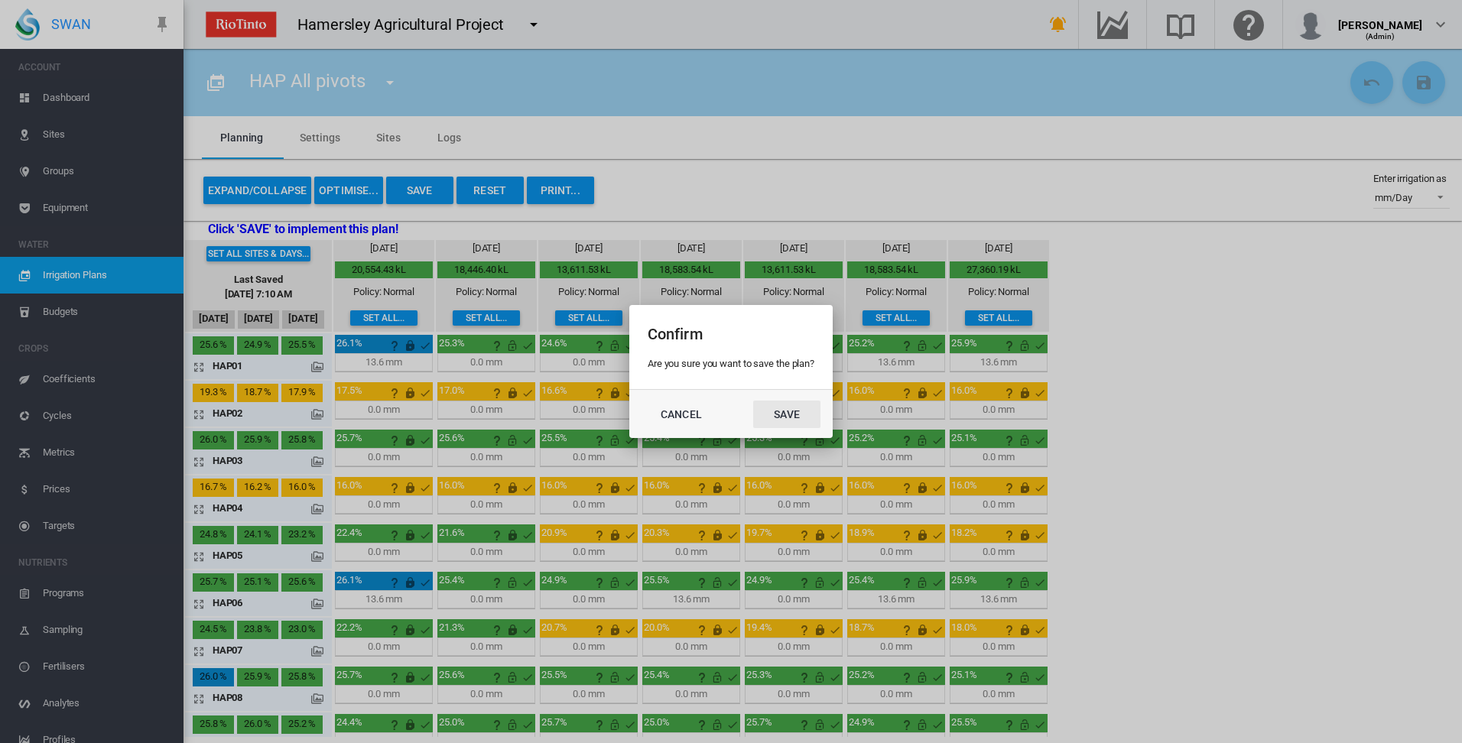
click at [788, 416] on button "Save" at bounding box center [786, 415] width 67 height 28
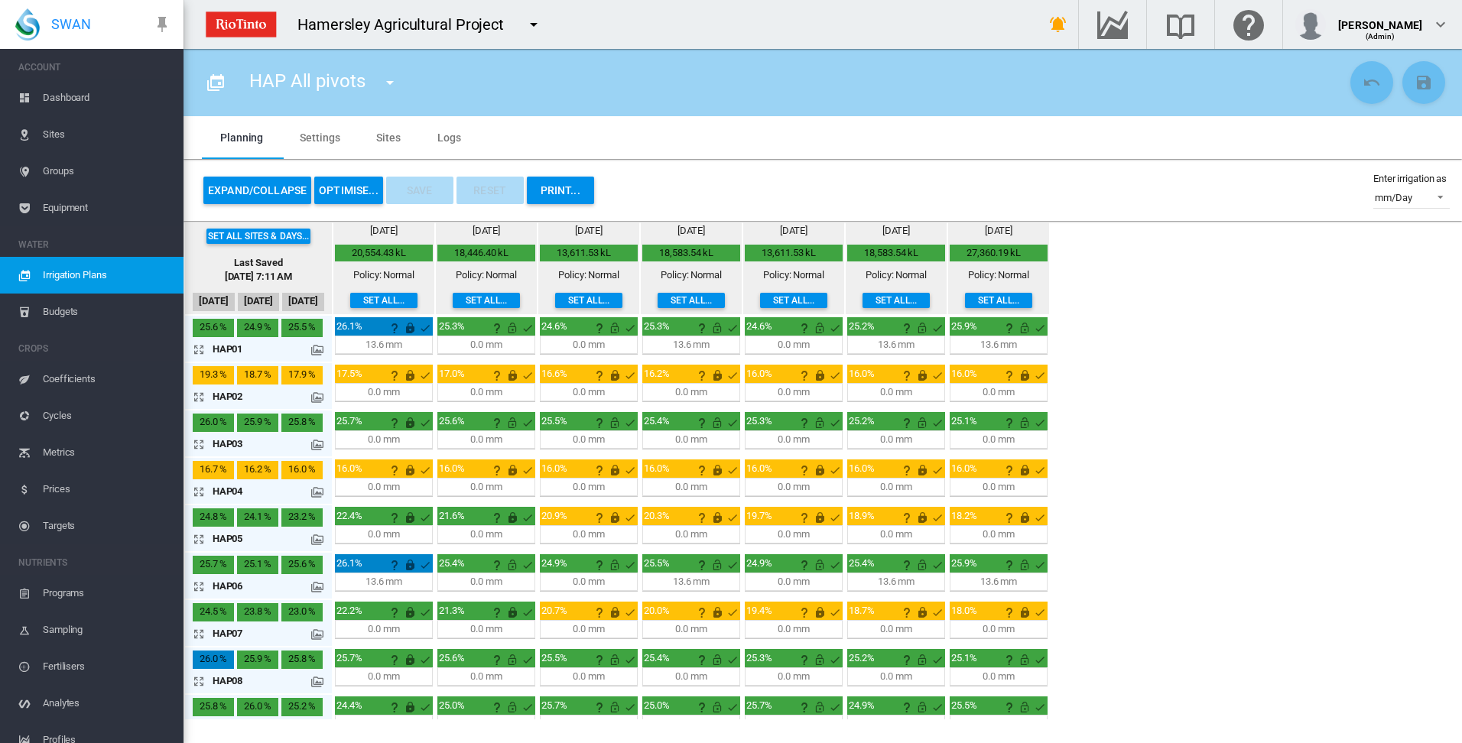
click at [320, 349] on md-icon at bounding box center [317, 350] width 12 height 12
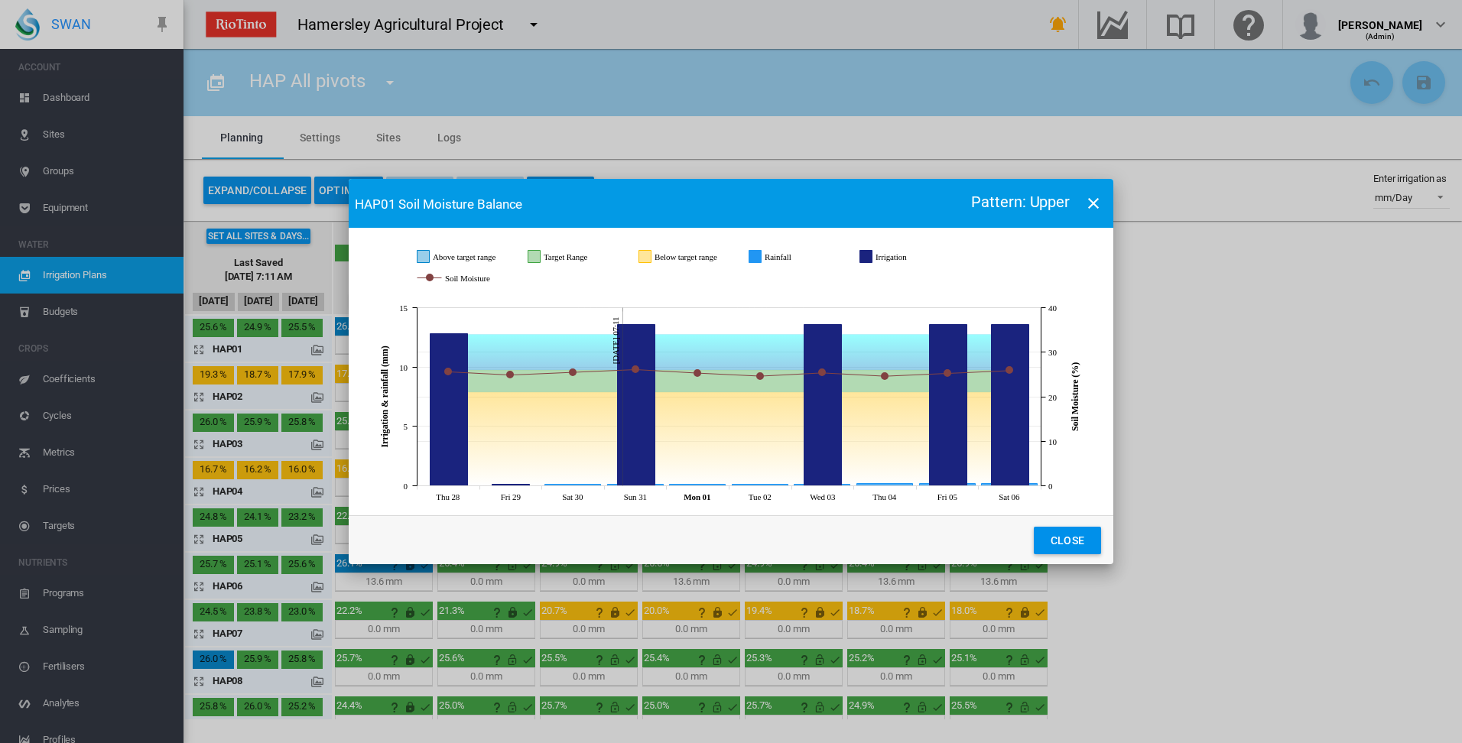
click at [1094, 203] on md-icon "icon-close" at bounding box center [1093, 203] width 18 height 18
